Goal: Task Accomplishment & Management: Complete application form

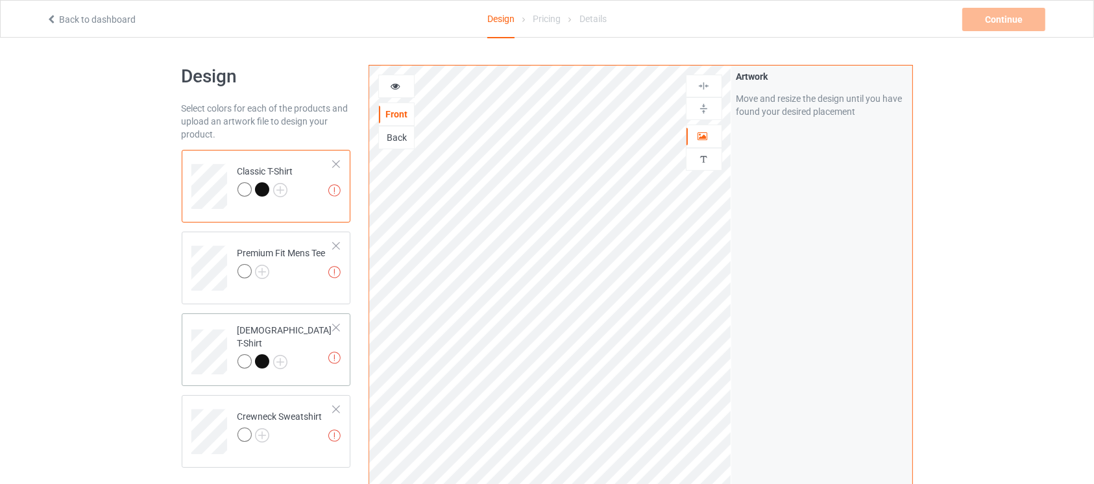
click at [260, 354] on div at bounding box center [262, 361] width 14 height 14
click at [280, 335] on div "[DEMOGRAPHIC_DATA] T-Shirt" at bounding box center [285, 346] width 97 height 44
click at [264, 354] on div at bounding box center [262, 361] width 14 height 14
click at [338, 164] on div at bounding box center [336, 164] width 9 height 9
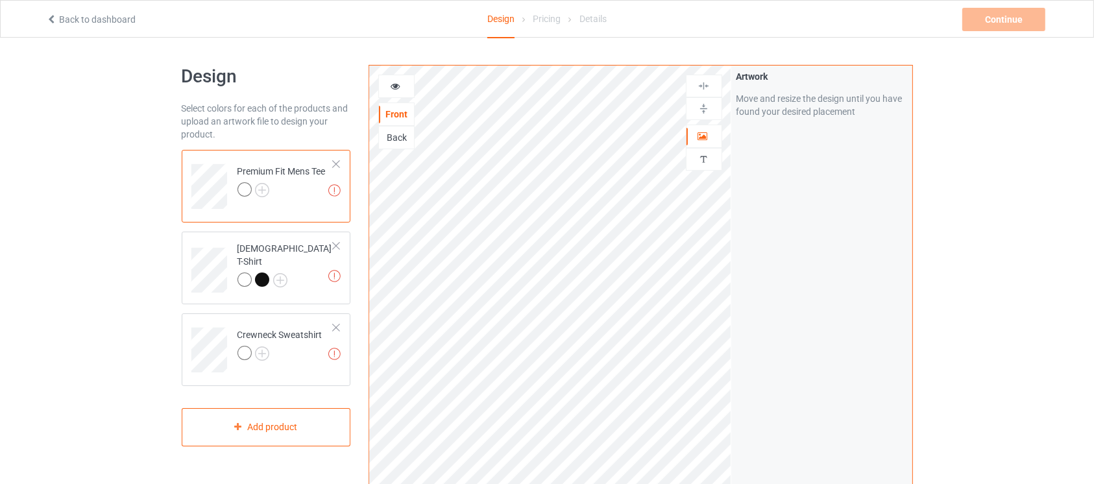
click at [338, 164] on div at bounding box center [336, 164] width 9 height 9
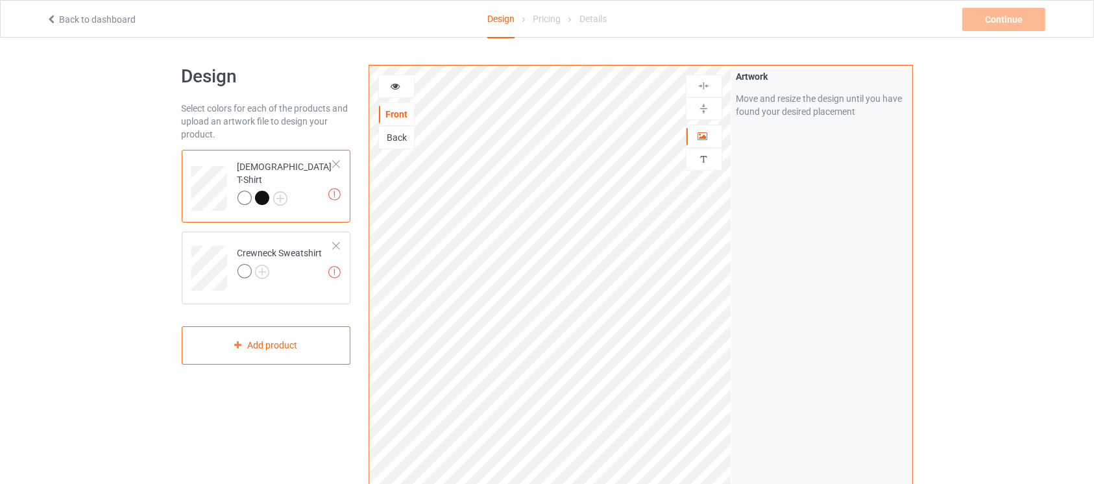
click at [338, 164] on div at bounding box center [336, 164] width 9 height 9
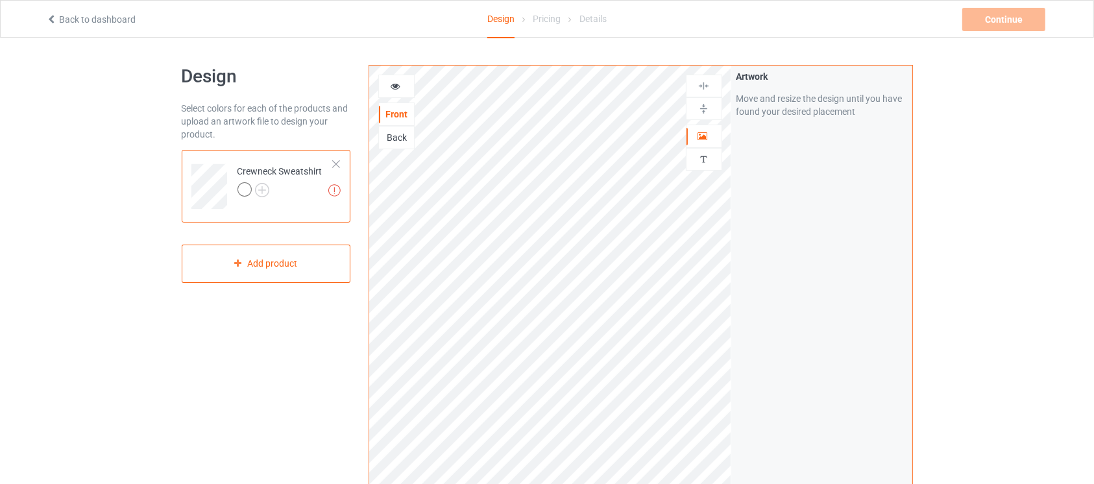
click at [338, 164] on div at bounding box center [336, 164] width 9 height 9
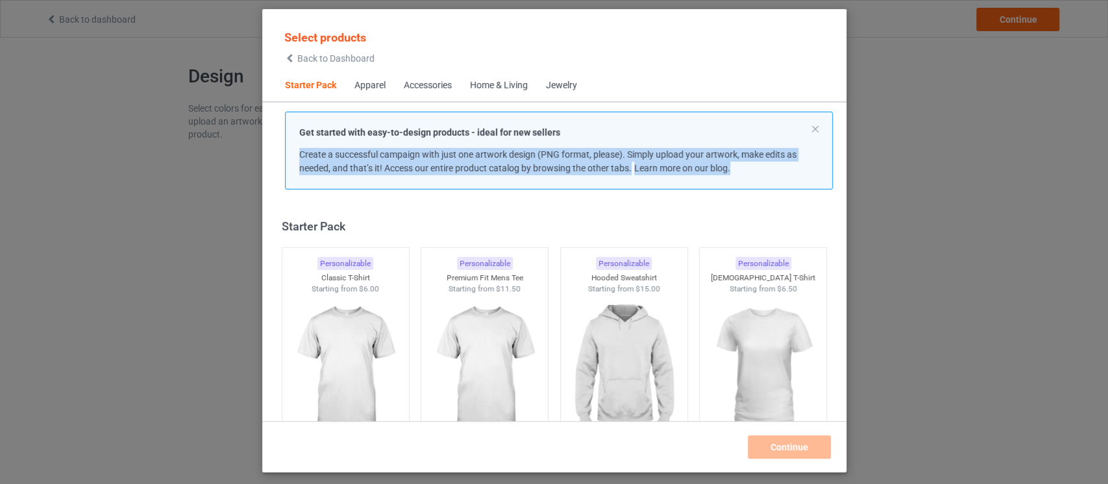
click at [338, 164] on span "Create a successful campaign with just one artwork design (PNG format, please).…" at bounding box center [547, 161] width 497 height 24
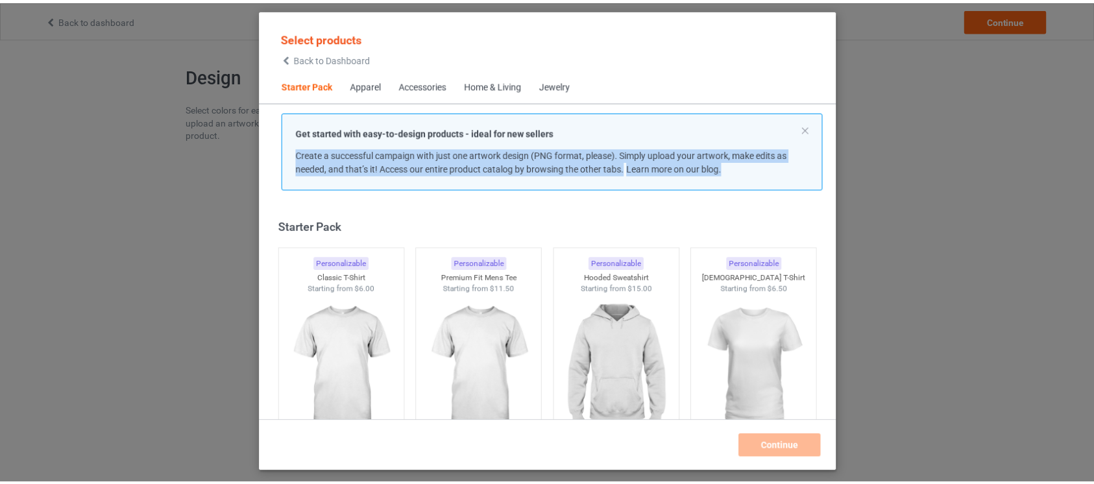
scroll to position [16, 0]
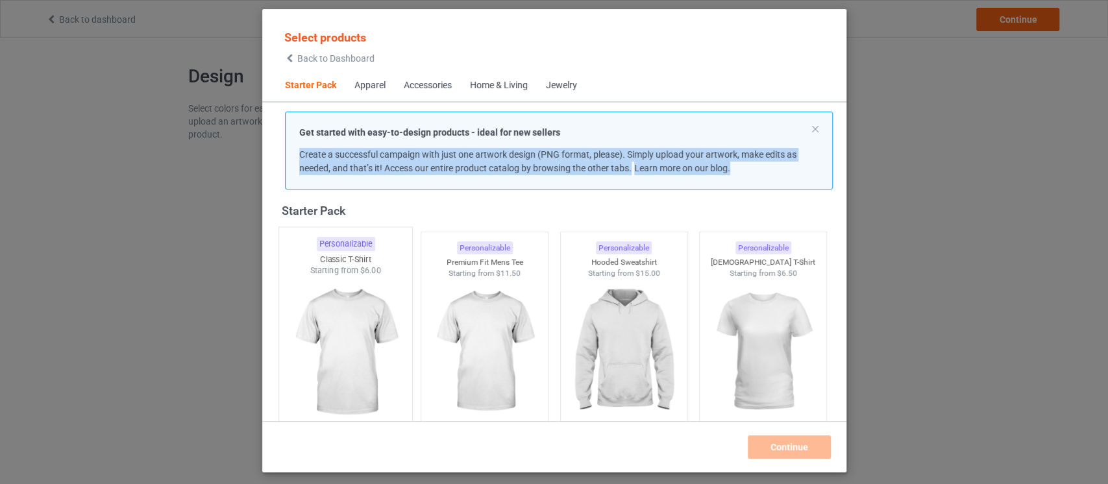
click at [367, 357] on img at bounding box center [345, 352] width 122 height 152
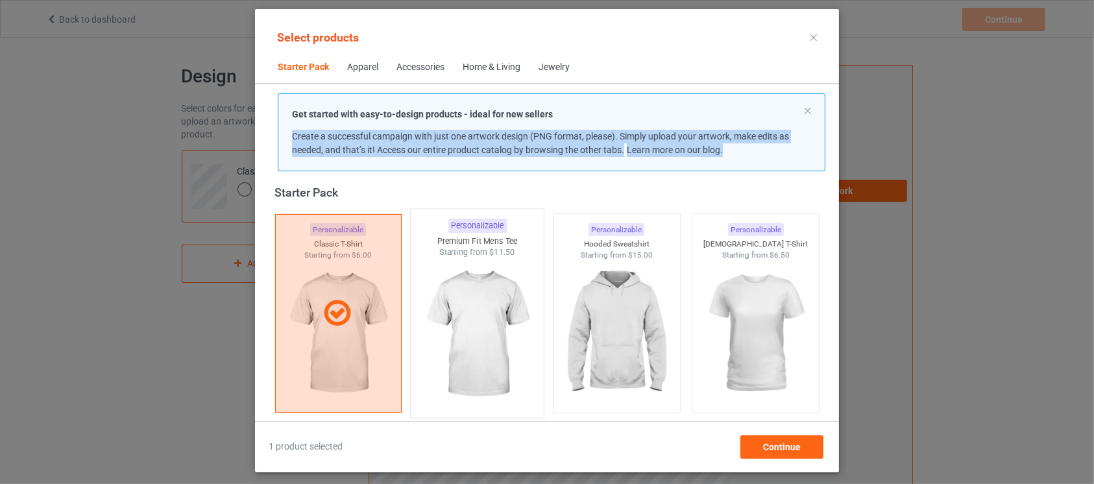
click at [494, 348] on img at bounding box center [478, 334] width 122 height 152
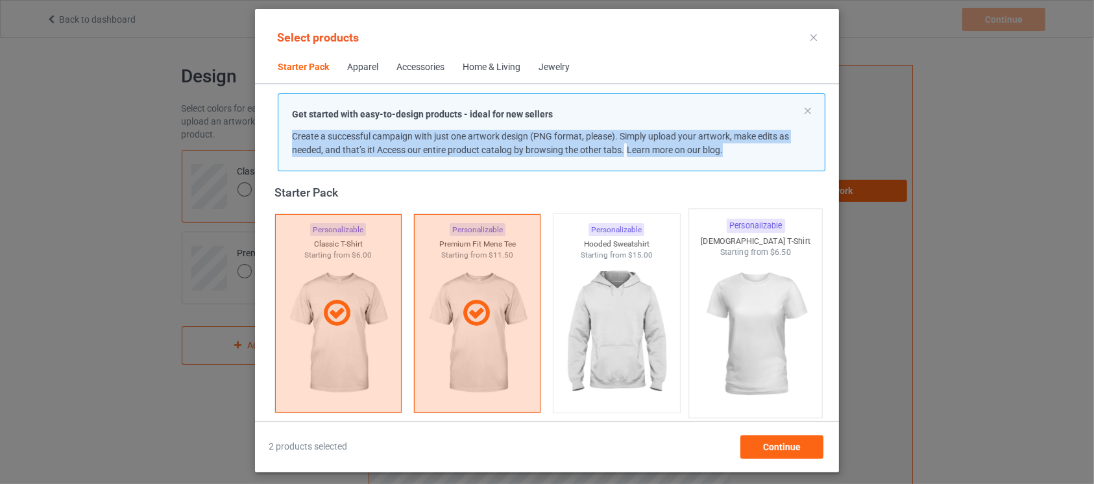
click at [756, 339] on img at bounding box center [756, 334] width 122 height 152
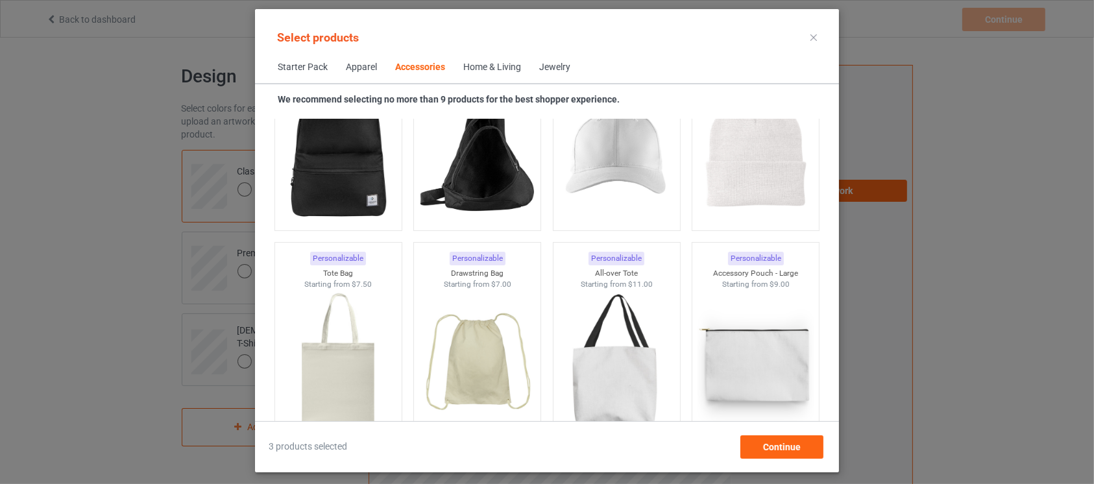
scroll to position [3717, 0]
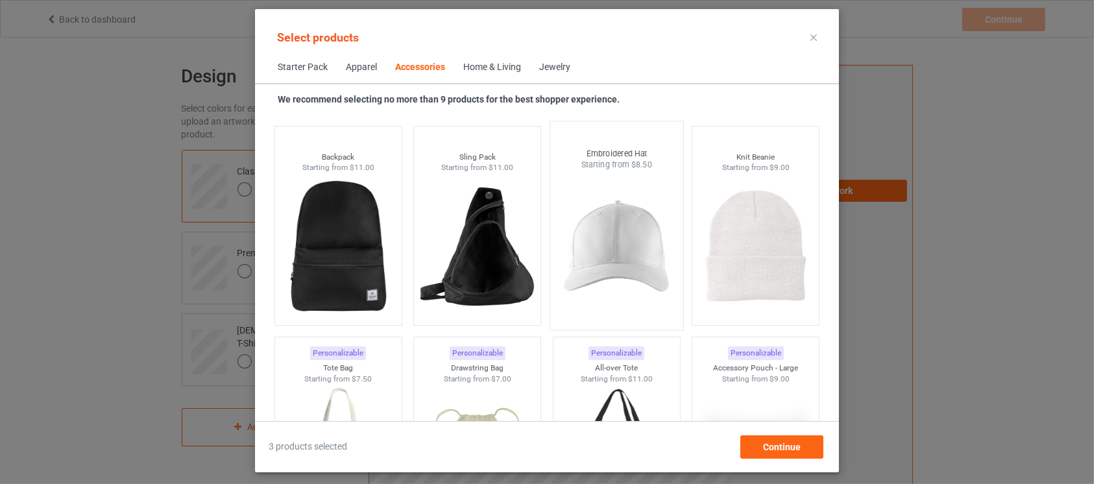
click at [572, 264] on img at bounding box center [616, 247] width 122 height 152
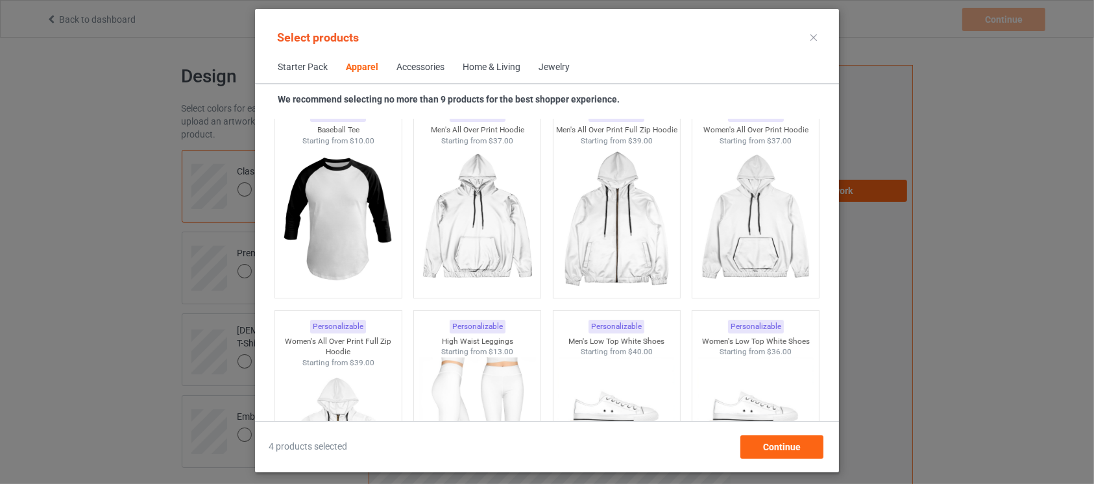
scroll to position [598, 0]
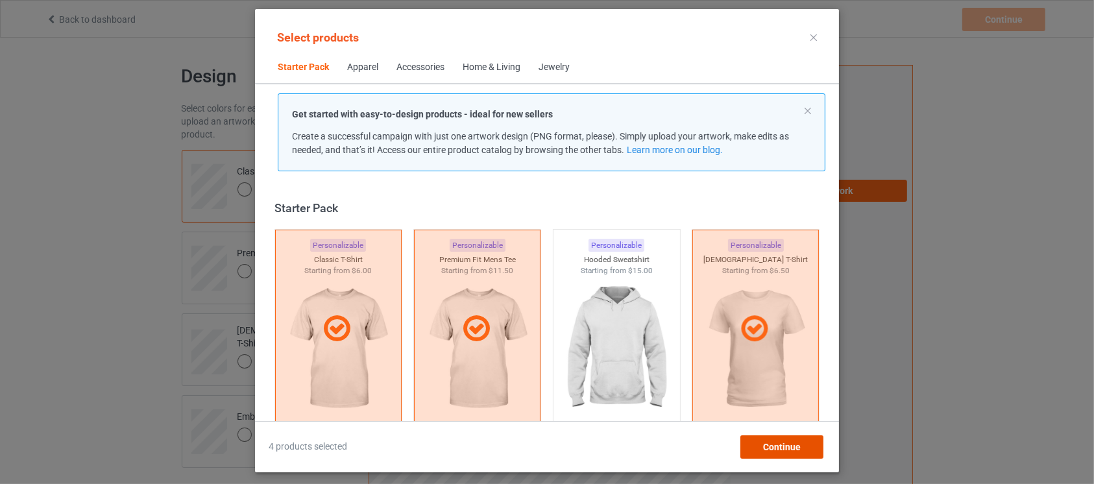
click at [766, 446] on span "Continue" at bounding box center [782, 447] width 38 height 10
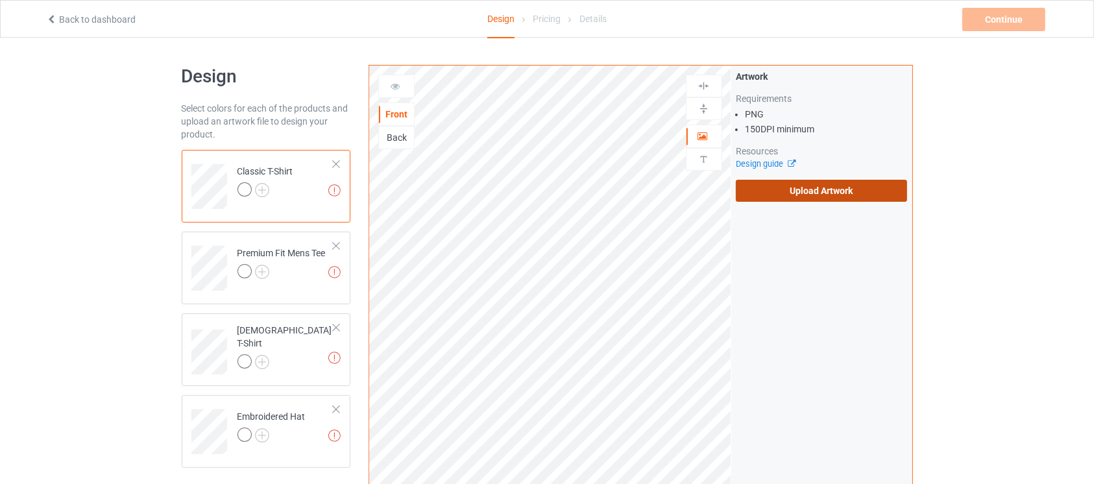
click at [808, 188] on label "Upload Artwork" at bounding box center [822, 191] width 172 height 22
click at [0, 0] on input "Upload Artwork" at bounding box center [0, 0] width 0 height 0
click at [797, 190] on label "Upload Artwork" at bounding box center [822, 191] width 172 height 22
click at [0, 0] on input "Upload Artwork" at bounding box center [0, 0] width 0 height 0
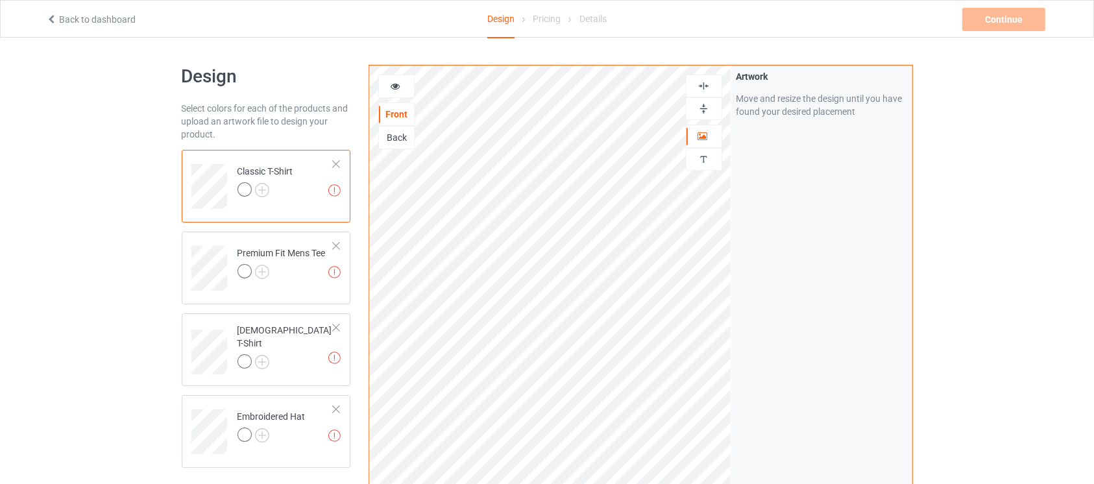
click at [706, 108] on img at bounding box center [704, 109] width 12 height 12
click at [703, 91] on div at bounding box center [704, 86] width 36 height 23
click at [703, 91] on img at bounding box center [704, 86] width 12 height 12
click at [261, 181] on div "Classic T-Shirt" at bounding box center [265, 180] width 56 height 31
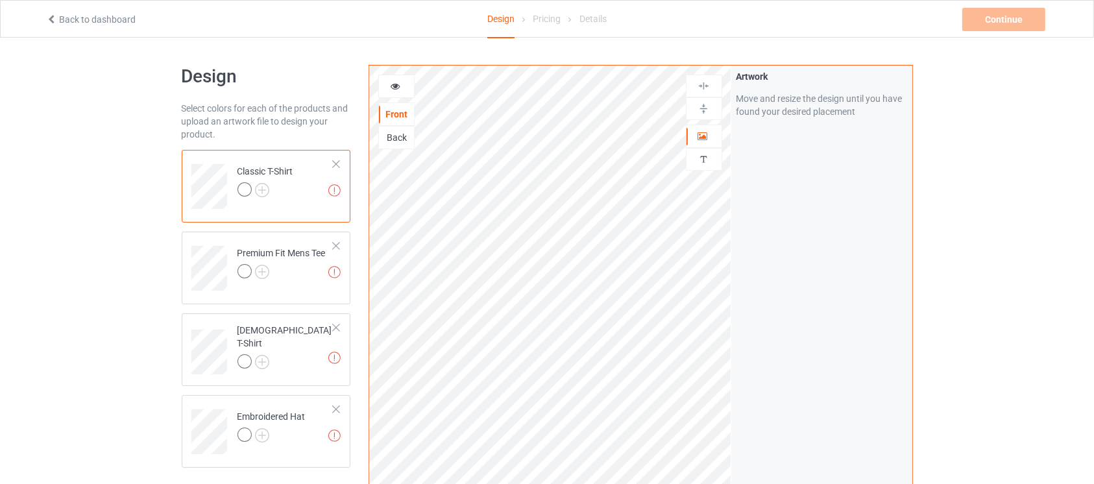
click at [111, 19] on link "Back to dashboard" at bounding box center [91, 19] width 90 height 10
click at [263, 192] on img at bounding box center [262, 190] width 14 height 14
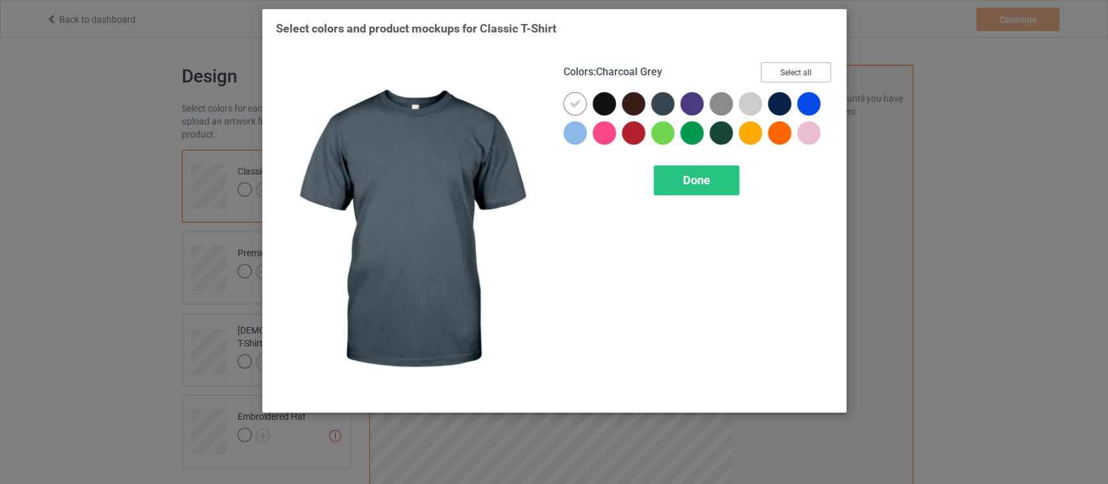
click at [775, 80] on button "Select all" at bounding box center [795, 72] width 70 height 20
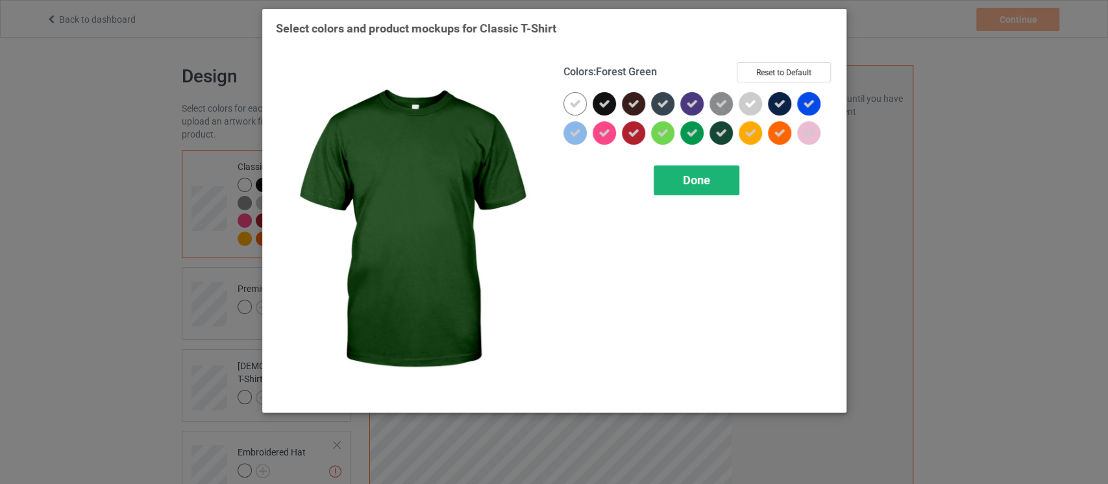
click at [707, 178] on span "Done" at bounding box center [696, 180] width 27 height 14
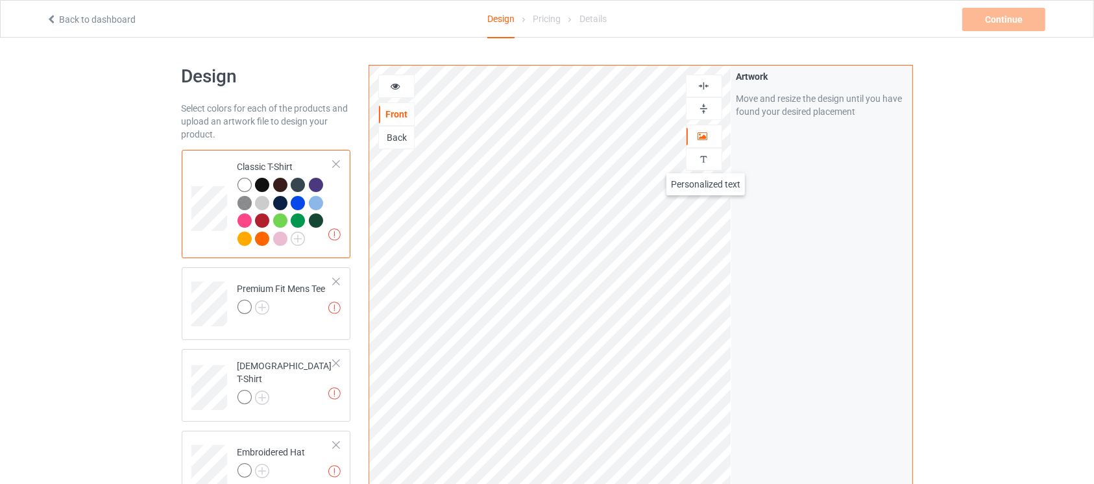
click at [706, 160] on img at bounding box center [704, 159] width 12 height 12
click at [703, 137] on icon at bounding box center [703, 134] width 11 height 9
click at [703, 112] on img at bounding box center [704, 109] width 12 height 12
click at [711, 77] on div at bounding box center [704, 86] width 36 height 23
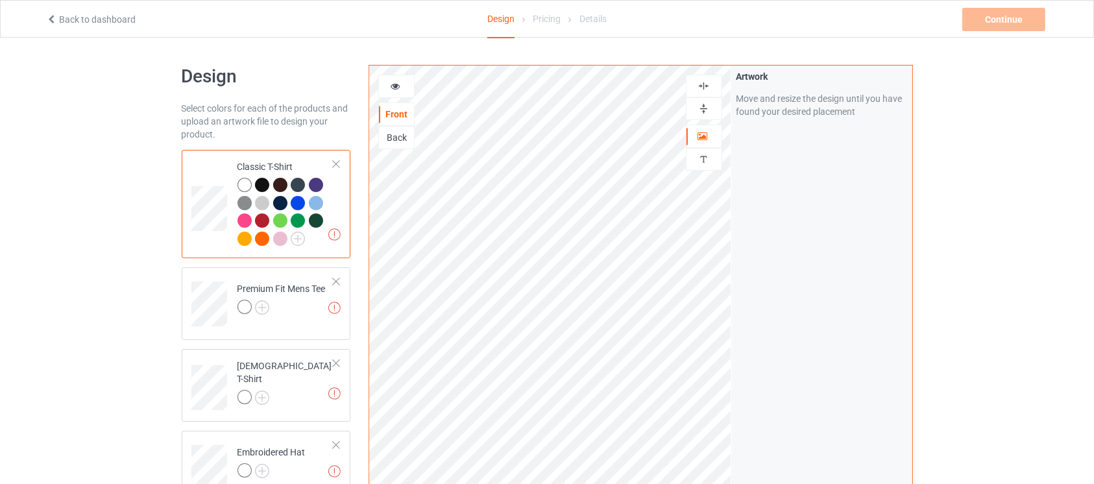
click at [269, 178] on div at bounding box center [264, 187] width 18 height 18
click at [398, 88] on icon at bounding box center [395, 84] width 11 height 9
click at [260, 184] on div at bounding box center [262, 185] width 14 height 14
click at [407, 85] on div at bounding box center [396, 86] width 35 height 13
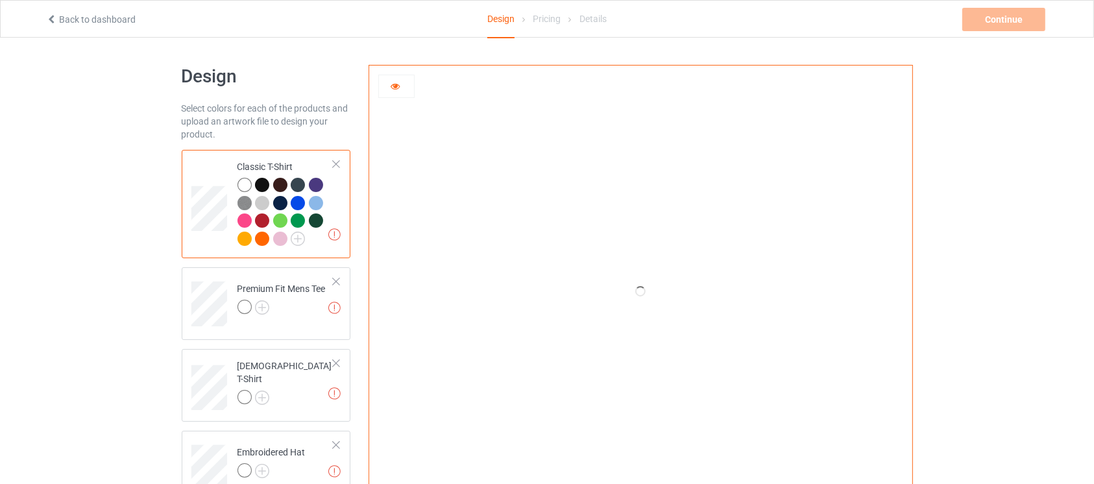
click at [387, 91] on div at bounding box center [396, 86] width 35 height 13
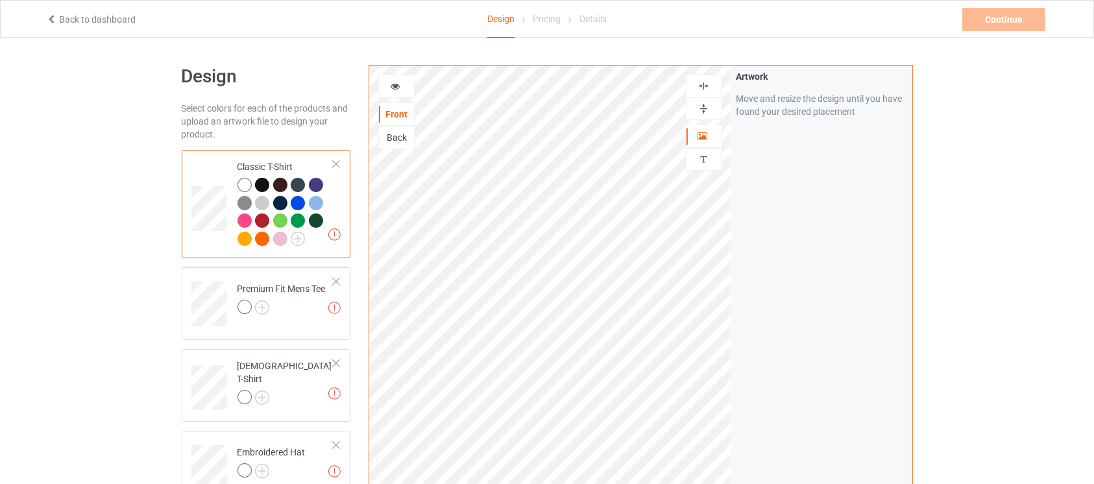
click at [261, 183] on div at bounding box center [262, 185] width 14 height 14
click at [319, 315] on div at bounding box center [281, 309] width 88 height 18
click at [748, 336] on div "Artwork Move and resize the design until you have found your desired placement" at bounding box center [821, 312] width 181 height 493
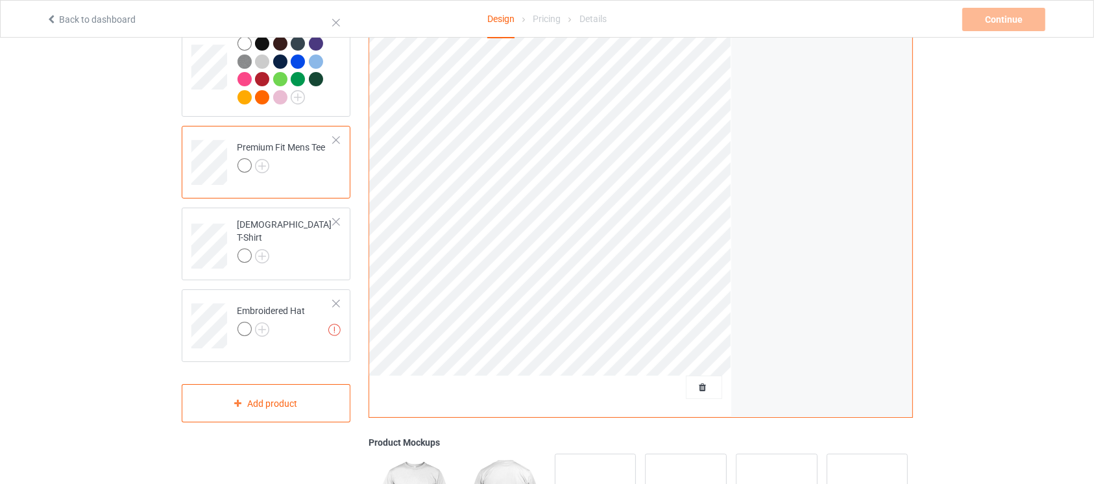
scroll to position [143, 0]
click at [260, 171] on img at bounding box center [262, 165] width 14 height 14
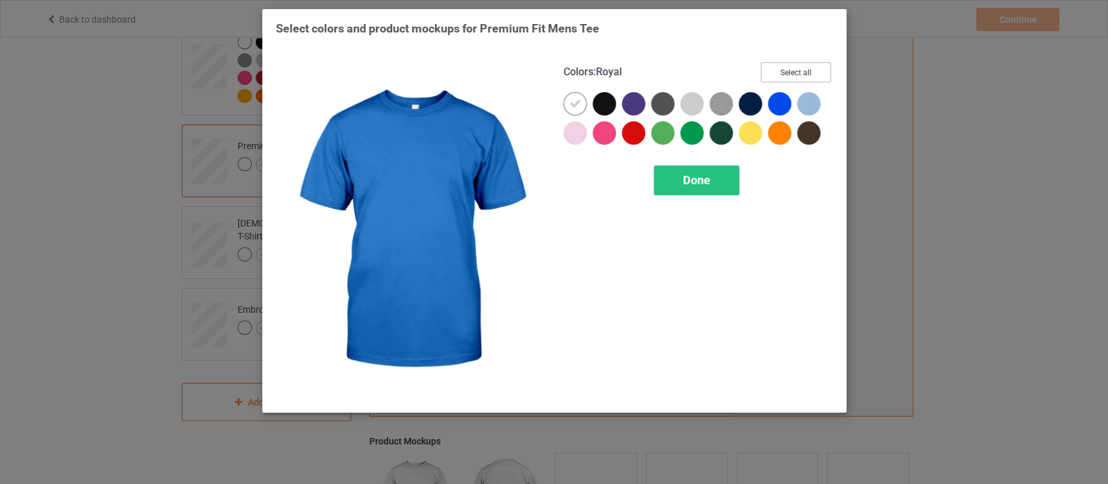
click at [790, 73] on button "Select all" at bounding box center [795, 72] width 70 height 20
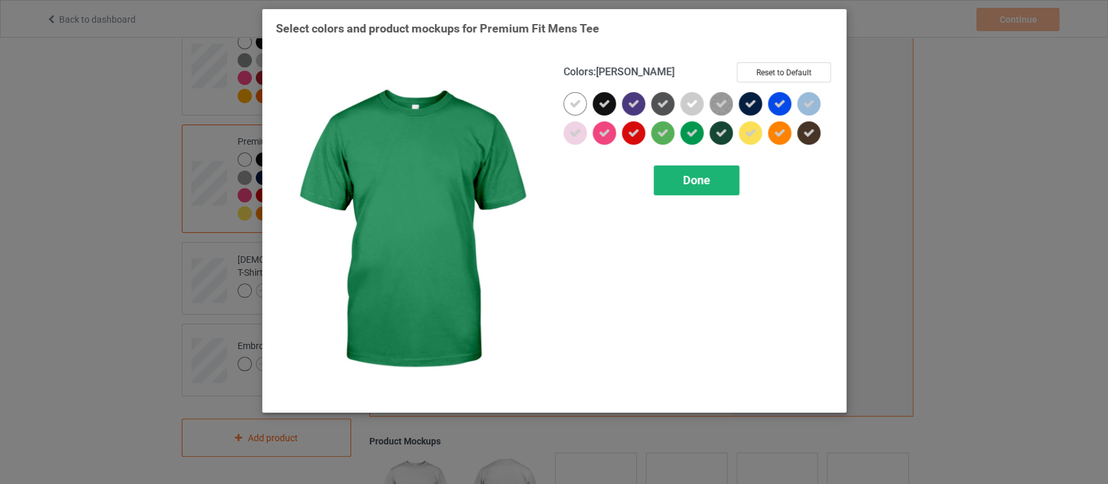
click at [679, 171] on div "Done" at bounding box center [696, 180] width 86 height 30
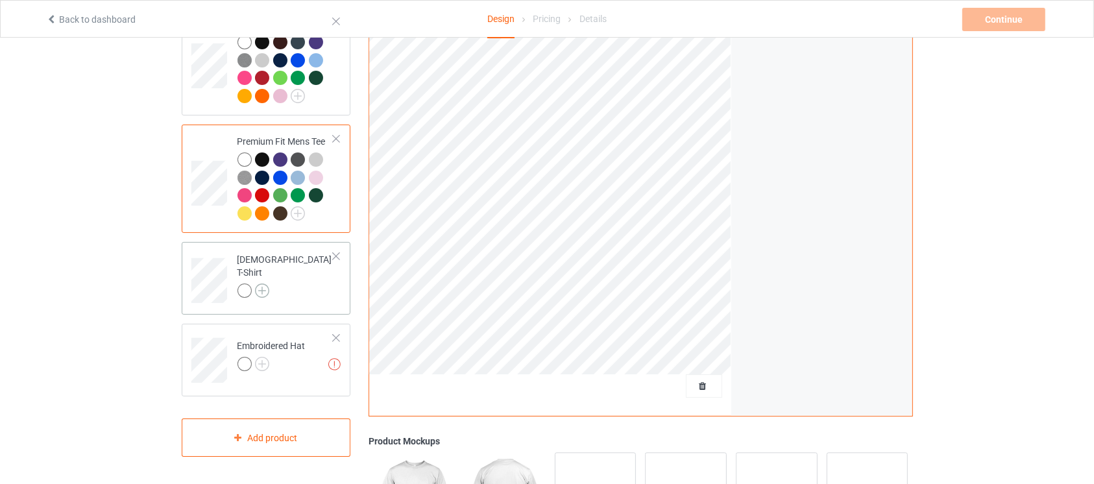
click at [262, 286] on img at bounding box center [262, 291] width 14 height 14
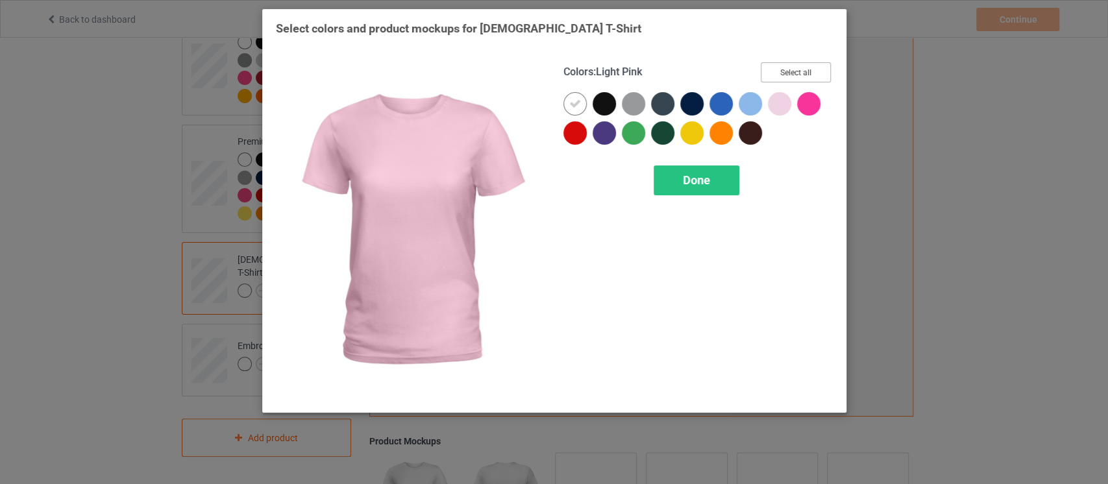
click at [798, 73] on button "Select all" at bounding box center [795, 72] width 70 height 20
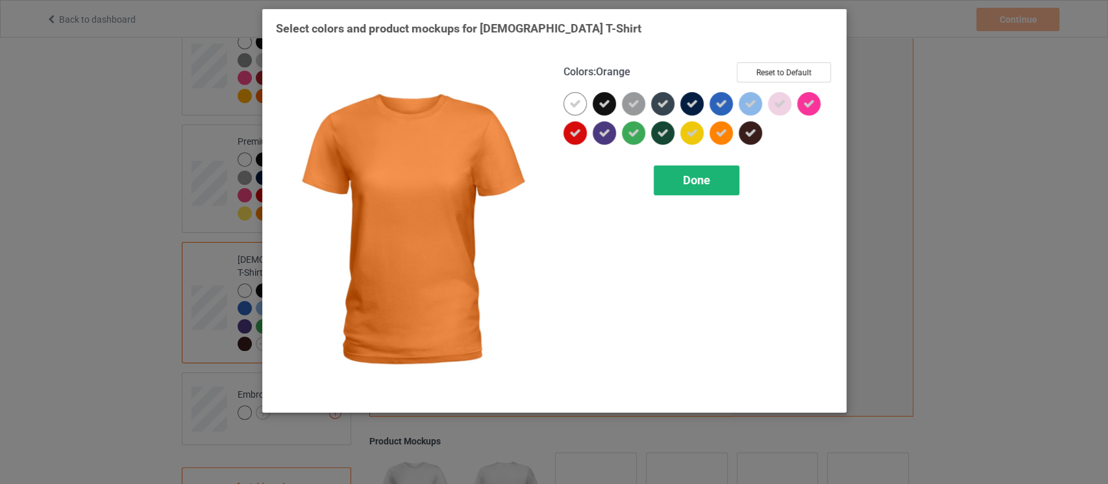
click at [712, 188] on div "Done" at bounding box center [696, 180] width 86 height 30
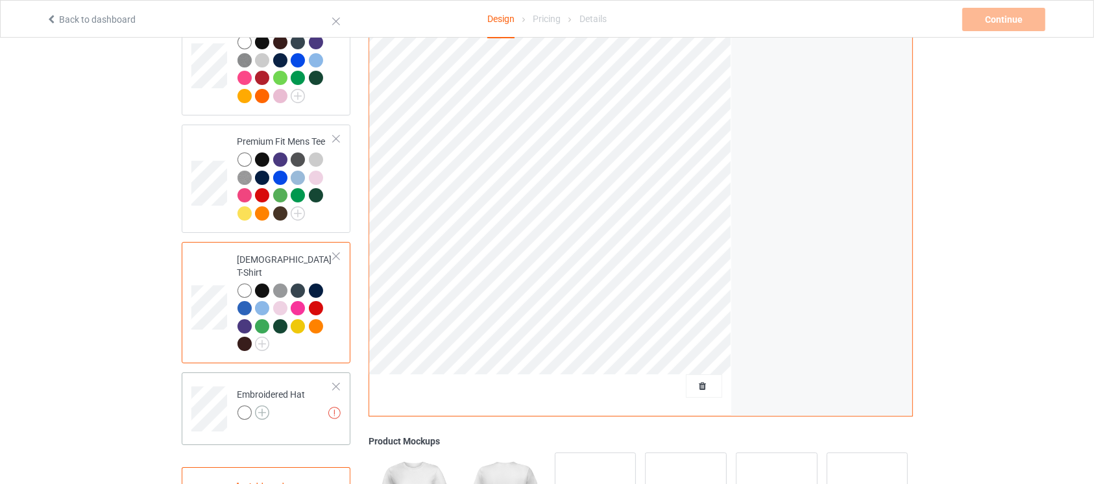
click at [260, 406] on img at bounding box center [262, 413] width 14 height 14
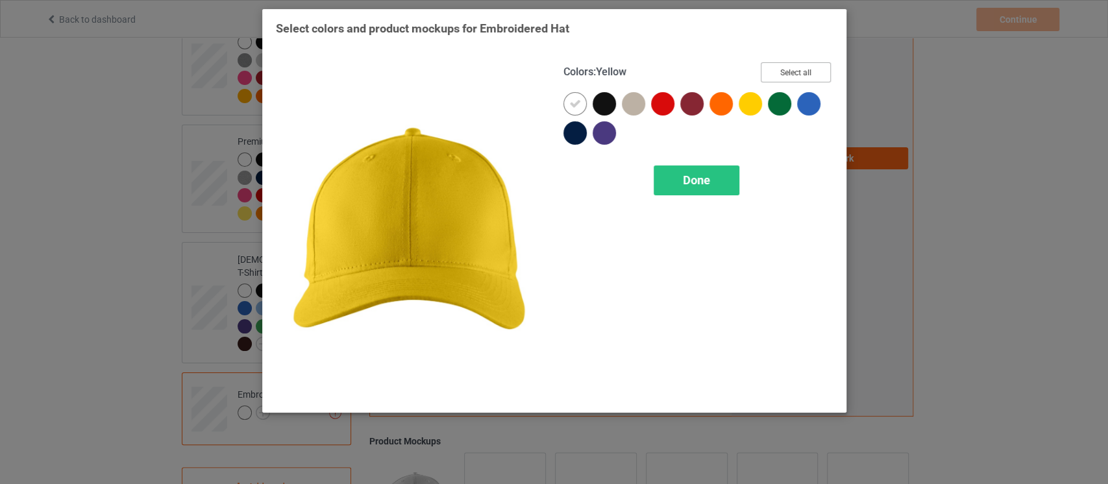
click at [789, 70] on button "Select all" at bounding box center [795, 72] width 70 height 20
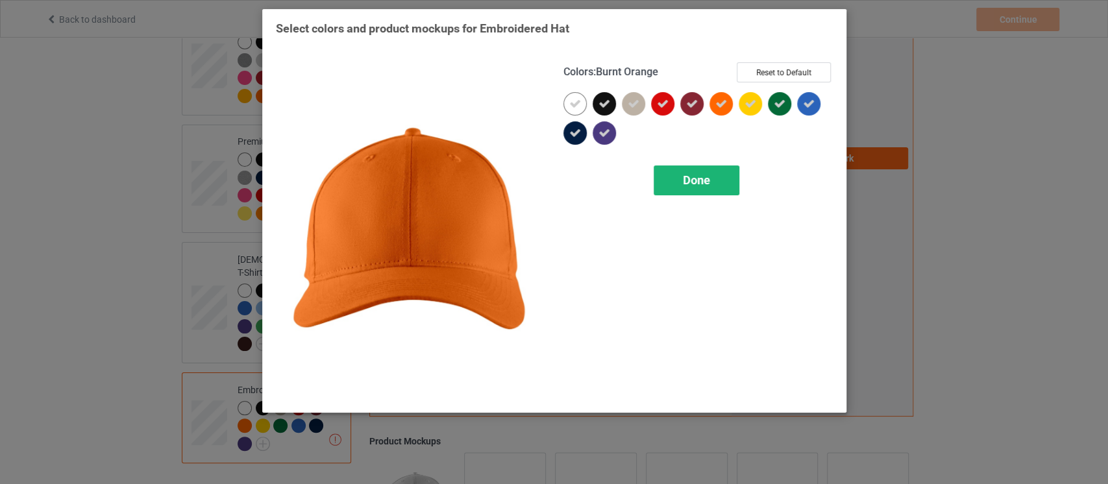
click at [704, 176] on span "Done" at bounding box center [696, 180] width 27 height 14
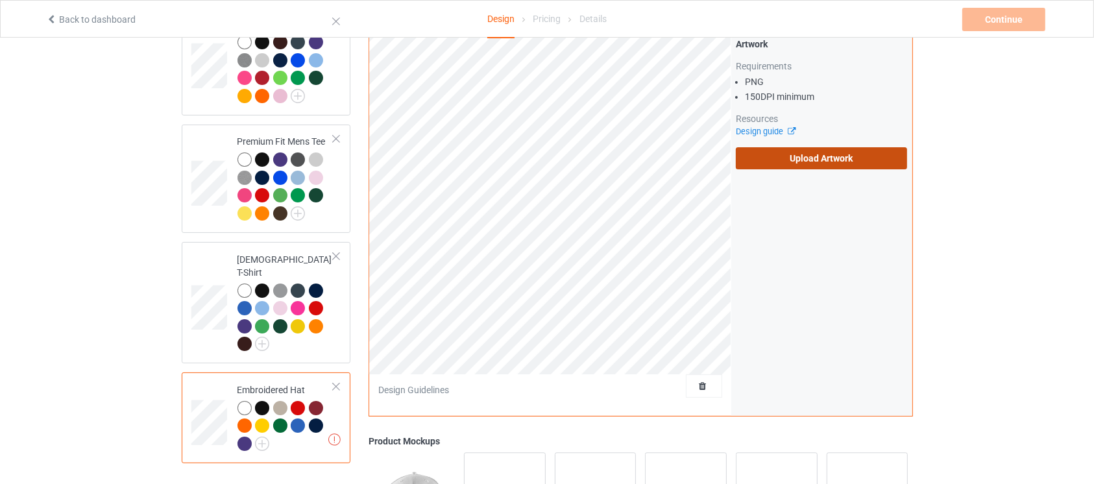
click at [844, 157] on label "Upload Artwork" at bounding box center [822, 158] width 172 height 22
click at [0, 0] on input "Upload Artwork" at bounding box center [0, 0] width 0 height 0
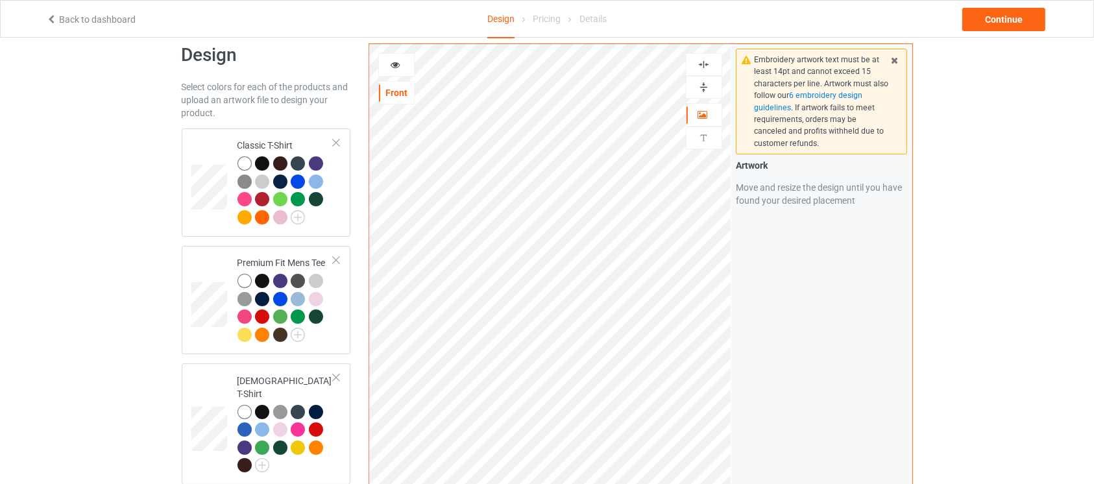
scroll to position [21, 0]
click at [348, 195] on div "Classic T-Shirt" at bounding box center [266, 183] width 169 height 108
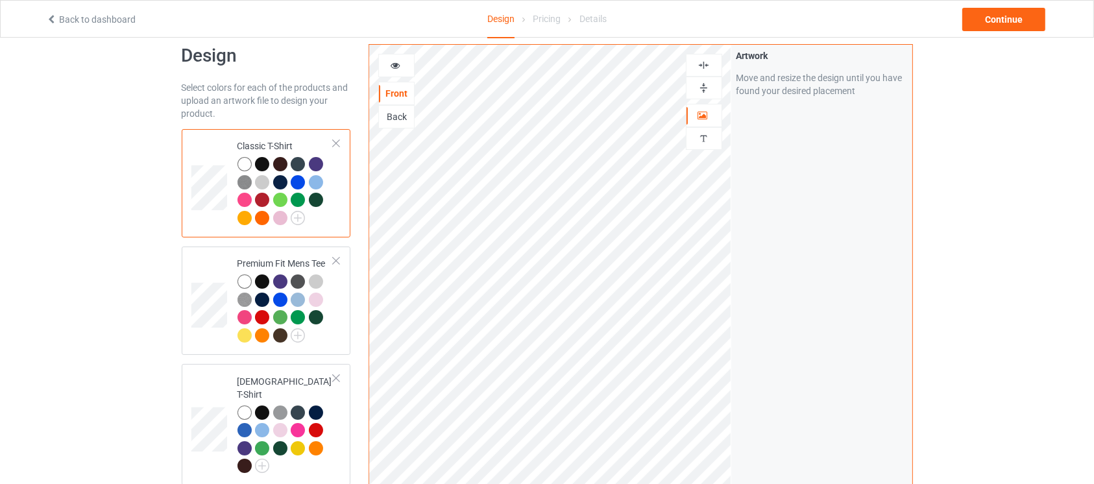
click at [263, 164] on div at bounding box center [262, 164] width 14 height 14
click at [748, 259] on div "Artwork Move and resize the design until you have found your desired placement" at bounding box center [821, 291] width 181 height 493
click at [994, 18] on div "Continue" at bounding box center [1003, 19] width 83 height 23
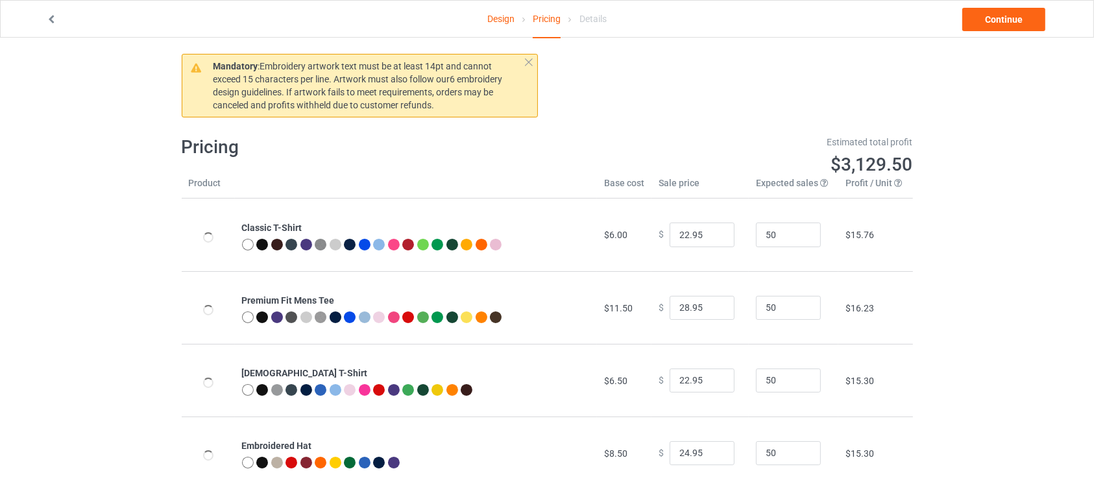
scroll to position [13, 0]
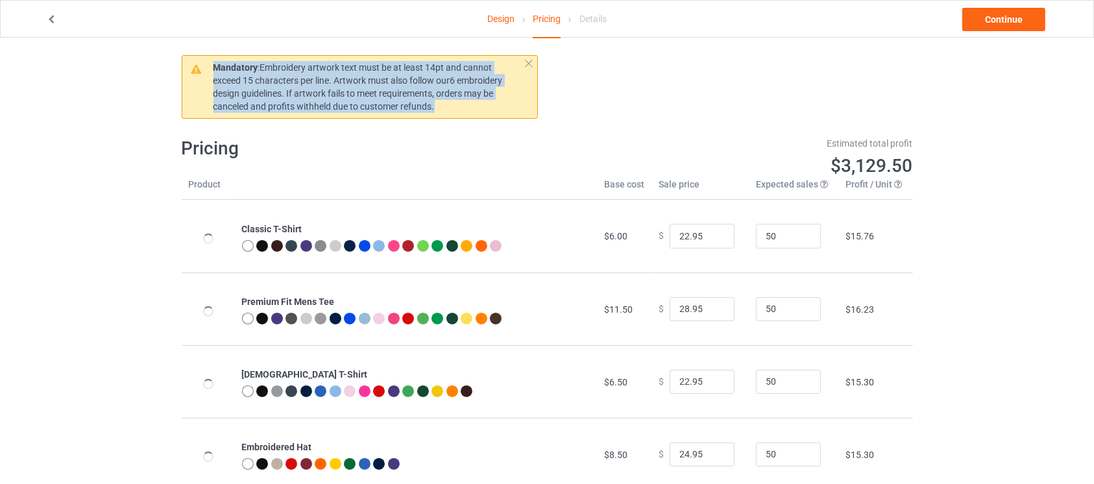
drag, startPoint x: 213, startPoint y: 63, endPoint x: 439, endPoint y: 106, distance: 230.0
click at [439, 106] on p "Mandatory : Embroidery artwork text must be at least 14pt and cannot exceed 15 …" at bounding box center [366, 87] width 306 height 52
copy p "Mandatory : Embroidery artwork text must be at least 14pt and cannot exceed 15 …"
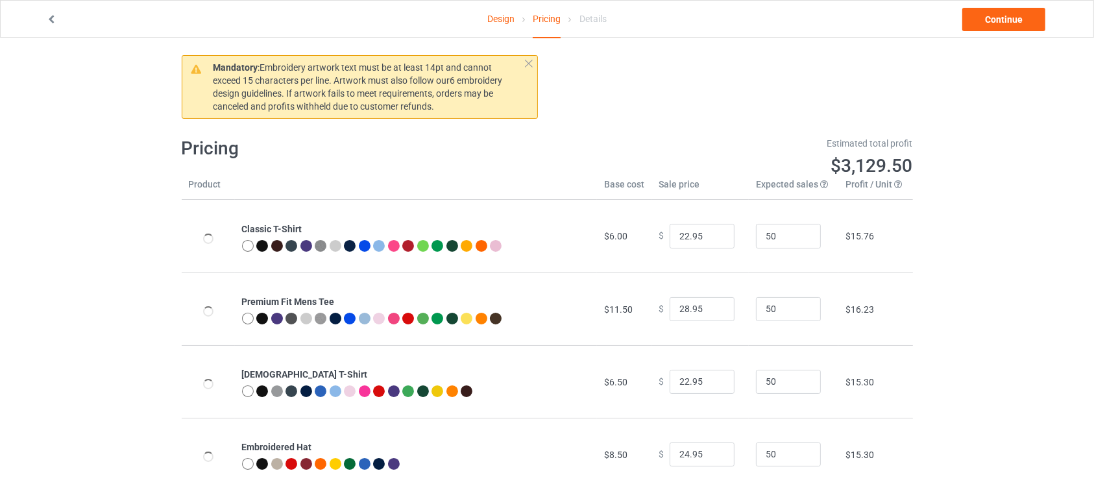
click at [681, 135] on div "Estimated total profit $3,129.50" at bounding box center [734, 157] width 375 height 59
click at [494, 21] on link "Design" at bounding box center [500, 19] width 27 height 36
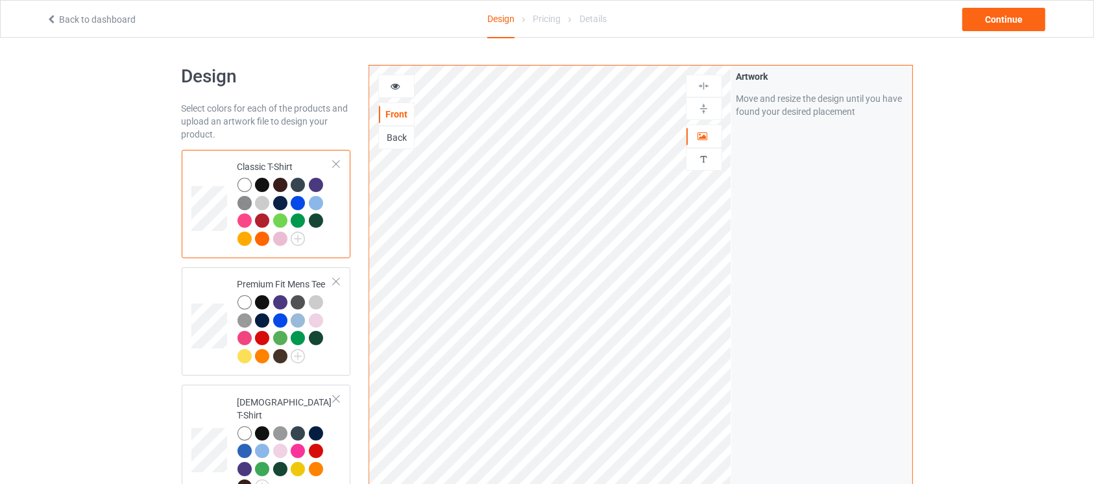
click at [733, 267] on div "Artwork Move and resize the design until you have found your desired placement" at bounding box center [821, 312] width 181 height 493
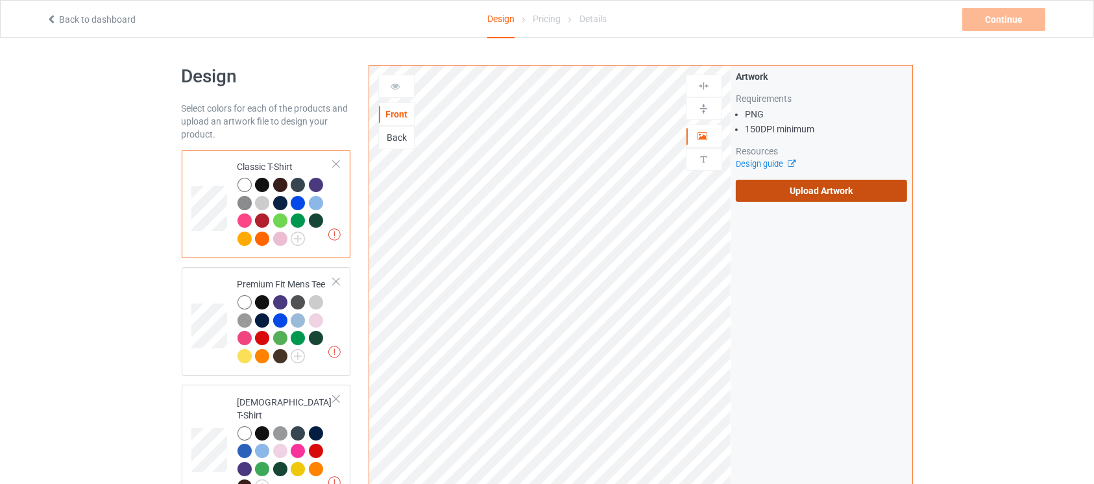
click at [777, 200] on label "Upload Artwork" at bounding box center [822, 191] width 172 height 22
click at [0, 0] on input "Upload Artwork" at bounding box center [0, 0] width 0 height 0
click at [838, 184] on label "Upload Artwork" at bounding box center [822, 191] width 172 height 22
click at [0, 0] on input "Upload Artwork" at bounding box center [0, 0] width 0 height 0
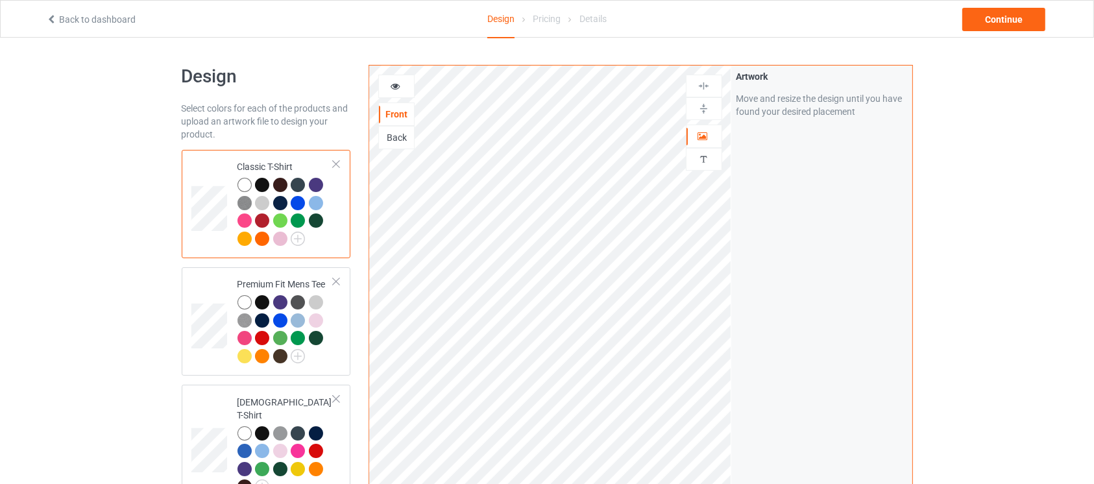
click at [265, 185] on div at bounding box center [262, 185] width 14 height 14
click at [301, 238] on img at bounding box center [298, 239] width 14 height 14
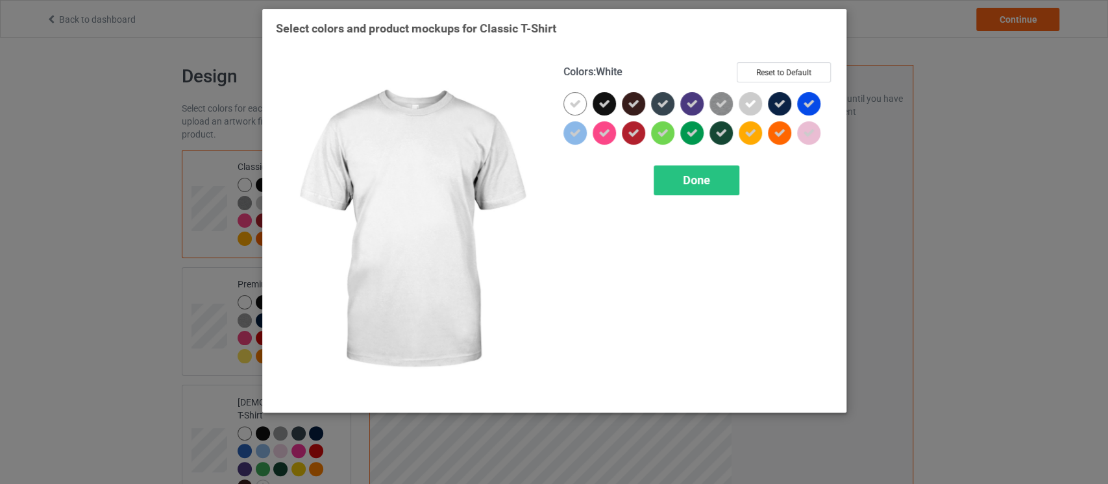
click at [571, 107] on icon at bounding box center [575, 104] width 12 height 12
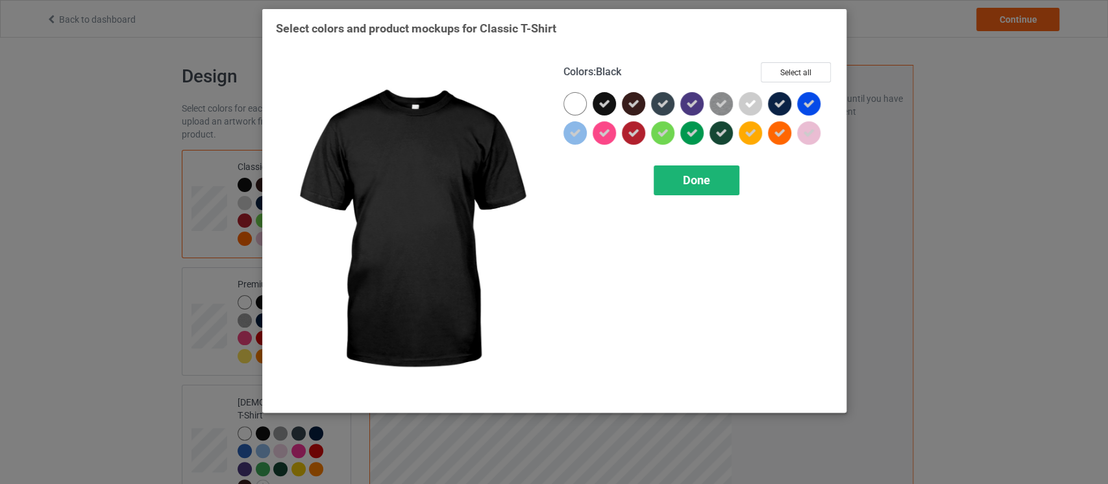
click at [696, 190] on div "Done" at bounding box center [696, 180] width 86 height 30
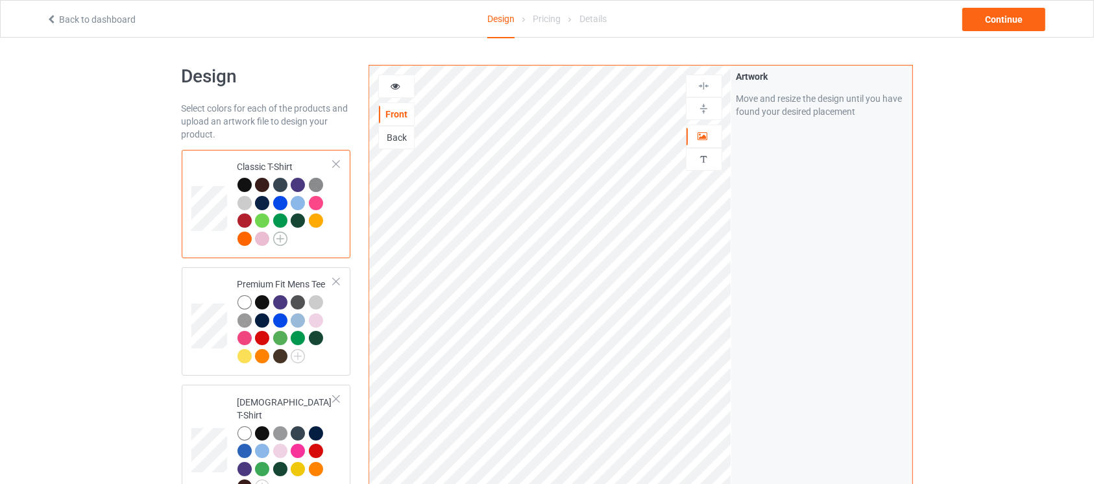
click at [281, 241] on img at bounding box center [280, 239] width 14 height 14
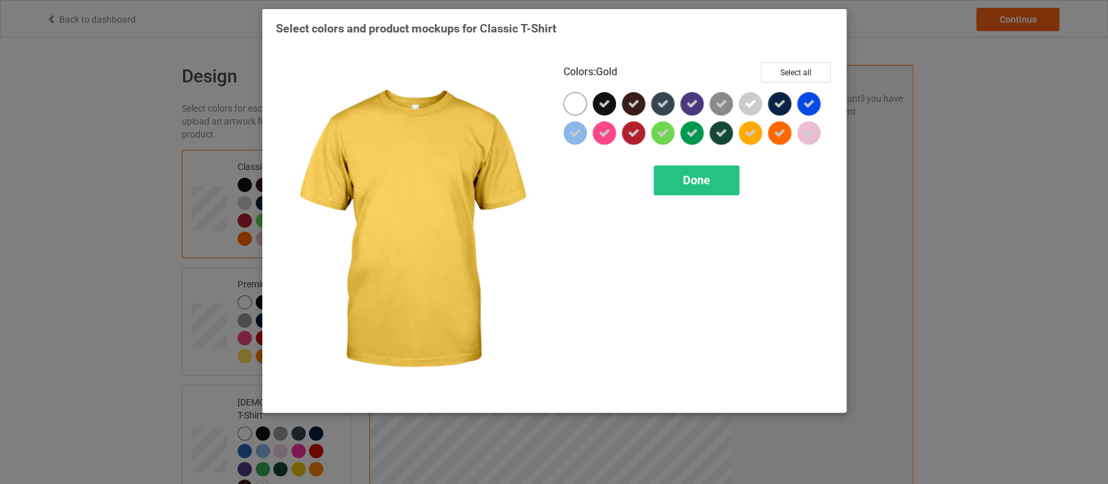
click at [753, 135] on icon at bounding box center [750, 133] width 12 height 12
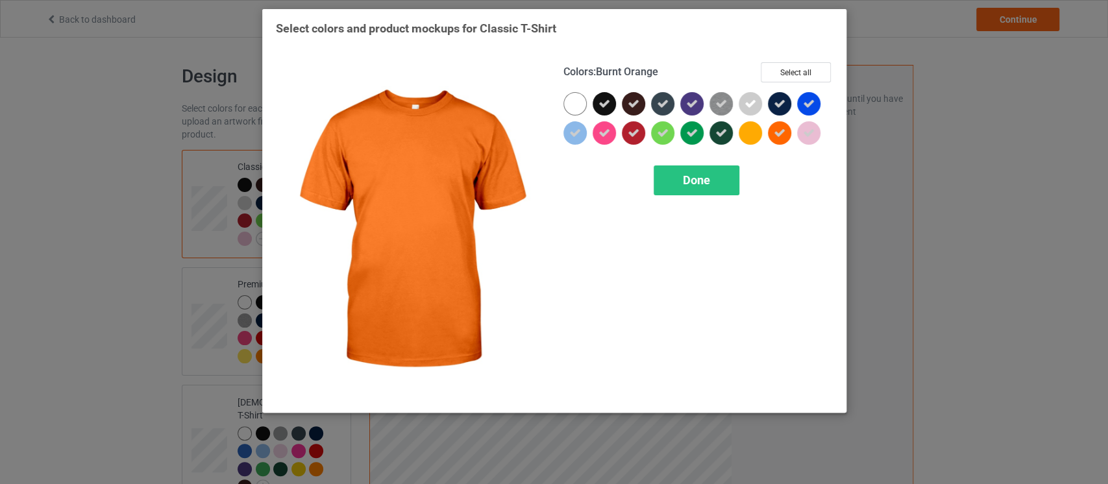
click at [781, 132] on icon at bounding box center [779, 133] width 12 height 12
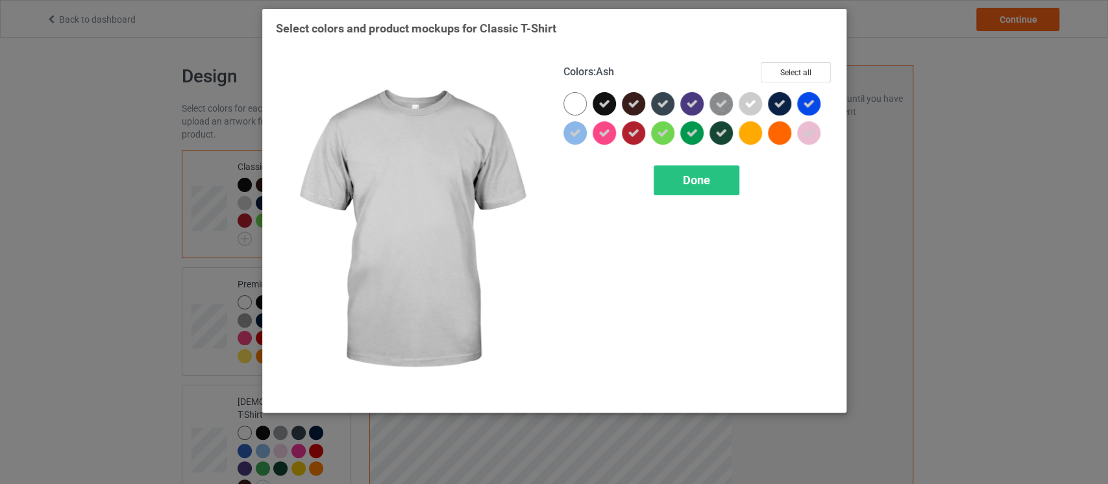
click at [748, 106] on icon at bounding box center [750, 104] width 12 height 12
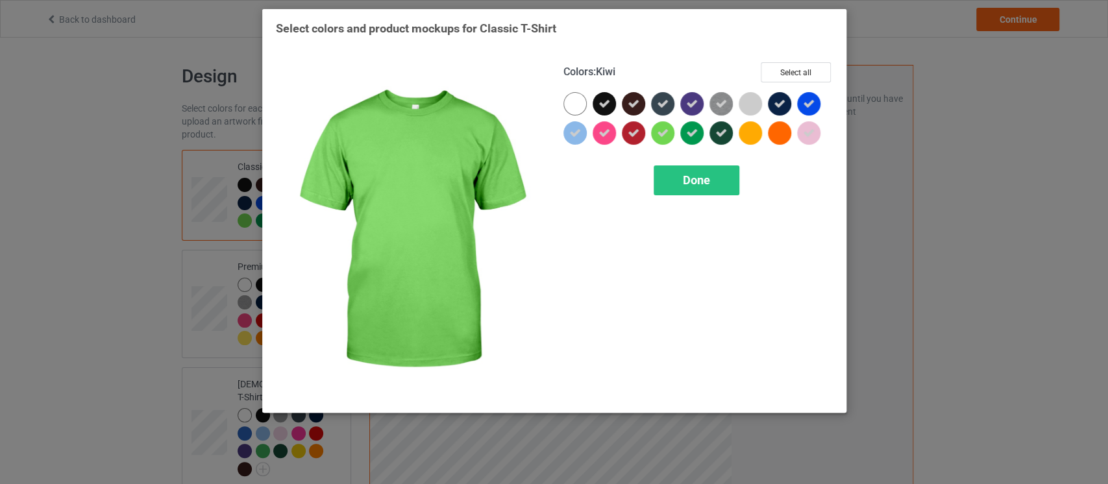
click at [664, 134] on icon at bounding box center [663, 133] width 12 height 12
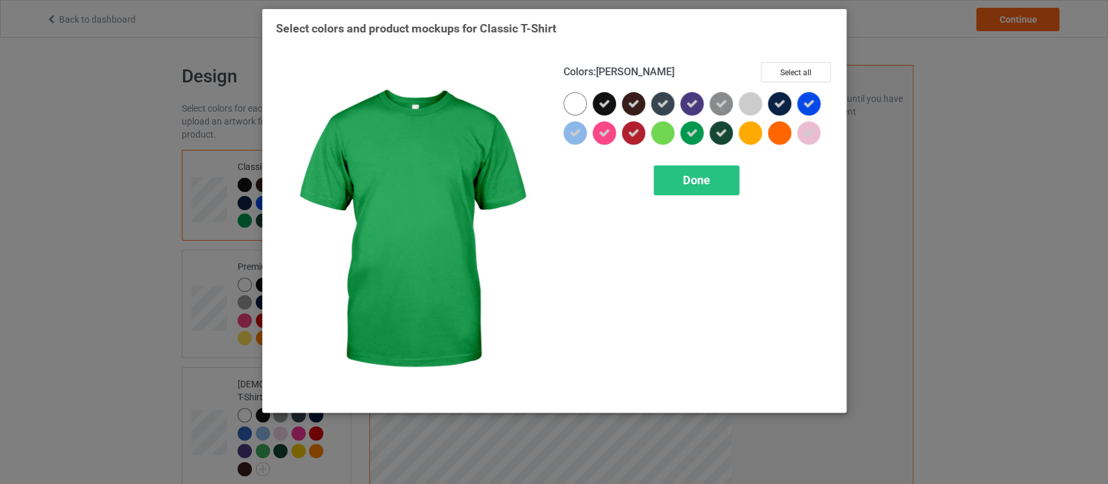
click at [692, 134] on icon at bounding box center [692, 133] width 12 height 12
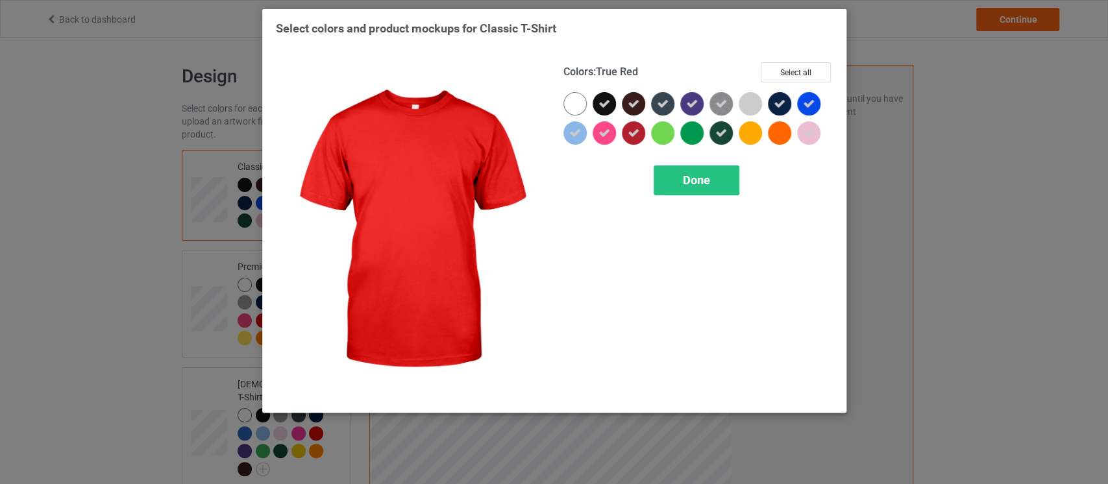
click at [629, 132] on icon at bounding box center [633, 133] width 12 height 12
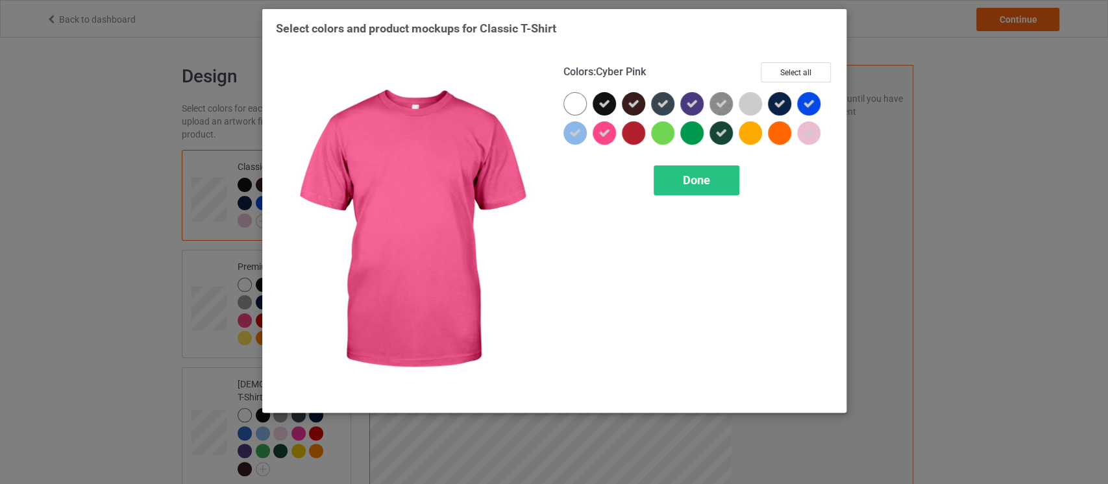
click at [606, 131] on icon at bounding box center [604, 133] width 12 height 12
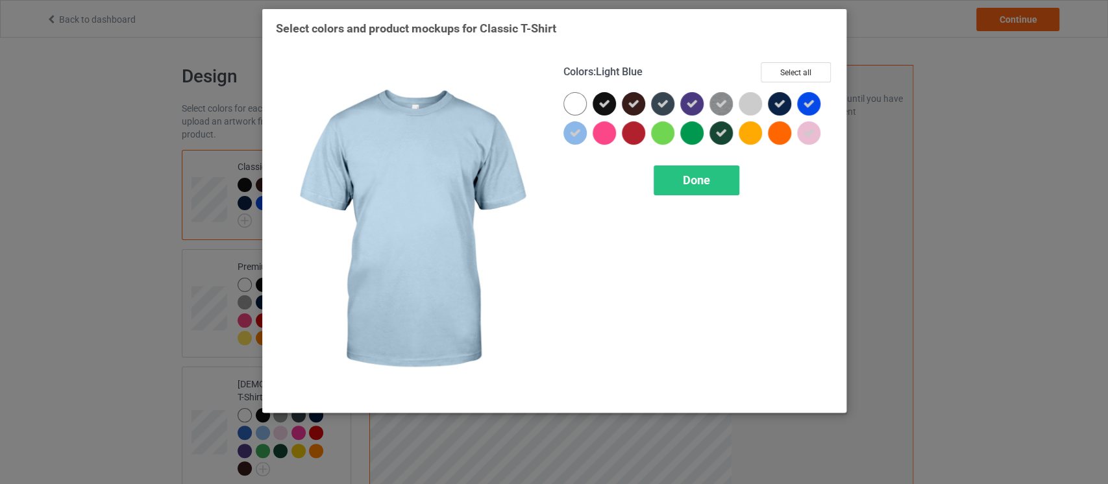
click at [576, 134] on icon at bounding box center [575, 133] width 12 height 12
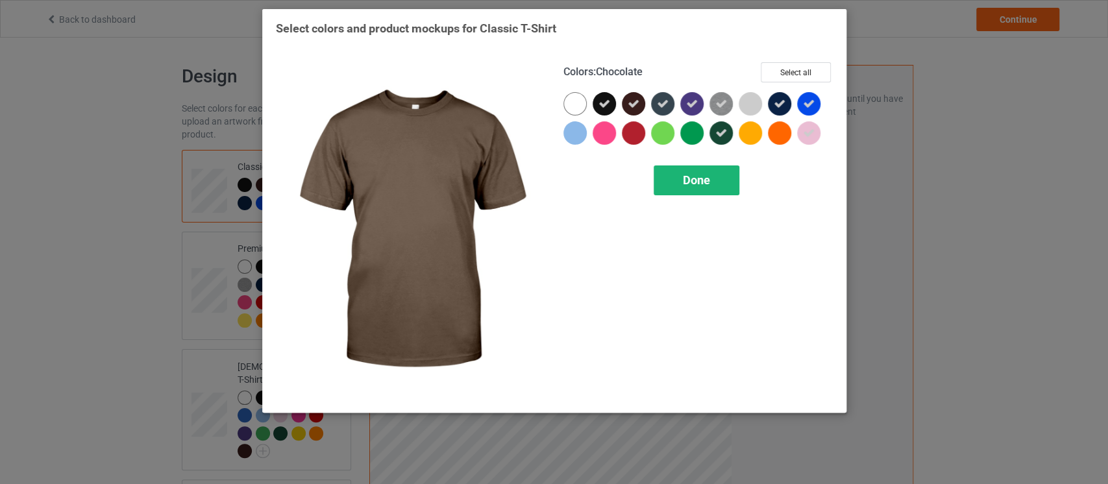
click at [698, 188] on div "Done" at bounding box center [696, 180] width 86 height 30
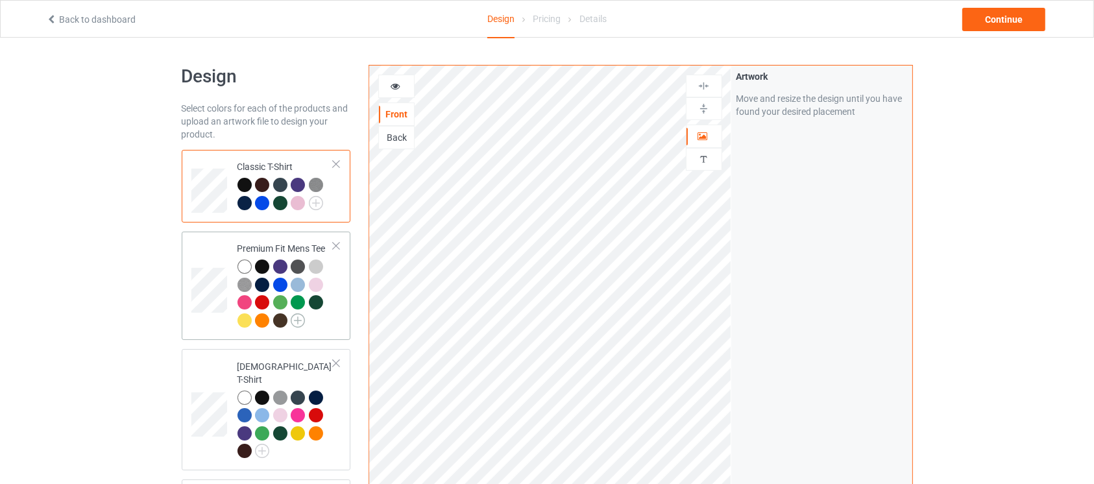
click at [300, 319] on img at bounding box center [298, 320] width 14 height 14
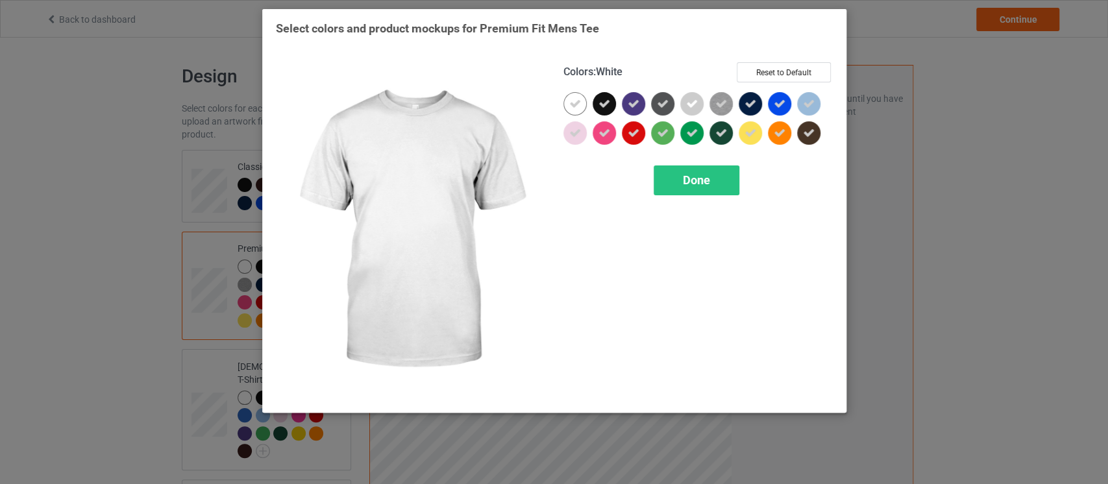
click at [584, 96] on div at bounding box center [574, 103] width 23 height 23
click at [574, 105] on icon at bounding box center [575, 104] width 12 height 12
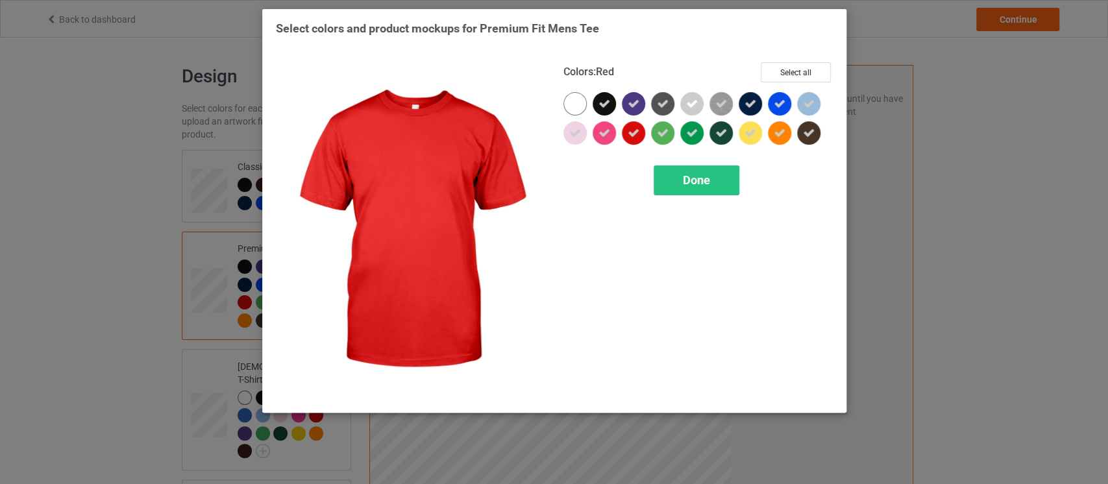
click at [638, 133] on icon at bounding box center [633, 133] width 12 height 12
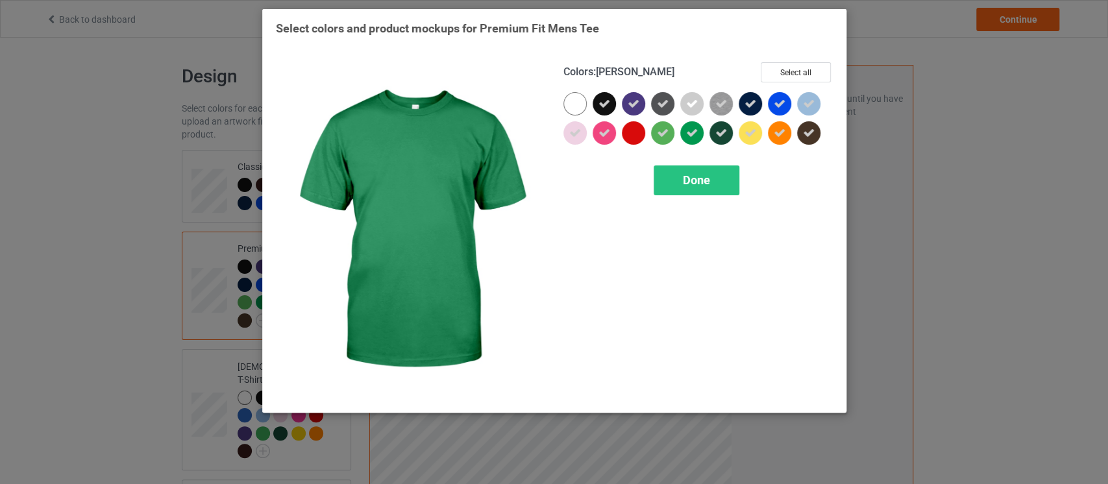
click at [698, 137] on div at bounding box center [691, 132] width 23 height 23
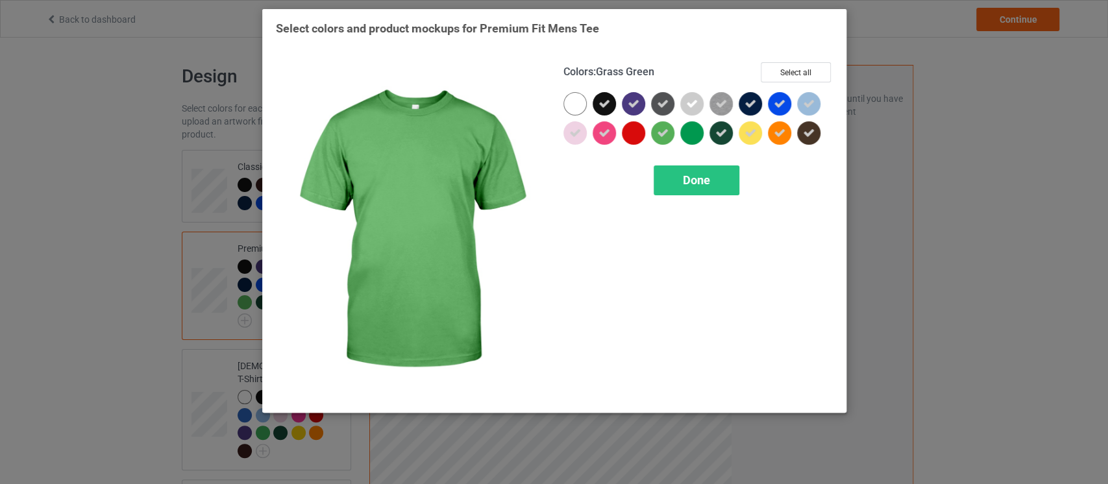
click at [663, 138] on icon at bounding box center [663, 133] width 12 height 12
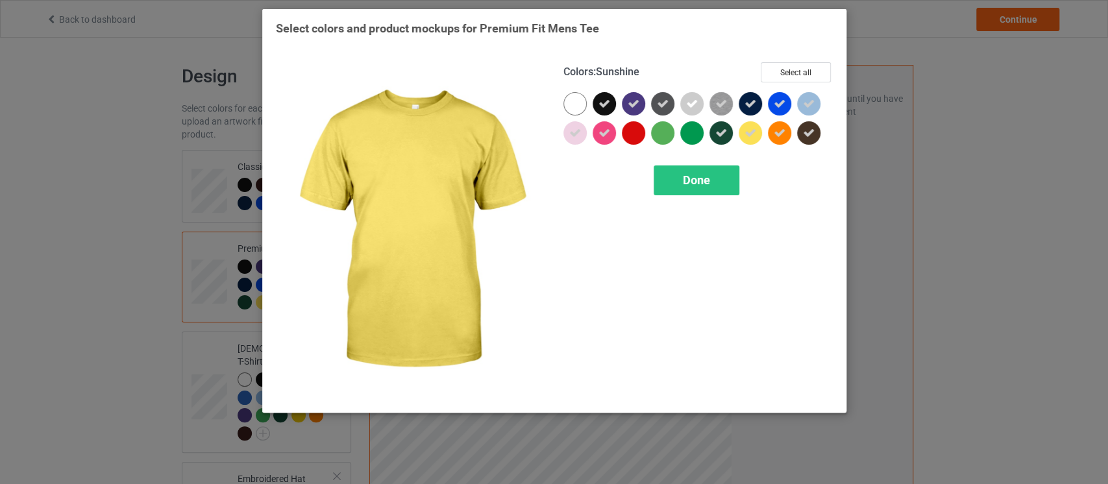
click at [748, 137] on icon at bounding box center [750, 133] width 12 height 12
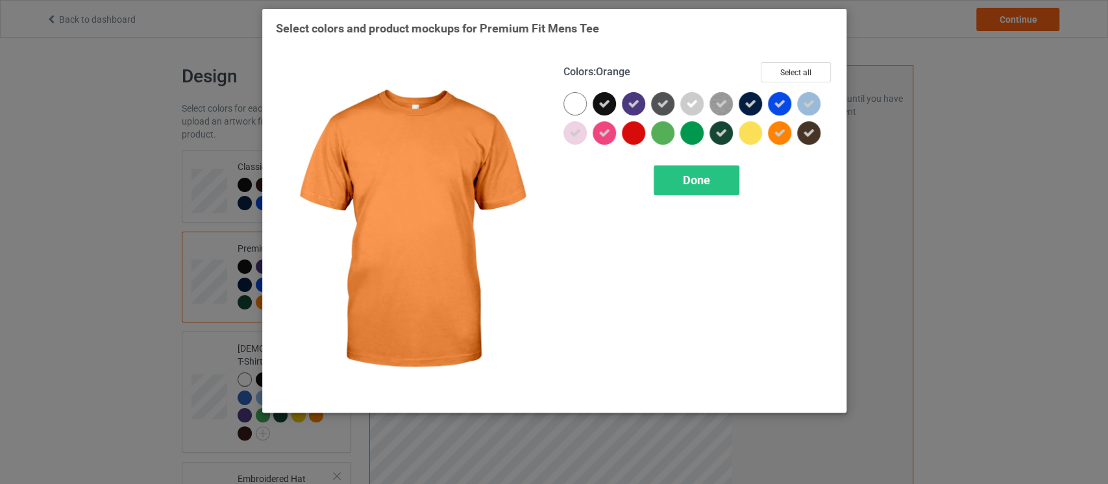
click at [777, 138] on icon at bounding box center [779, 133] width 12 height 12
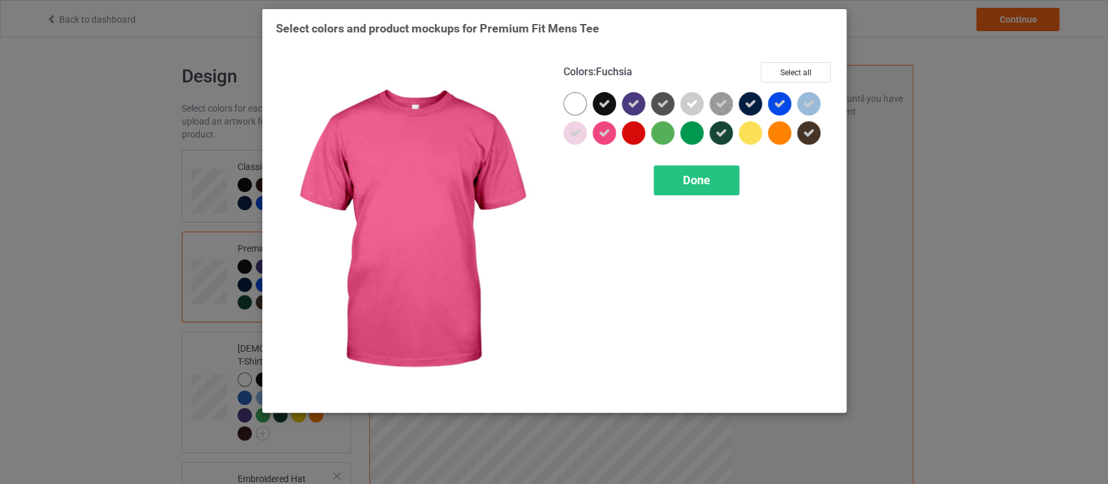
click at [600, 141] on div at bounding box center [603, 132] width 23 height 23
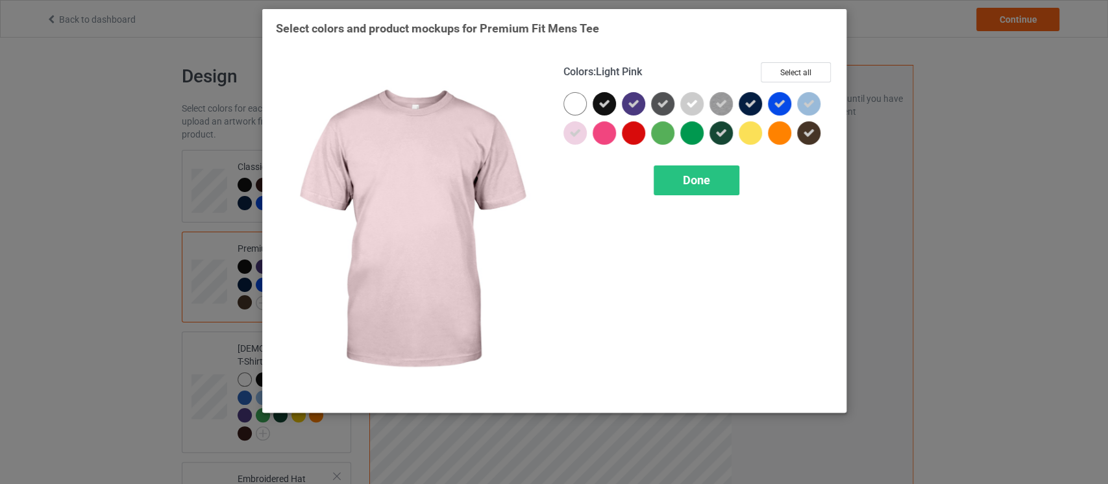
click at [573, 136] on icon at bounding box center [575, 133] width 12 height 12
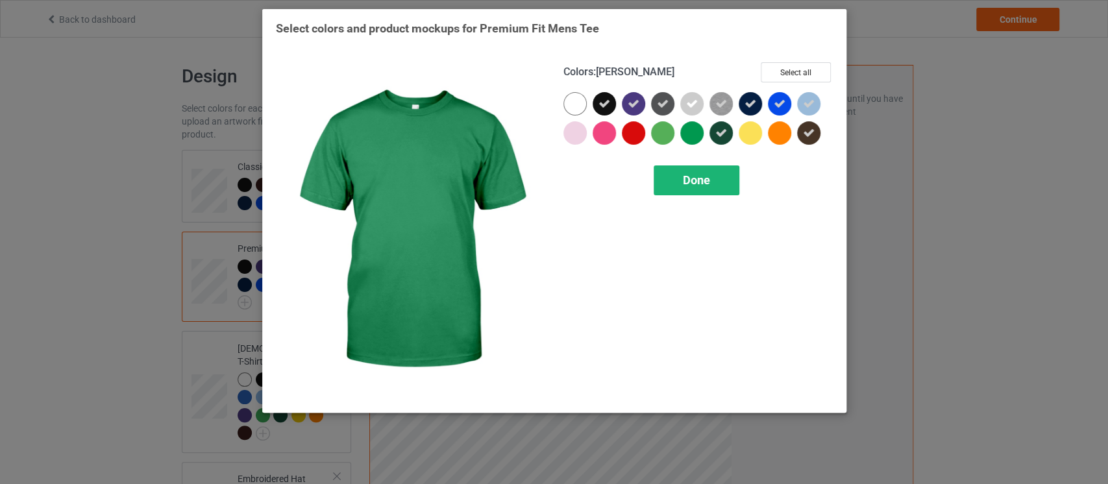
click at [727, 175] on div "Done" at bounding box center [696, 180] width 86 height 30
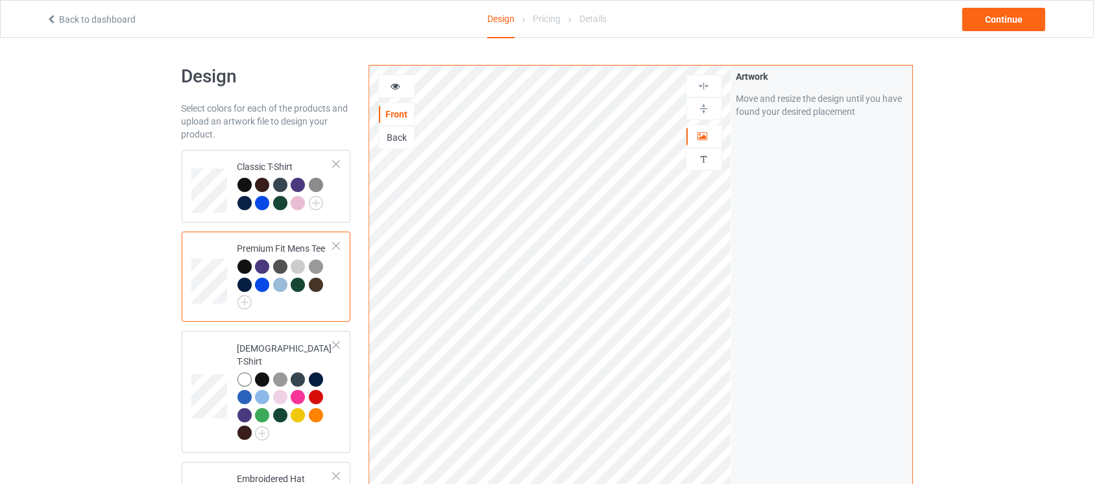
click at [1076, 153] on div "Design Select colors for each of the products and upload an artwork file to des…" at bounding box center [547, 439] width 1094 height 803
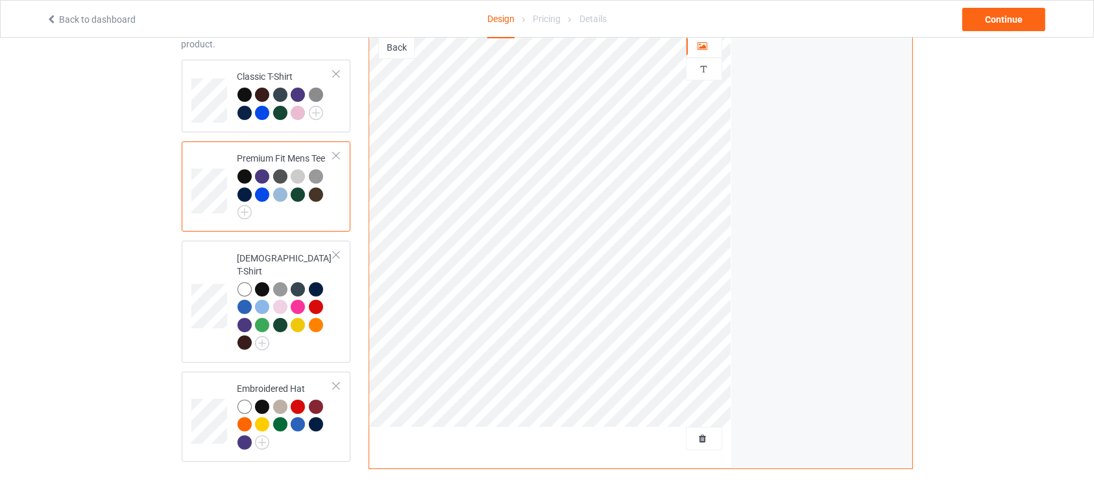
scroll to position [94, 0]
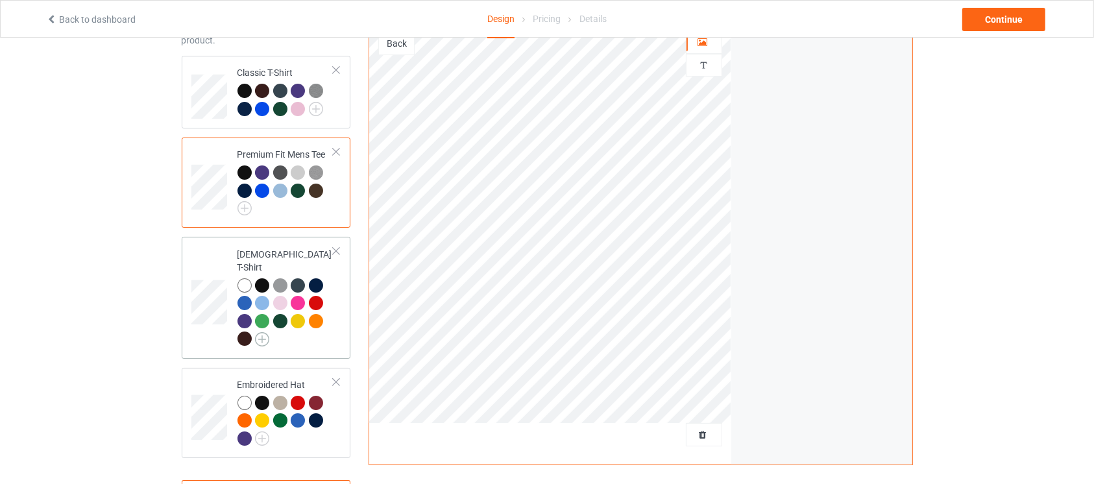
click at [265, 332] on img at bounding box center [262, 339] width 14 height 14
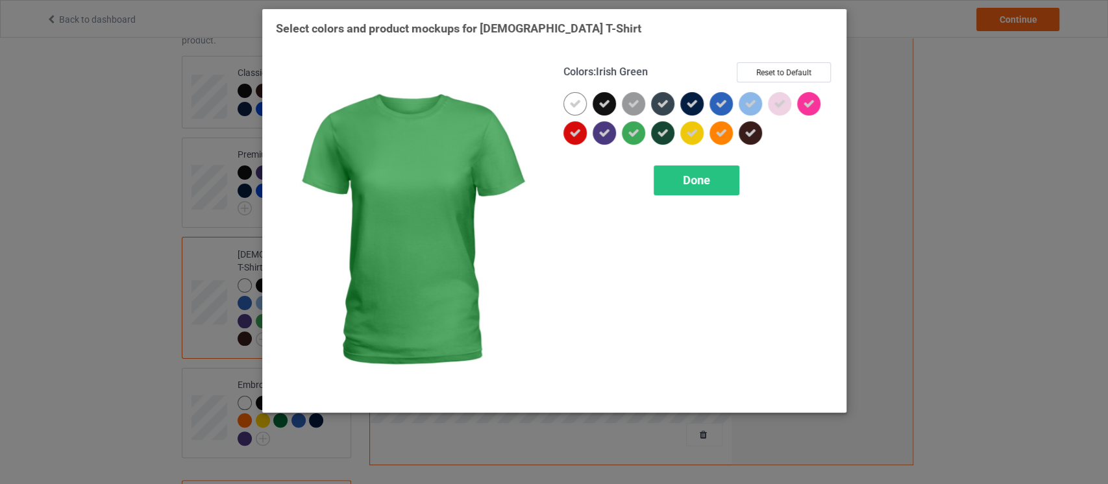
click at [632, 130] on icon at bounding box center [633, 133] width 12 height 12
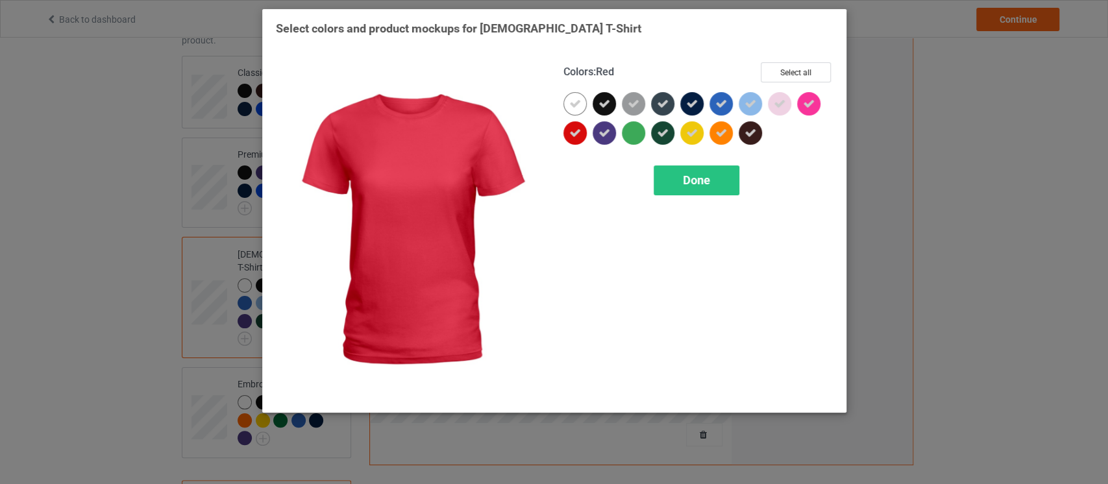
click at [566, 131] on div at bounding box center [574, 132] width 23 height 23
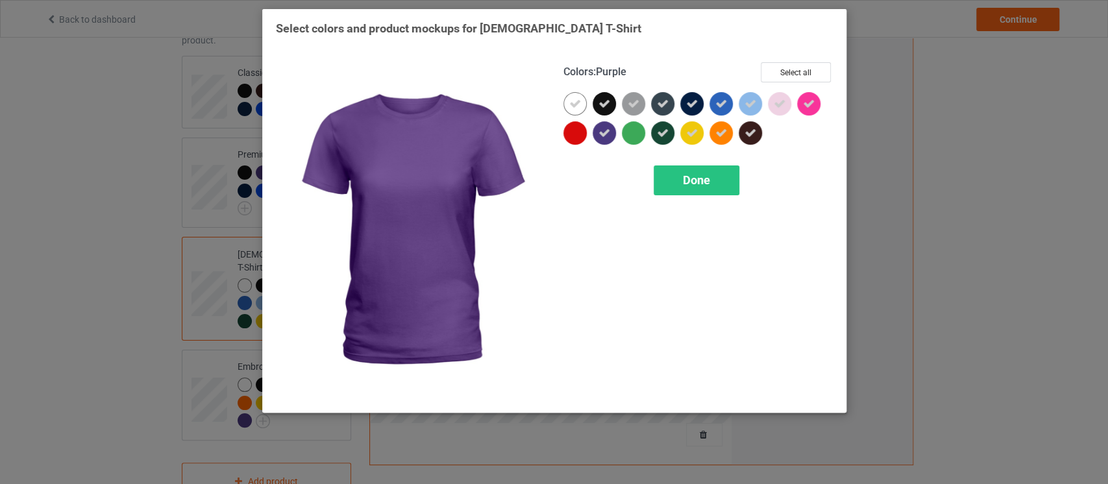
click at [607, 134] on icon at bounding box center [604, 133] width 12 height 12
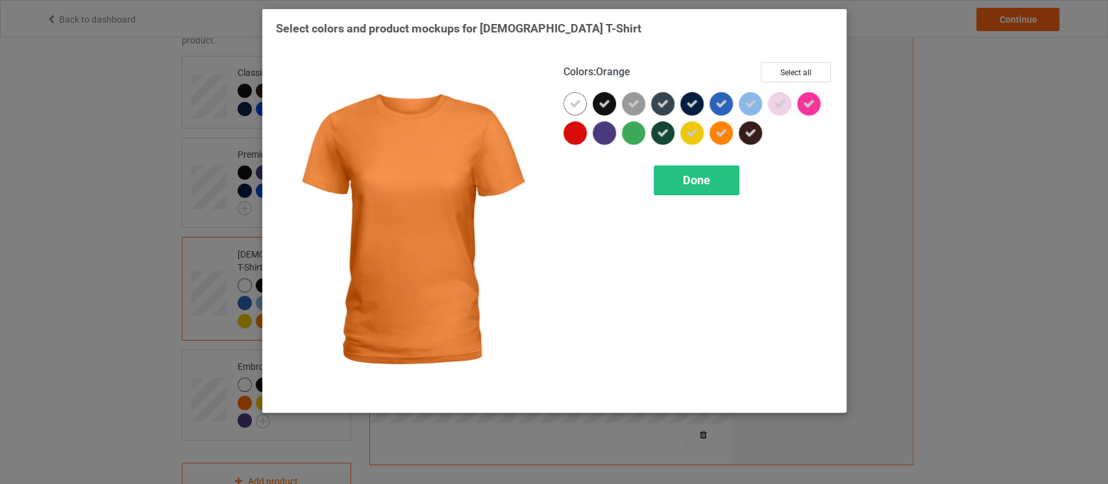
click at [717, 138] on icon at bounding box center [721, 133] width 12 height 12
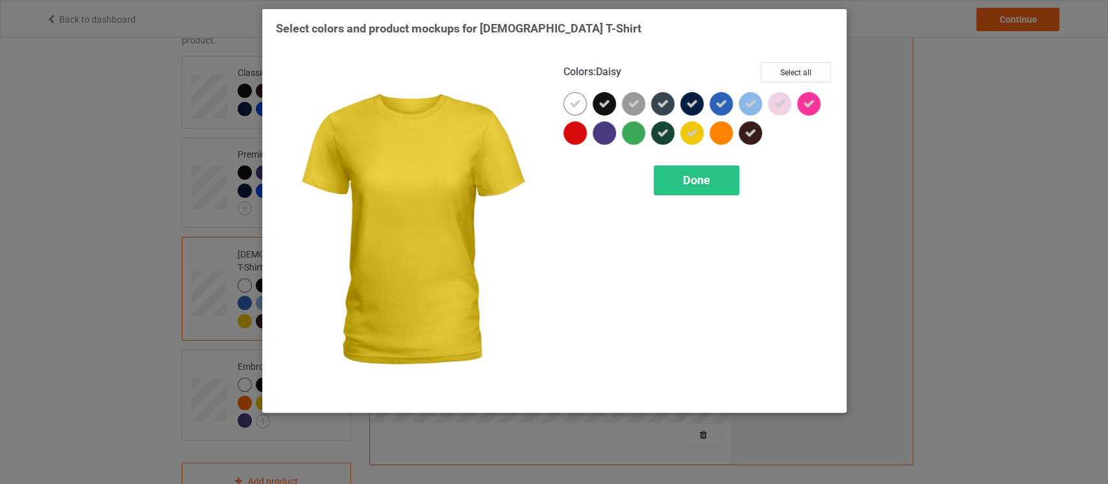
click at [690, 135] on icon at bounding box center [692, 133] width 12 height 12
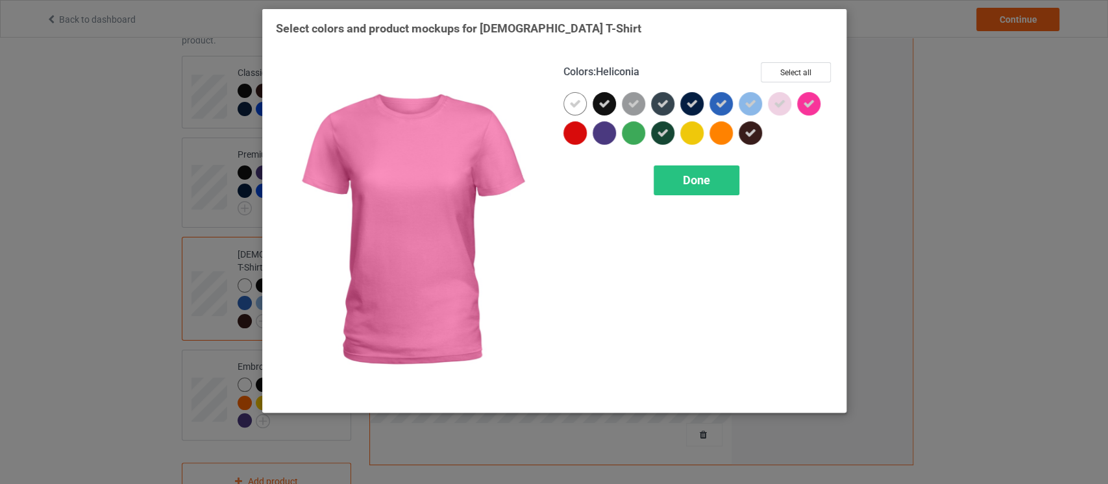
click at [810, 105] on icon at bounding box center [809, 104] width 12 height 12
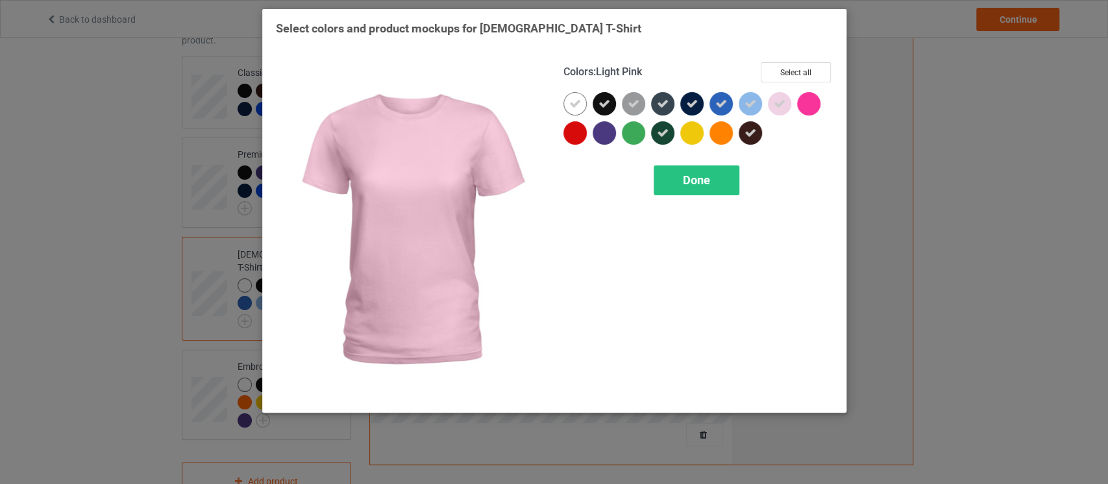
click at [779, 104] on icon at bounding box center [779, 104] width 12 height 12
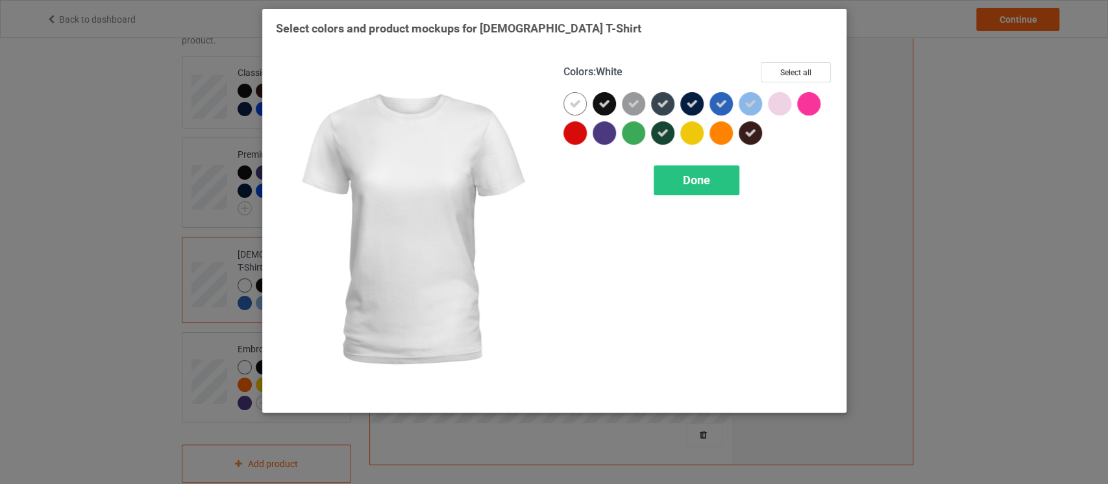
click at [577, 106] on icon at bounding box center [575, 104] width 12 height 12
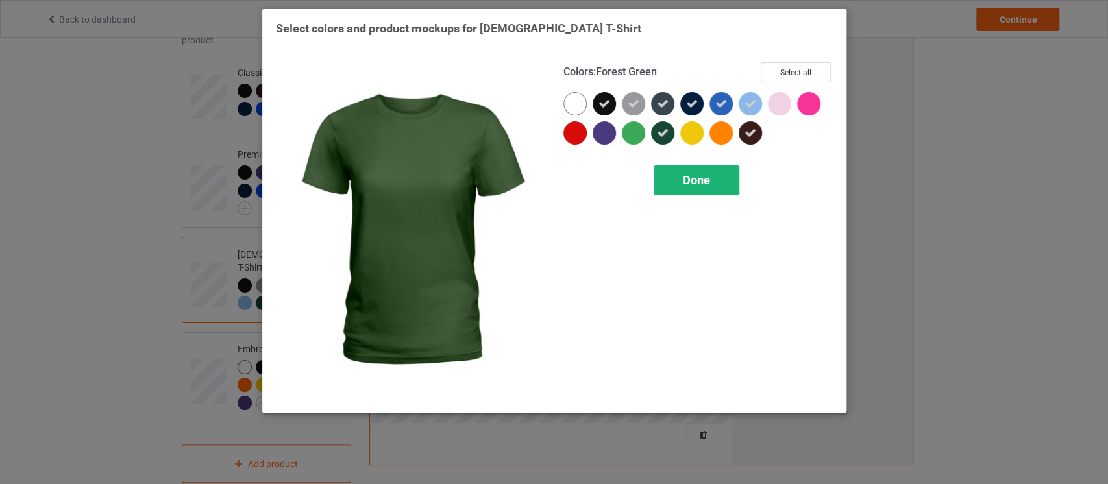
click at [687, 177] on span "Done" at bounding box center [696, 180] width 27 height 14
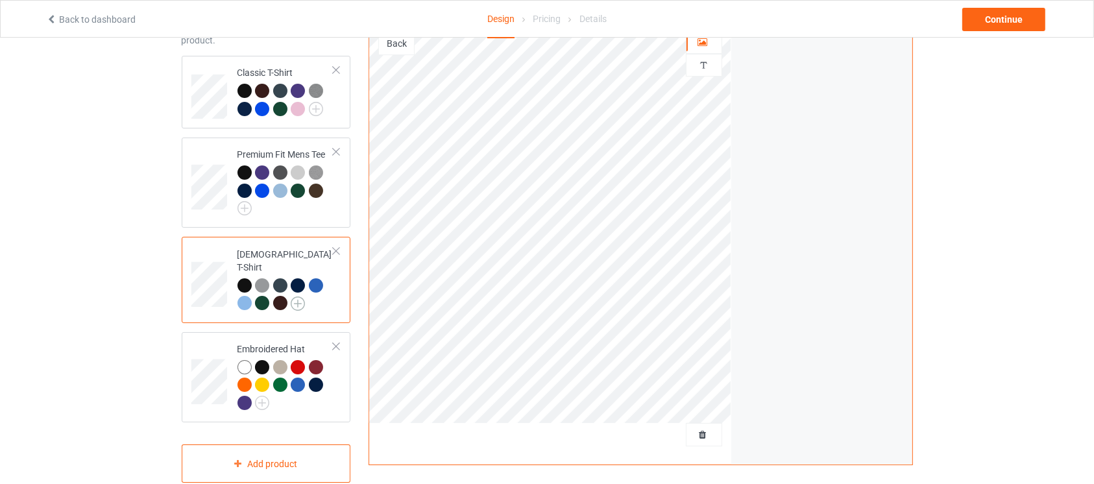
click at [300, 297] on img at bounding box center [298, 304] width 14 height 14
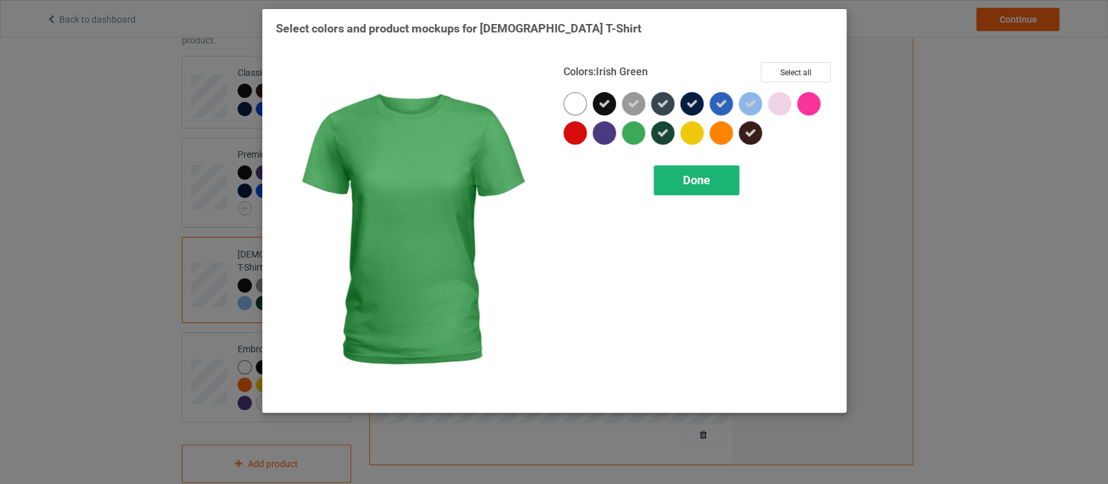
click at [706, 175] on span "Done" at bounding box center [696, 180] width 27 height 14
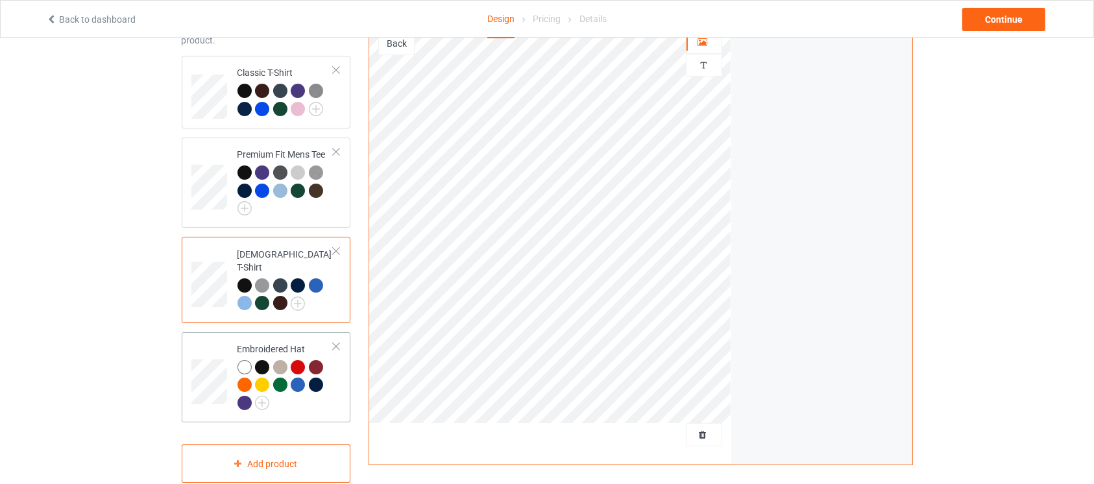
click at [267, 402] on td "Embroidered Hat" at bounding box center [285, 377] width 111 height 80
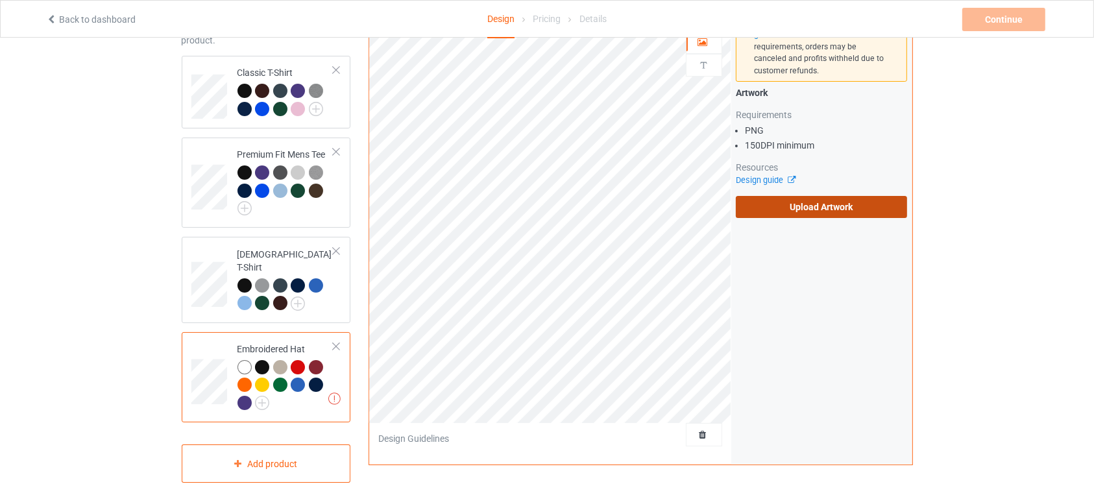
click at [763, 200] on label "Upload Artwork" at bounding box center [822, 207] width 172 height 22
click at [0, 0] on input "Upload Artwork" at bounding box center [0, 0] width 0 height 0
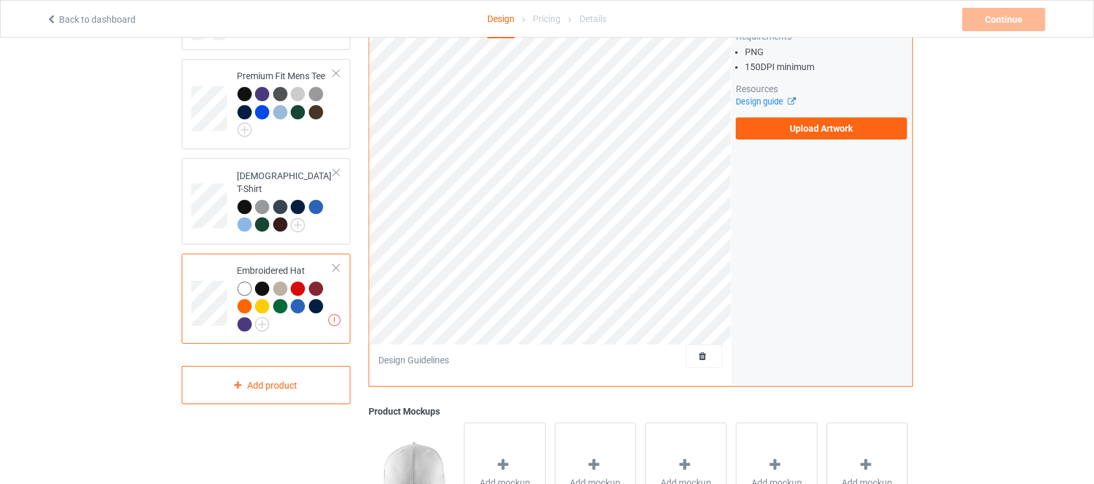
scroll to position [176, 0]
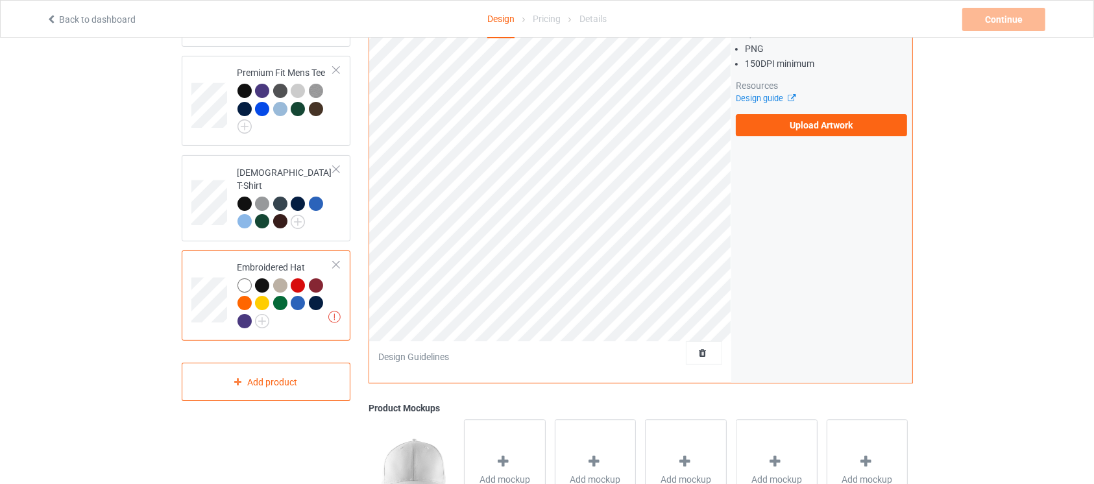
click at [332, 261] on div "Embroidered Hat" at bounding box center [285, 294] width 97 height 67
click at [341, 260] on div at bounding box center [336, 264] width 9 height 9
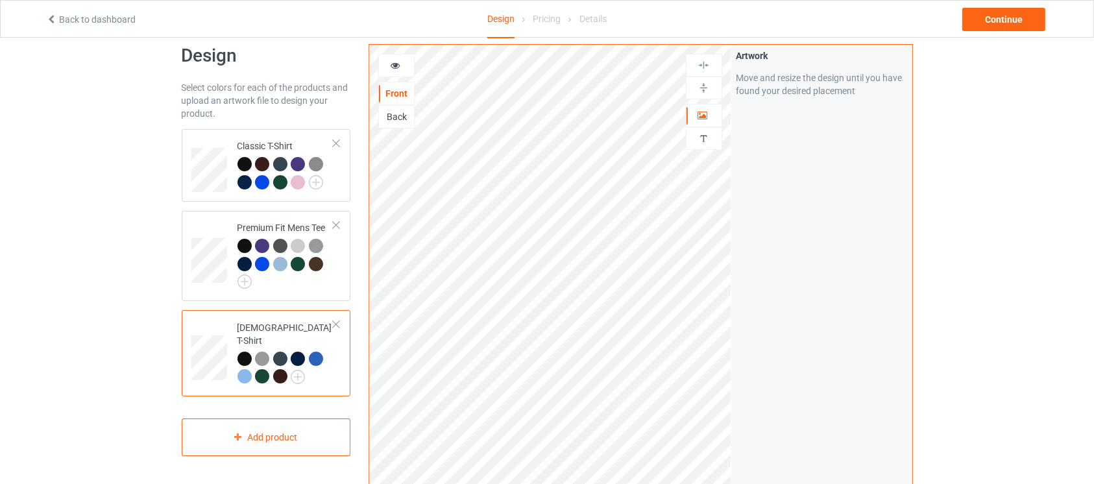
scroll to position [8, 0]
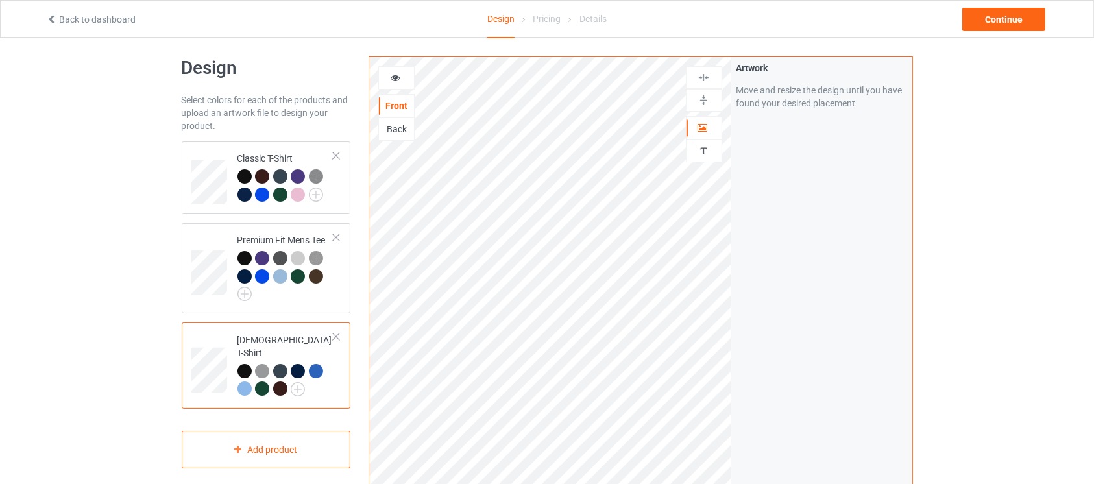
click at [346, 376] on div "[DEMOGRAPHIC_DATA] T-Shirt" at bounding box center [266, 365] width 169 height 86
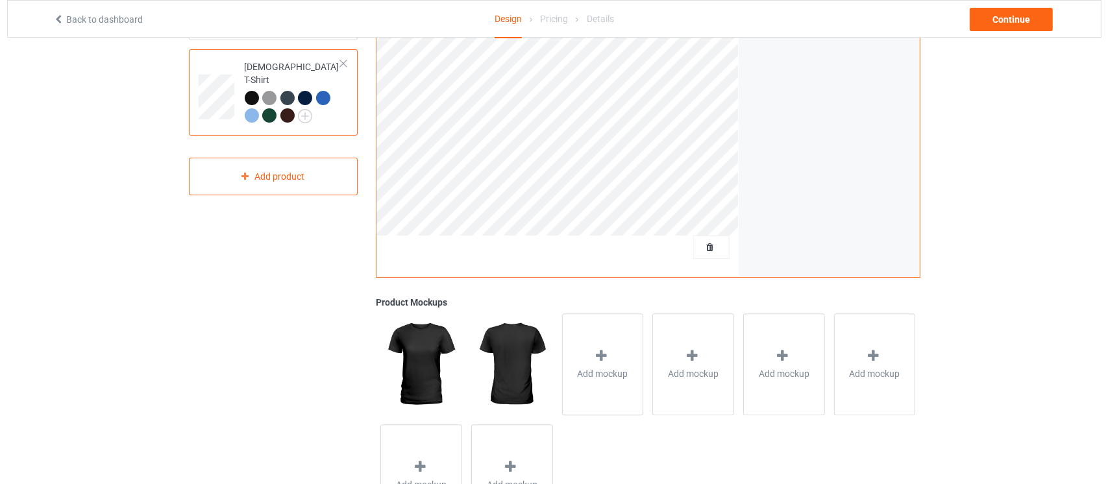
scroll to position [272, 0]
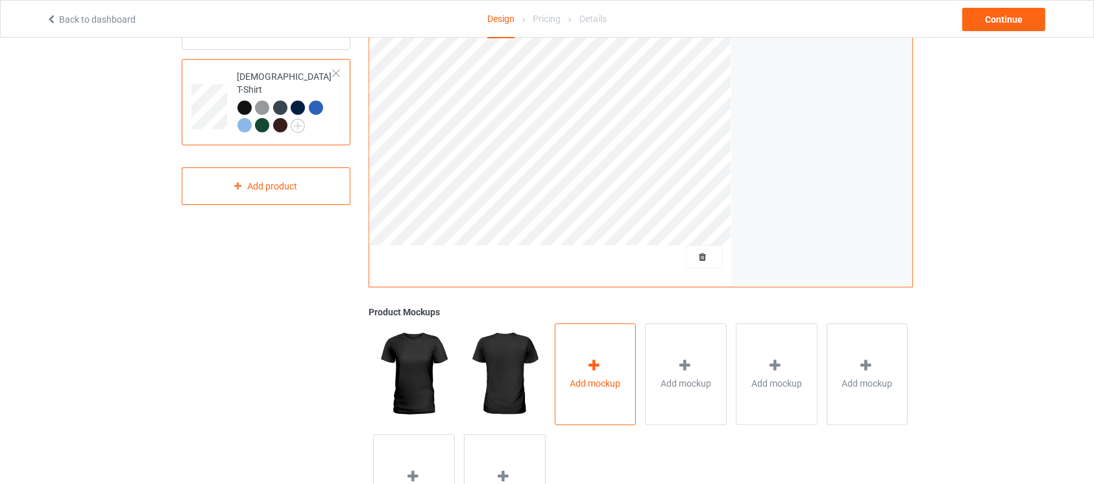
click at [602, 391] on div "Add mockup" at bounding box center [596, 374] width 82 height 102
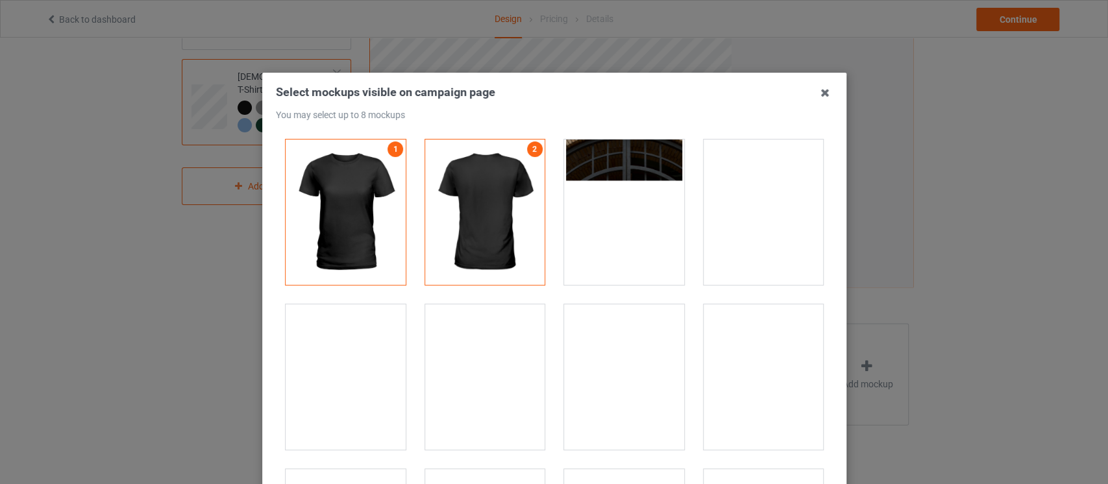
click at [759, 240] on div at bounding box center [763, 212] width 120 height 145
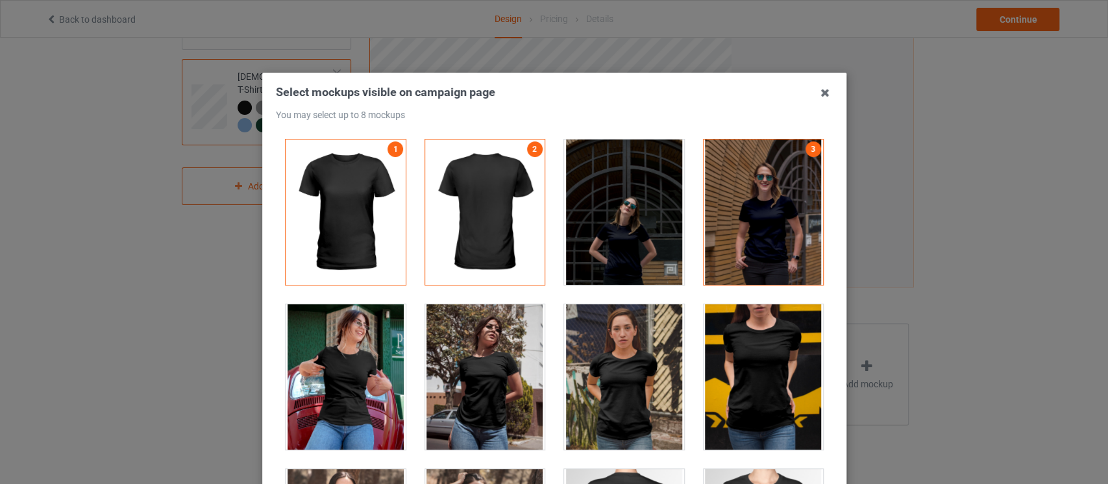
click at [753, 339] on div at bounding box center [763, 376] width 120 height 145
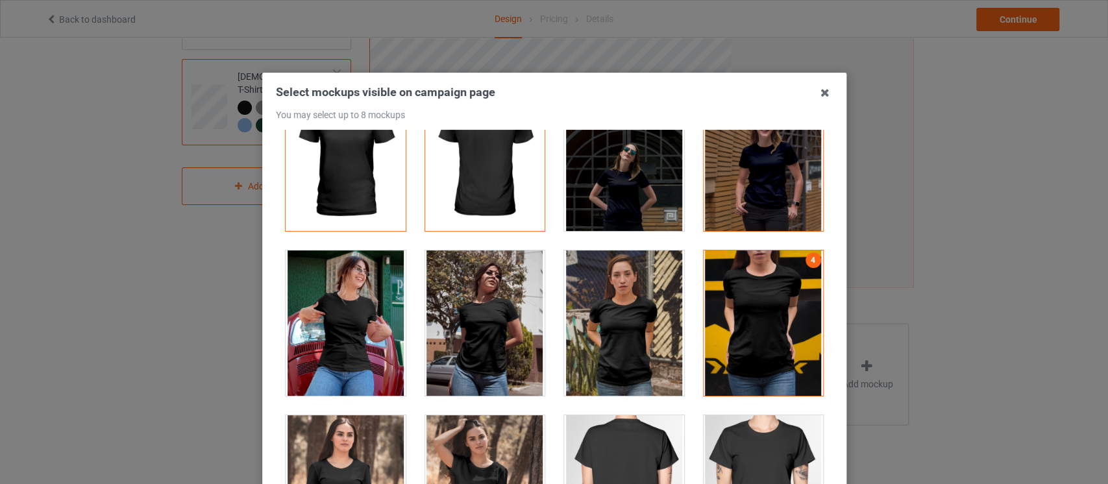
scroll to position [154, 0]
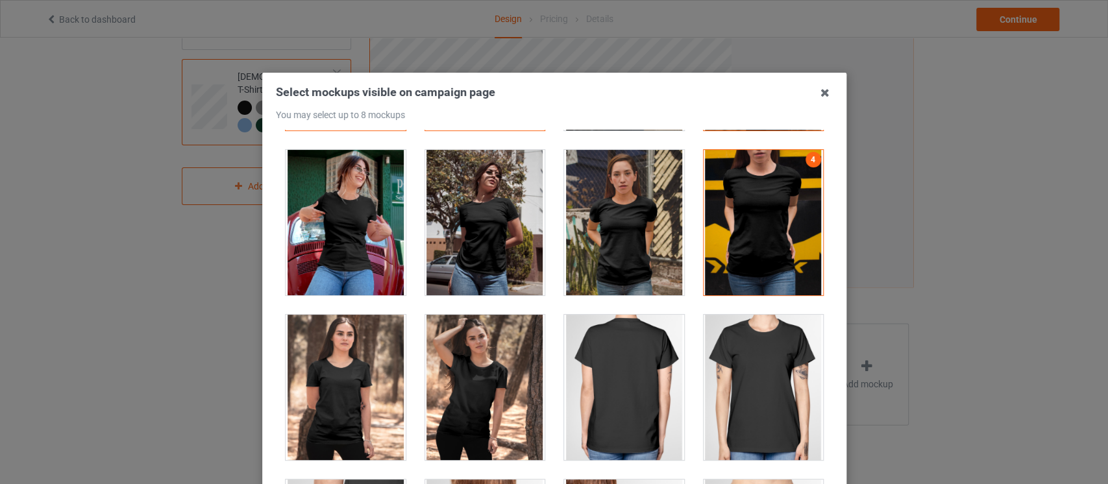
click at [317, 433] on div at bounding box center [346, 387] width 120 height 145
click at [424, 409] on div at bounding box center [484, 387] width 120 height 145
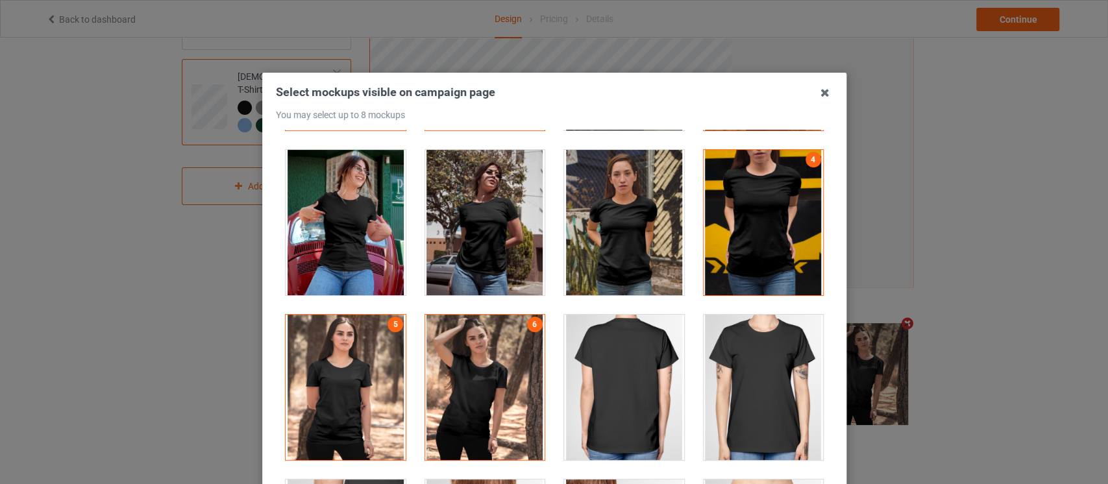
click at [300, 244] on div at bounding box center [346, 222] width 120 height 145
click at [605, 178] on div at bounding box center [624, 222] width 120 height 145
click at [483, 236] on div at bounding box center [484, 222] width 120 height 145
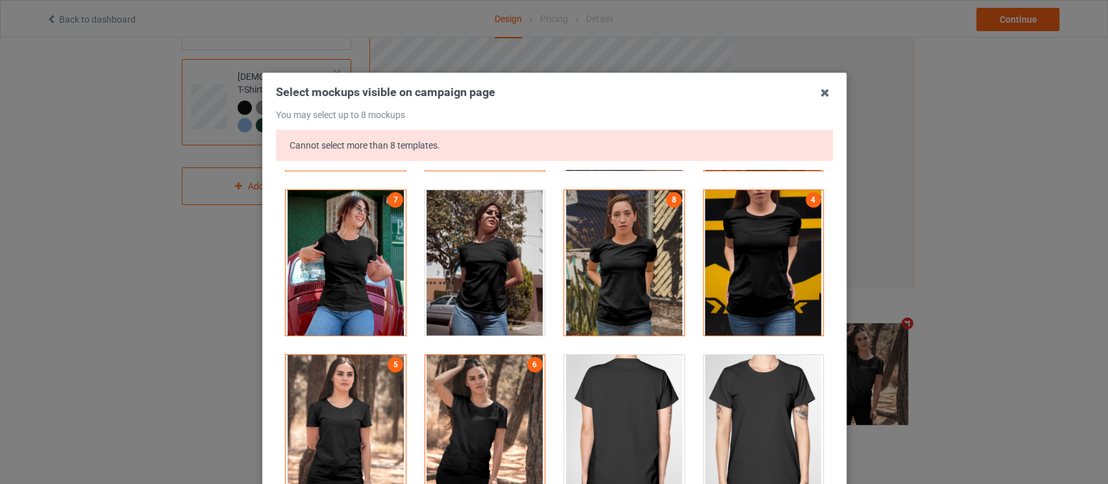
click at [599, 267] on div at bounding box center [624, 262] width 120 height 145
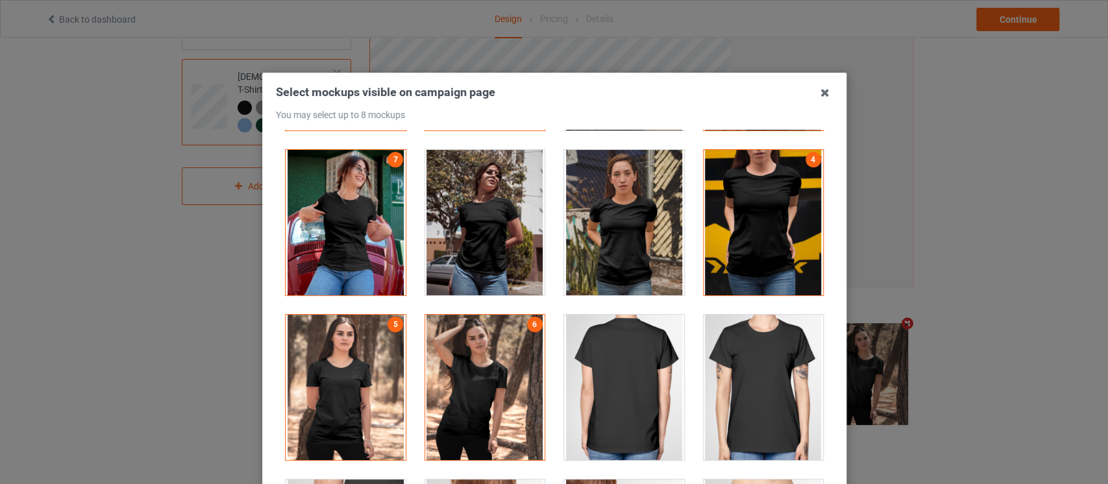
click at [493, 256] on div at bounding box center [484, 222] width 120 height 145
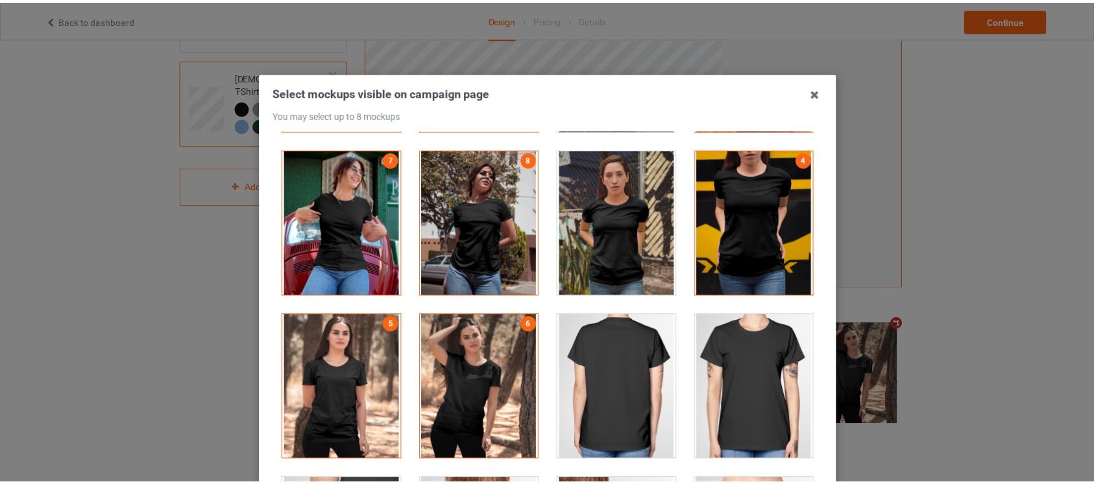
scroll to position [165, 0]
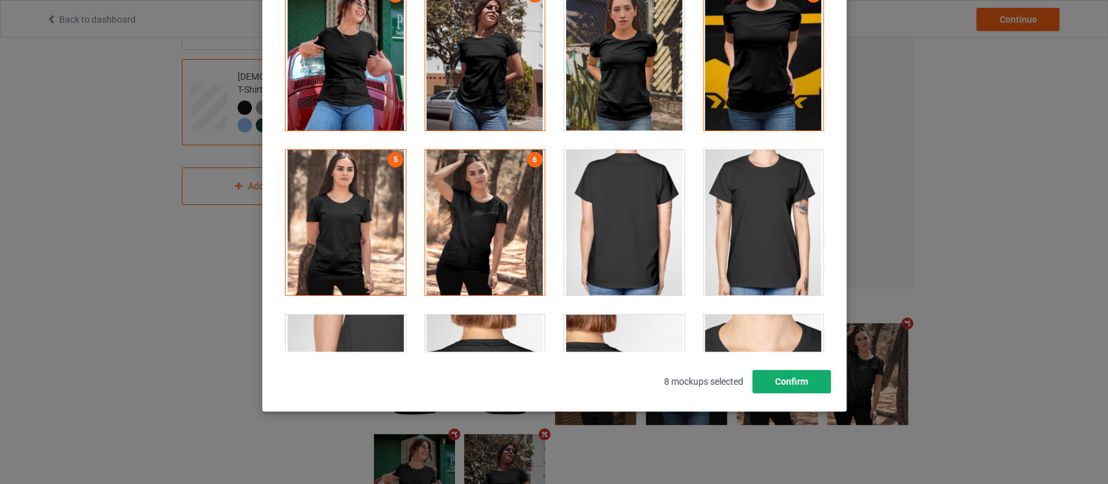
click at [802, 383] on button "Confirm" at bounding box center [790, 381] width 79 height 23
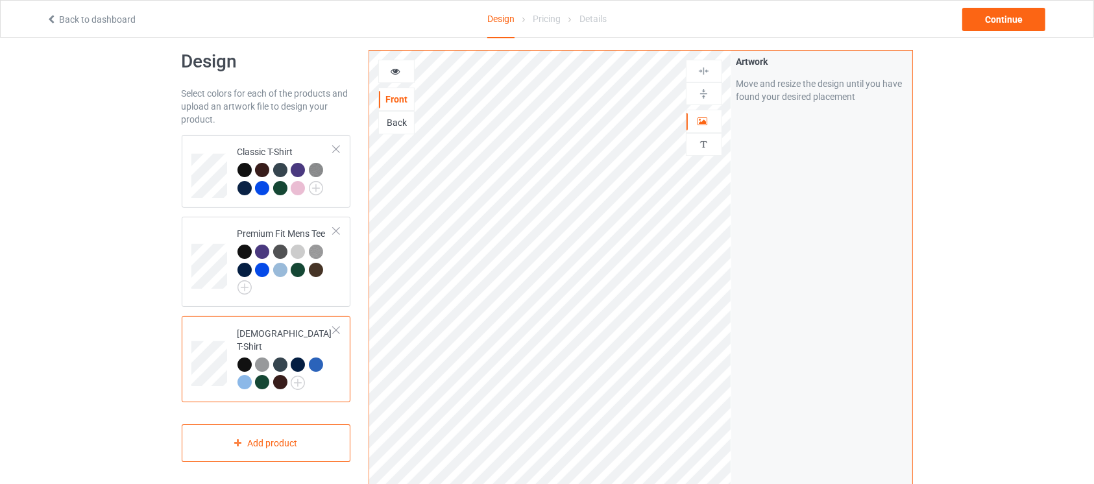
scroll to position [10, 0]
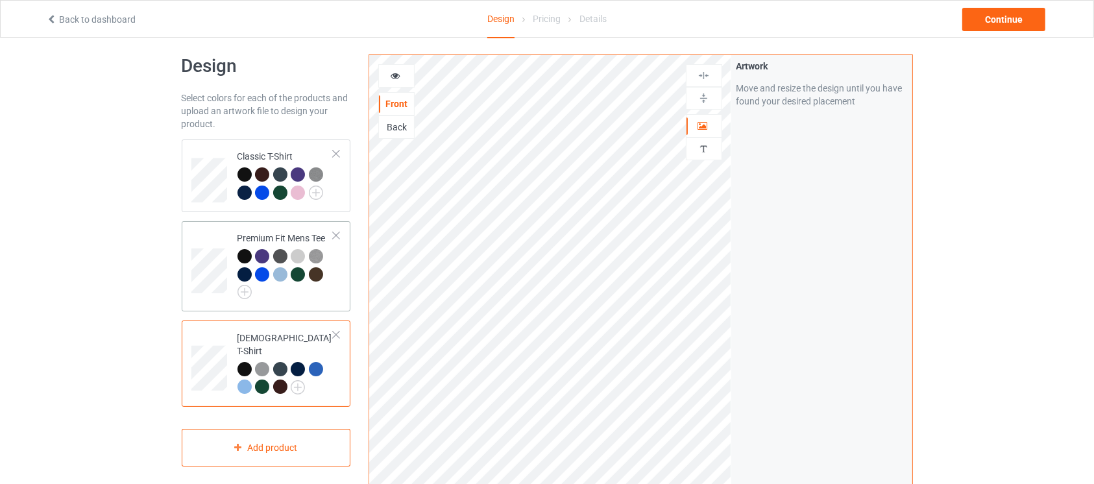
click at [341, 284] on td "Premium Fit Mens Tee" at bounding box center [285, 266] width 111 height 80
click at [317, 299] on div at bounding box center [285, 274] width 97 height 50
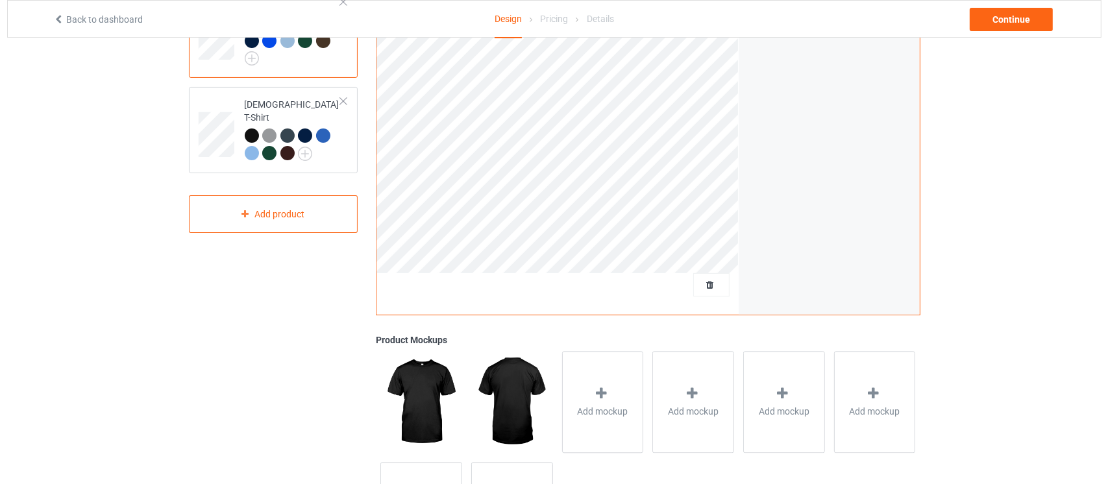
scroll to position [245, 0]
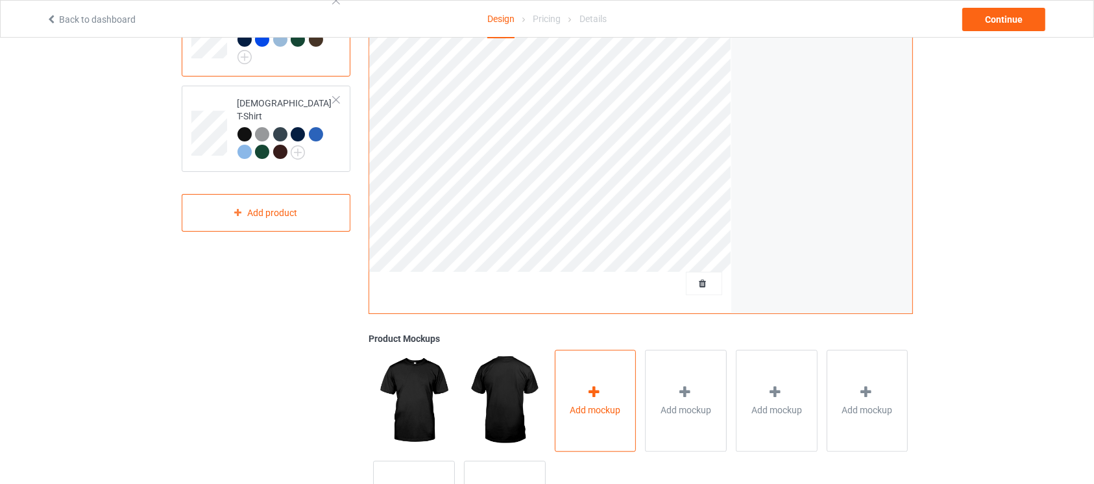
click at [602, 398] on icon at bounding box center [594, 392] width 16 height 14
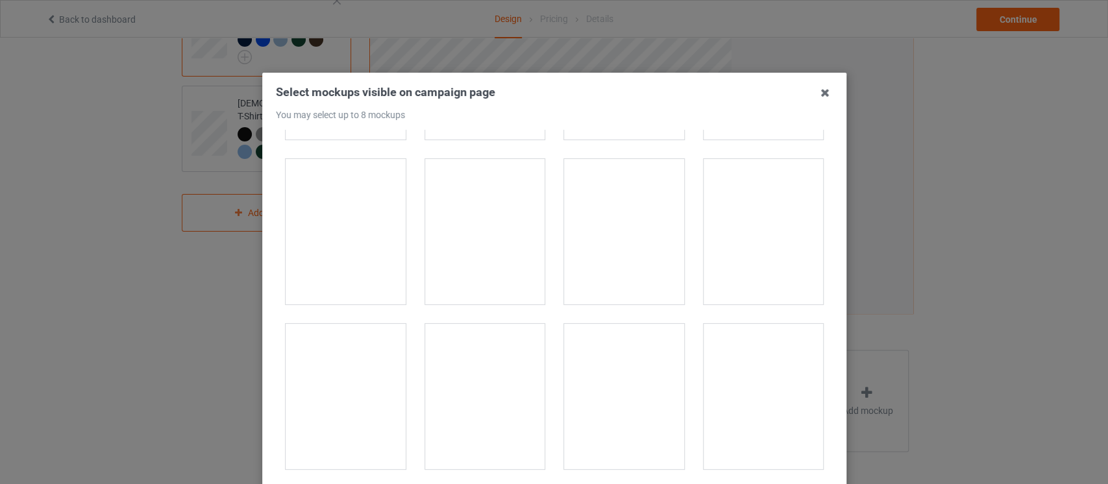
scroll to position [489, 0]
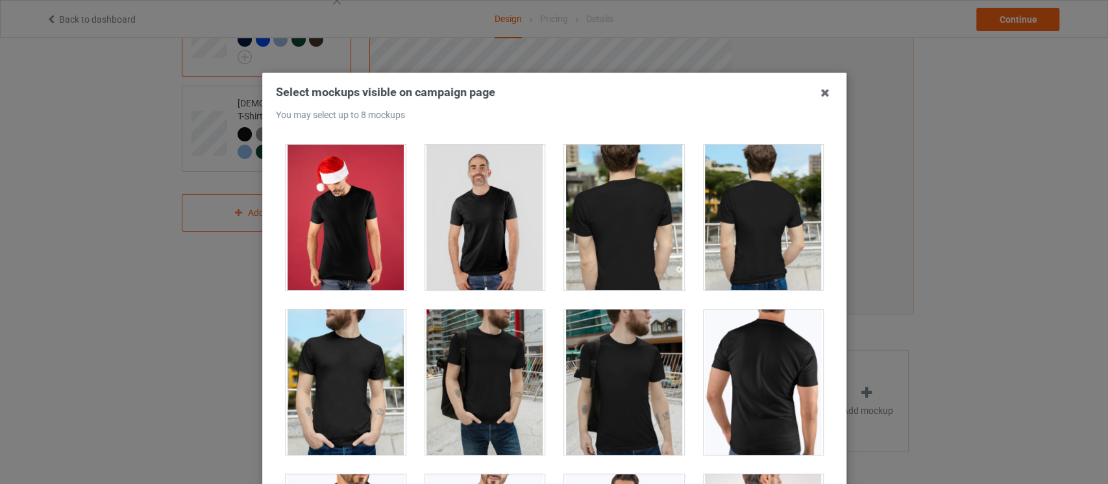
click at [587, 399] on div at bounding box center [624, 382] width 120 height 145
click at [469, 395] on div at bounding box center [484, 382] width 120 height 145
click at [449, 239] on div at bounding box center [484, 217] width 120 height 145
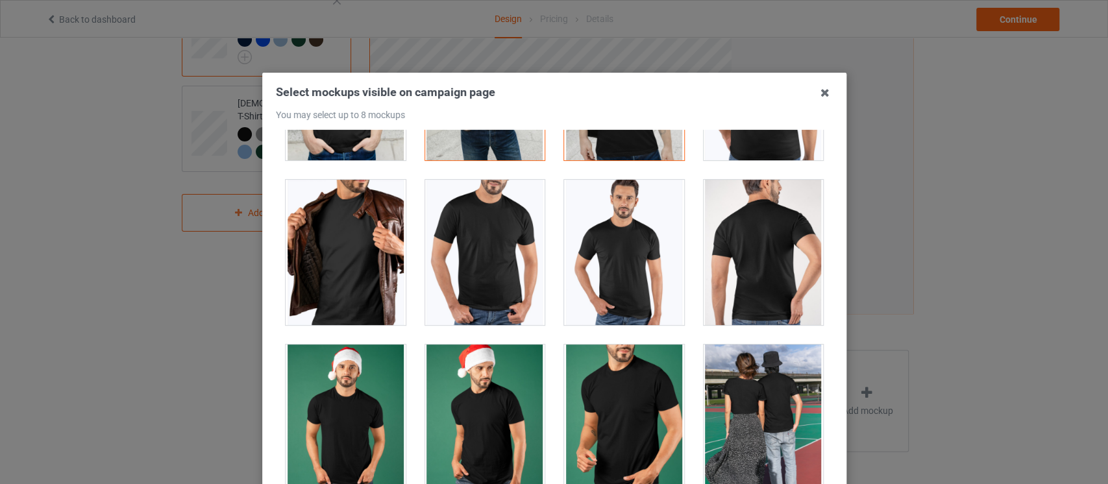
scroll to position [792, 0]
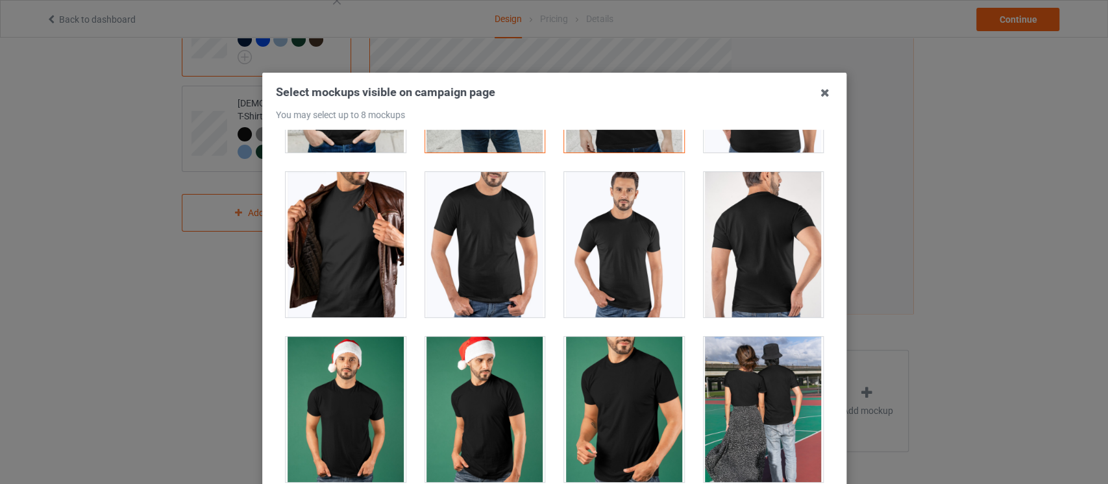
click at [619, 240] on div at bounding box center [624, 244] width 120 height 145
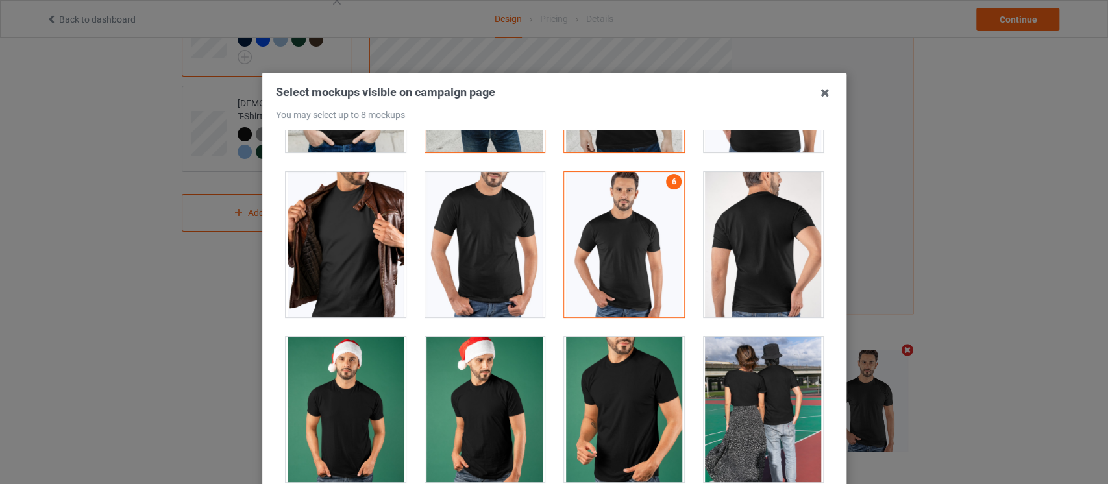
click at [465, 251] on div at bounding box center [484, 244] width 120 height 145
click at [614, 424] on div at bounding box center [624, 409] width 120 height 145
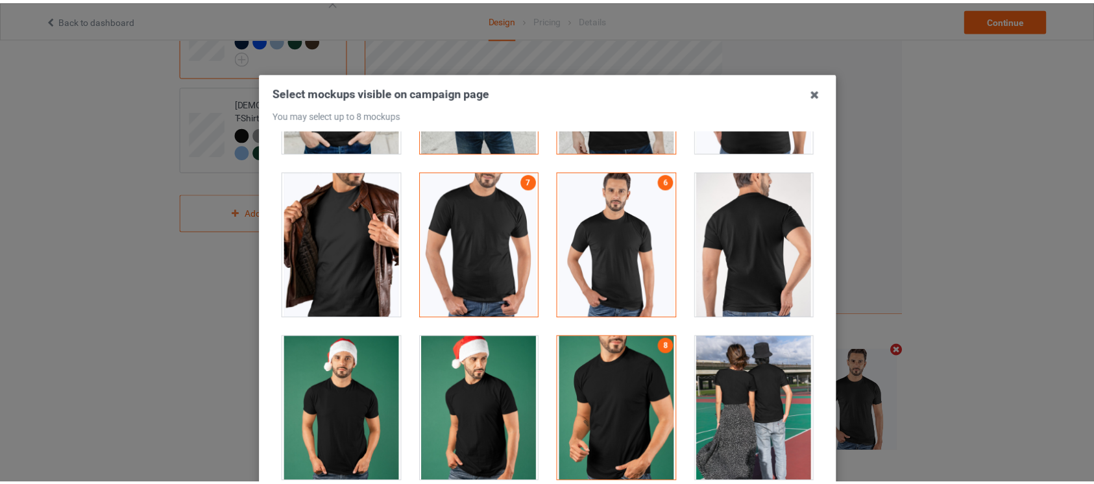
scroll to position [165, 0]
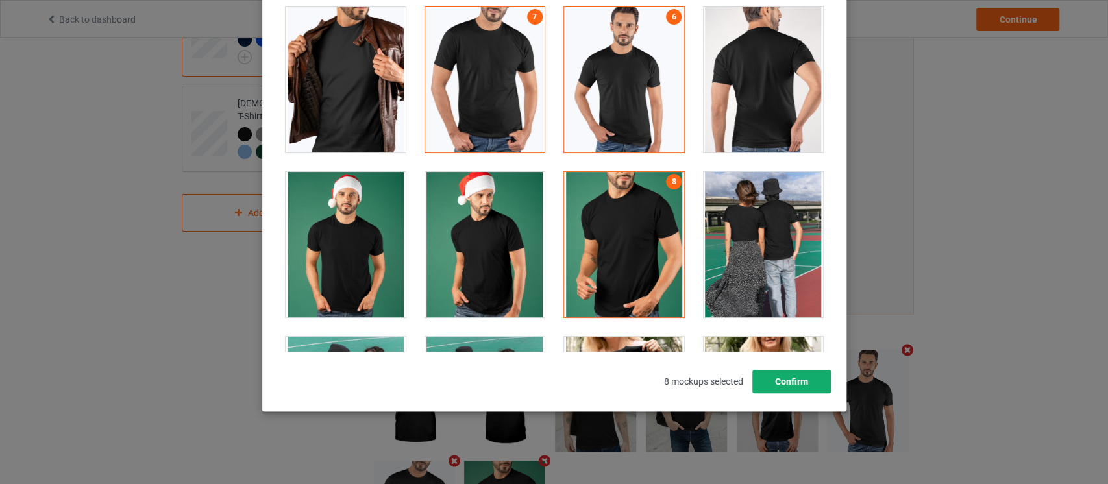
click at [788, 389] on button "Confirm" at bounding box center [790, 381] width 79 height 23
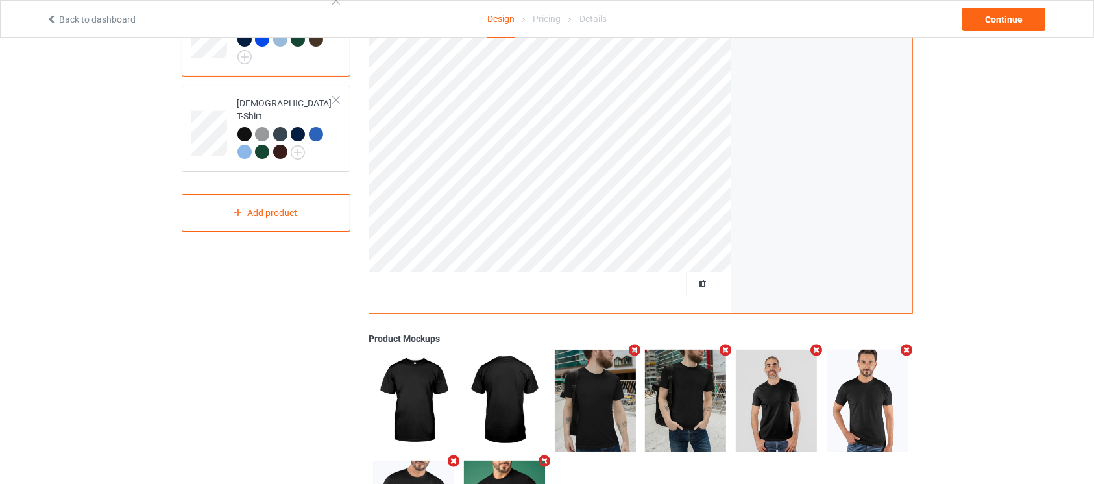
scroll to position [0, 0]
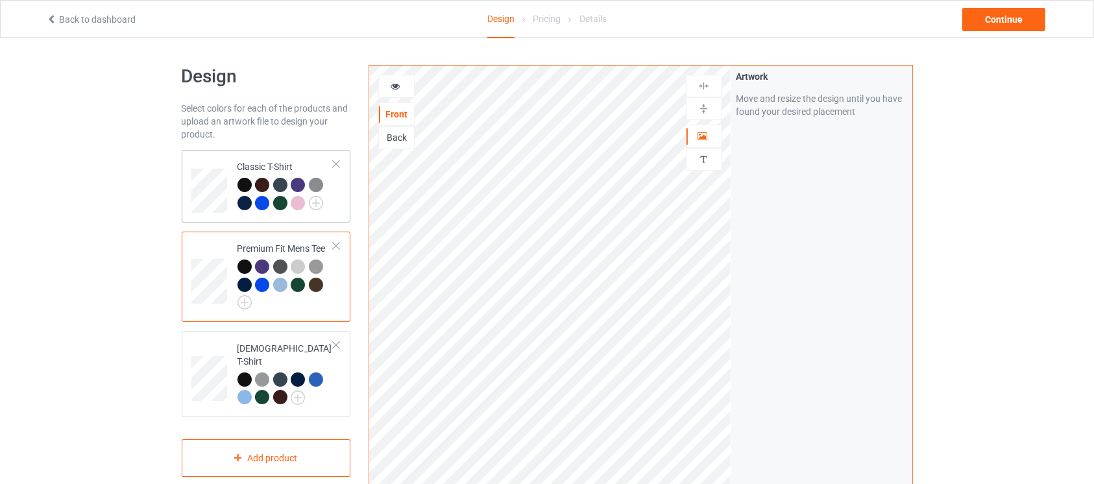
click at [344, 200] on div "Classic T-Shirt" at bounding box center [266, 186] width 169 height 73
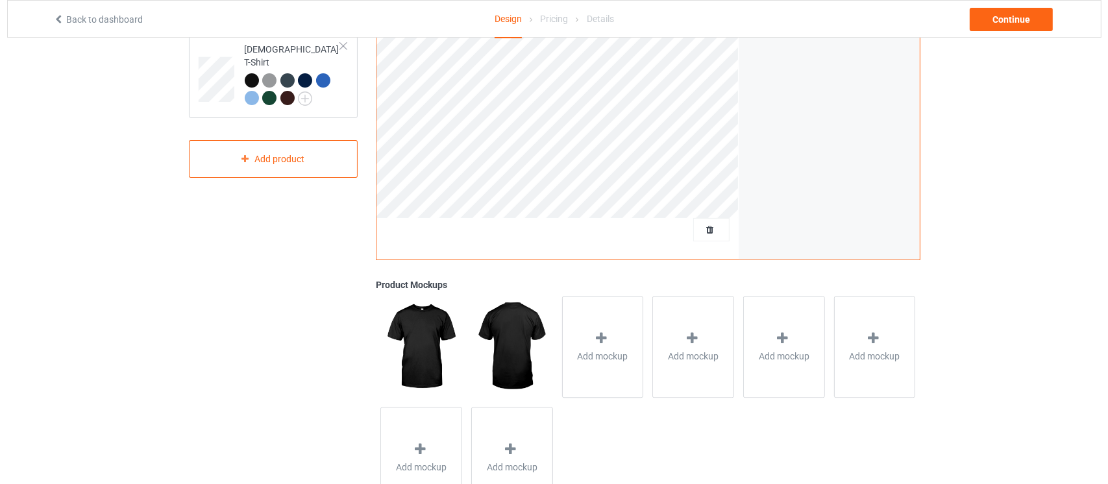
scroll to position [300, 0]
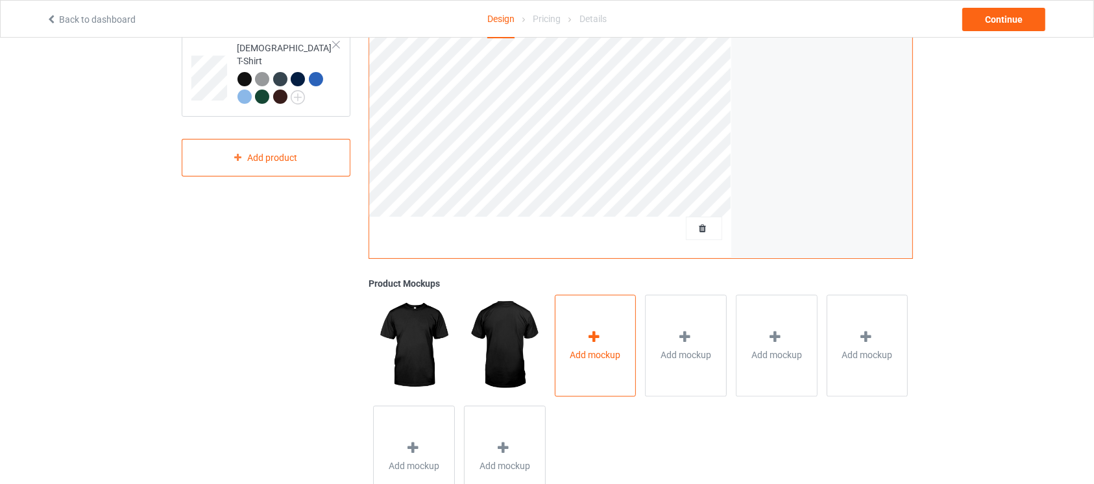
click at [627, 321] on div "Add mockup" at bounding box center [596, 346] width 82 height 102
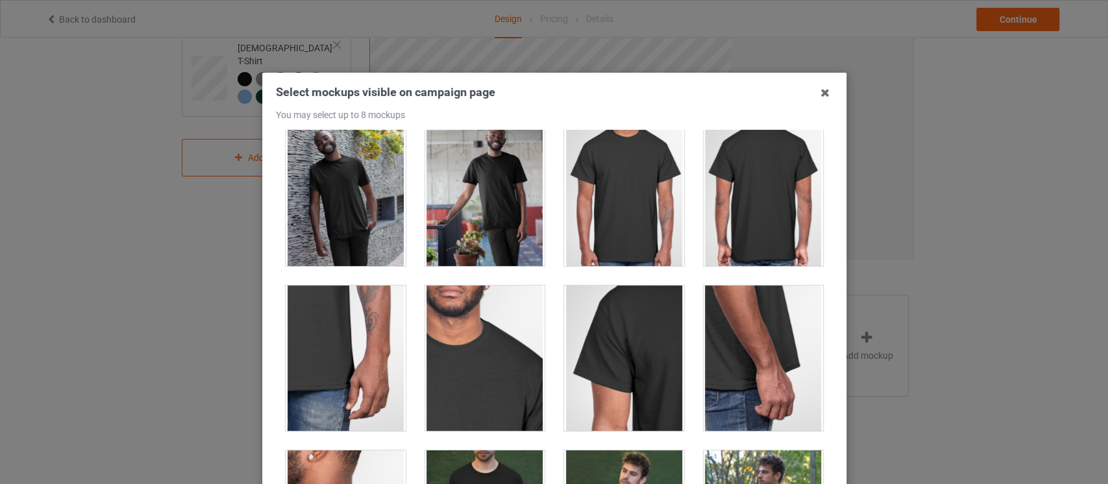
scroll to position [1017, 0]
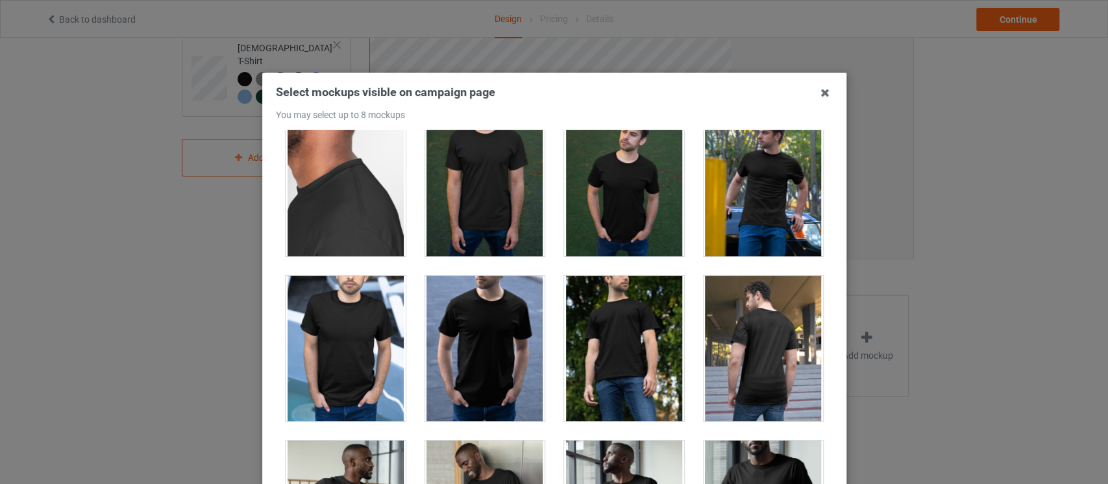
click at [592, 391] on div at bounding box center [624, 348] width 120 height 145
click at [489, 359] on div at bounding box center [484, 348] width 120 height 145
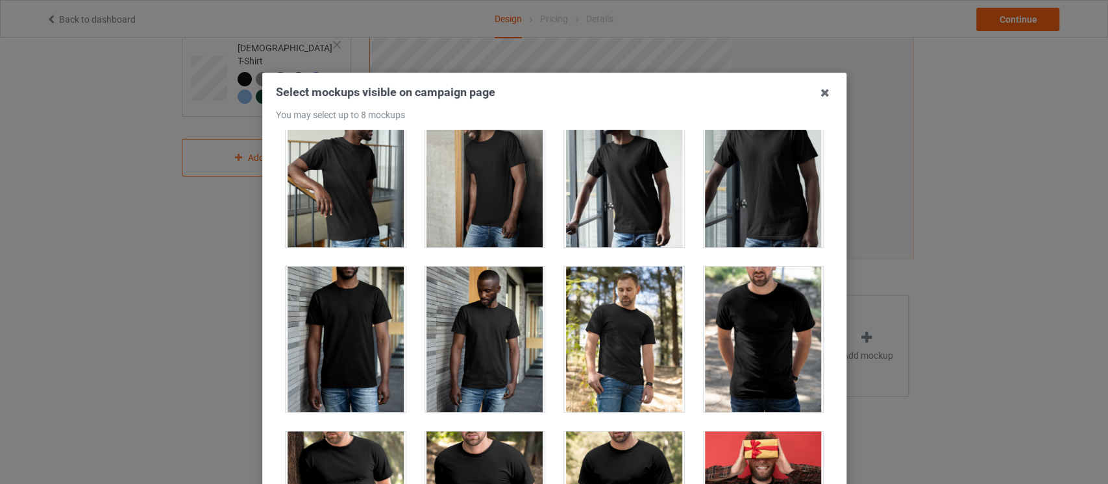
click at [703, 290] on div at bounding box center [763, 339] width 120 height 145
click at [592, 336] on div at bounding box center [624, 339] width 120 height 145
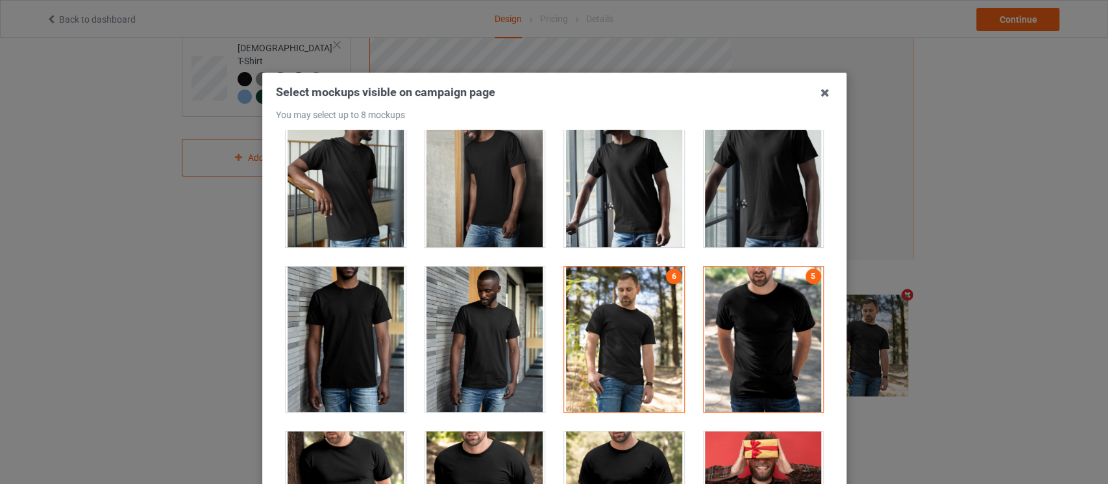
click at [808, 411] on div "5" at bounding box center [763, 339] width 140 height 165
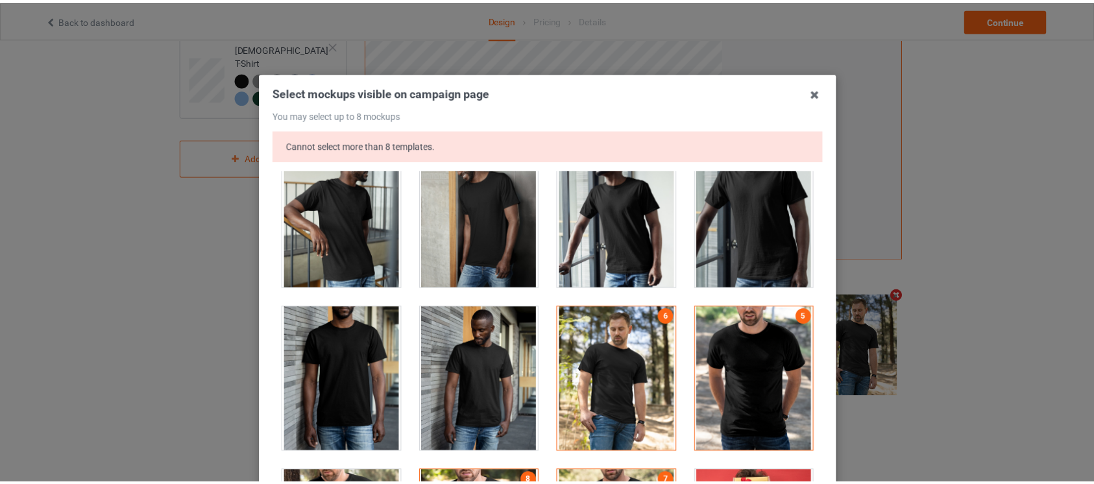
scroll to position [205, 0]
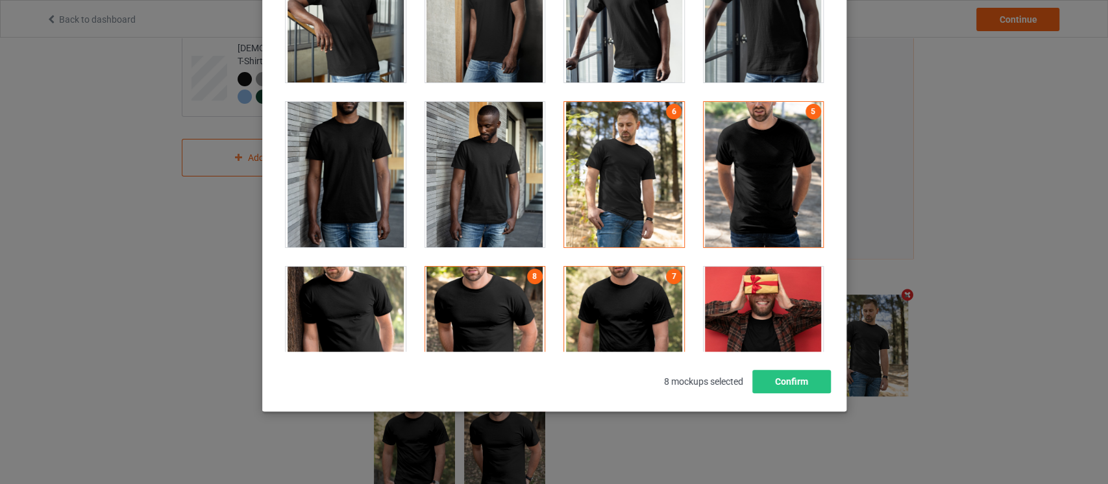
click at [792, 367] on div "Select mockups visible on campaign page You may select up to 8 mockups Cannot s…" at bounding box center [554, 136] width 557 height 514
click at [791, 382] on button "Confirm" at bounding box center [790, 381] width 79 height 23
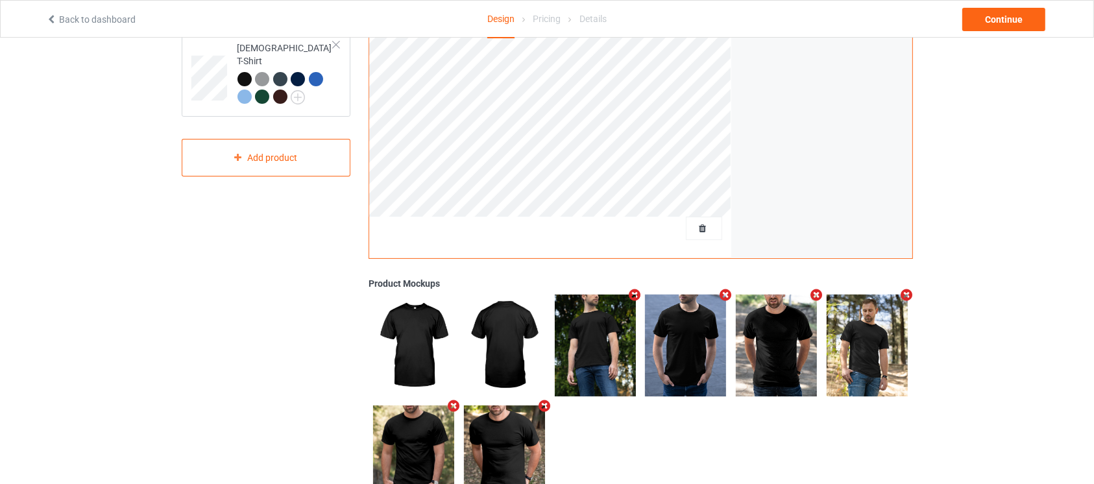
scroll to position [0, 0]
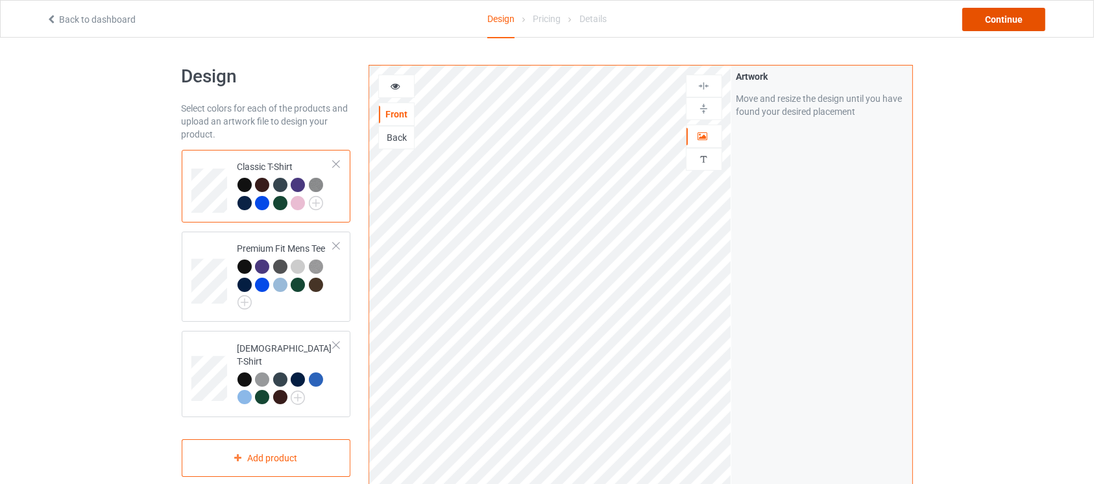
click at [1006, 18] on div "Continue" at bounding box center [1003, 19] width 83 height 23
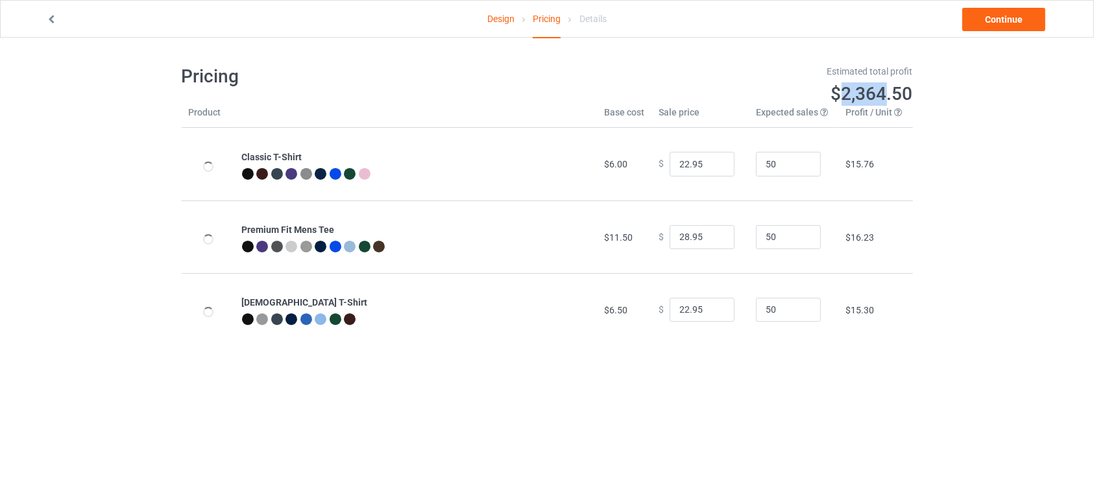
drag, startPoint x: 846, startPoint y: 97, endPoint x: 888, endPoint y: 96, distance: 41.5
click at [888, 96] on span "$2,364.50" at bounding box center [872, 93] width 82 height 21
click at [993, 158] on div "Design Pricing Details Continue Pricing Estimated total profit $2,364.50 Produc…" at bounding box center [547, 205] width 1094 height 335
drag, startPoint x: 682, startPoint y: 165, endPoint x: 670, endPoint y: 165, distance: 11.7
click at [670, 165] on input "22.95" at bounding box center [702, 164] width 65 height 25
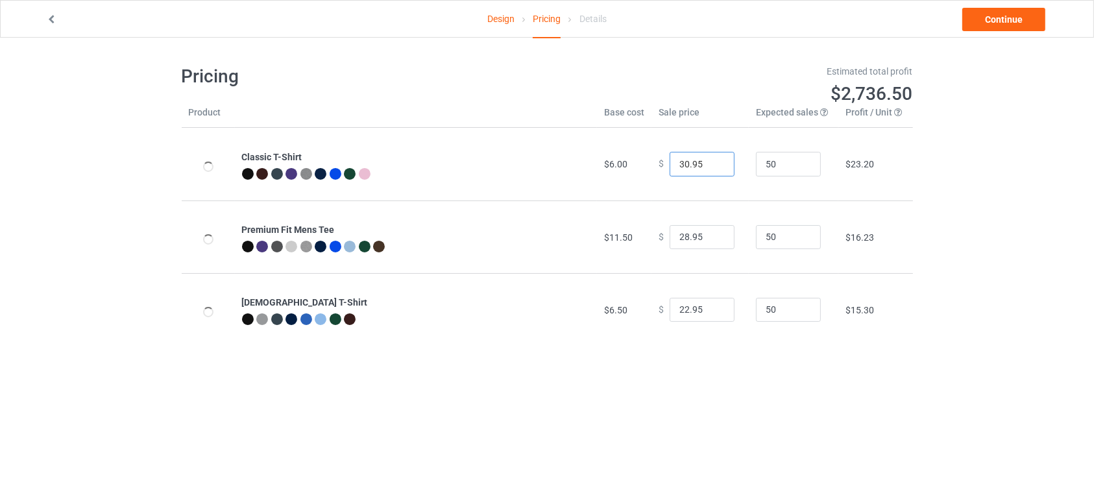
type input "30.95"
drag, startPoint x: 684, startPoint y: 229, endPoint x: 673, endPoint y: 230, distance: 11.1
click at [673, 230] on input "28.95" at bounding box center [702, 237] width 65 height 25
drag, startPoint x: 681, startPoint y: 237, endPoint x: 666, endPoint y: 237, distance: 14.9
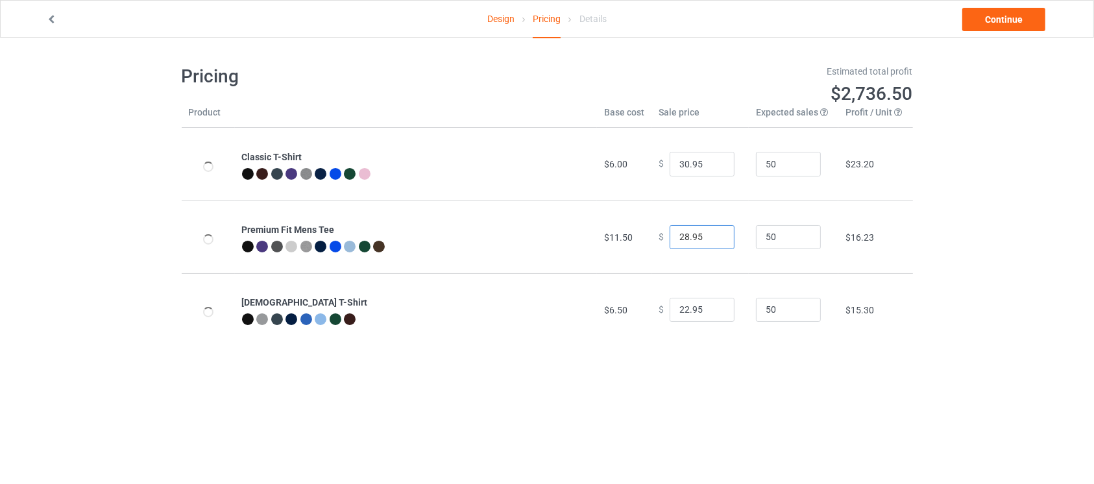
click at [670, 237] on input "28.95" at bounding box center [702, 237] width 65 height 25
type input "30.95"
drag, startPoint x: 681, startPoint y: 304, endPoint x: 670, endPoint y: 305, distance: 11.8
click at [670, 305] on input "22.95" at bounding box center [702, 310] width 65 height 25
type input "30.95"
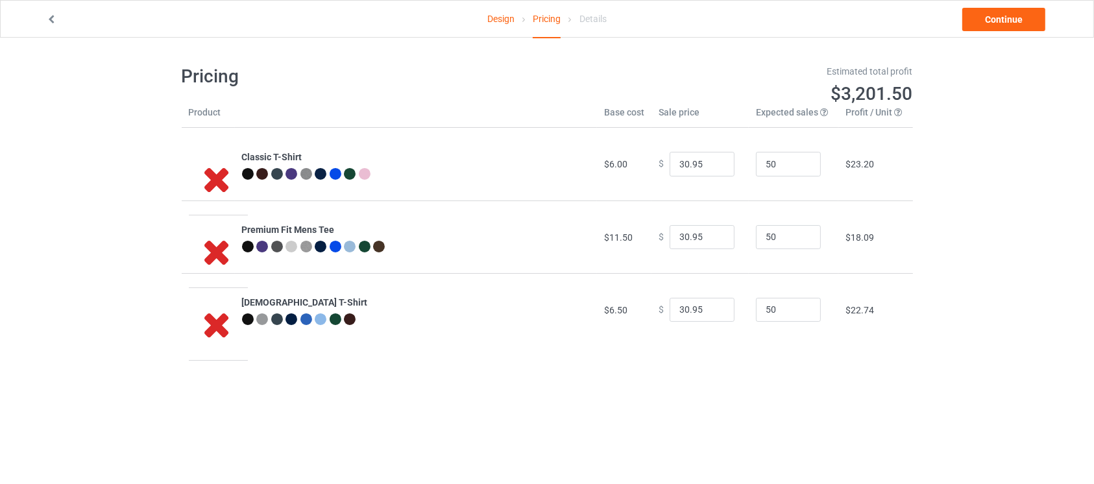
click at [673, 374] on body "Design Pricing Details Continue Pricing Estimated total profit $3,201.50 Produc…" at bounding box center [547, 280] width 1094 height 484
click at [999, 22] on link "Continue" at bounding box center [1003, 19] width 83 height 23
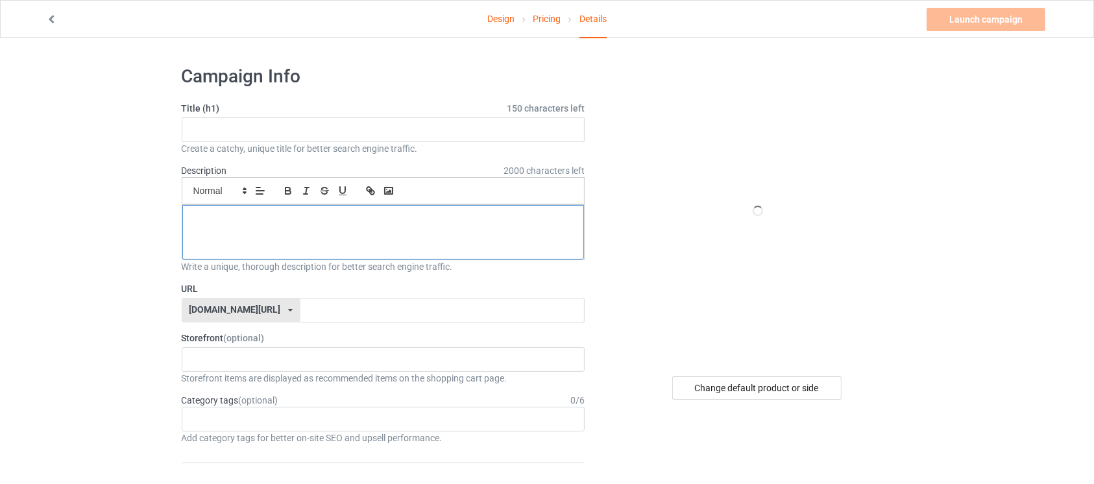
click at [408, 231] on div at bounding box center [383, 232] width 402 height 55
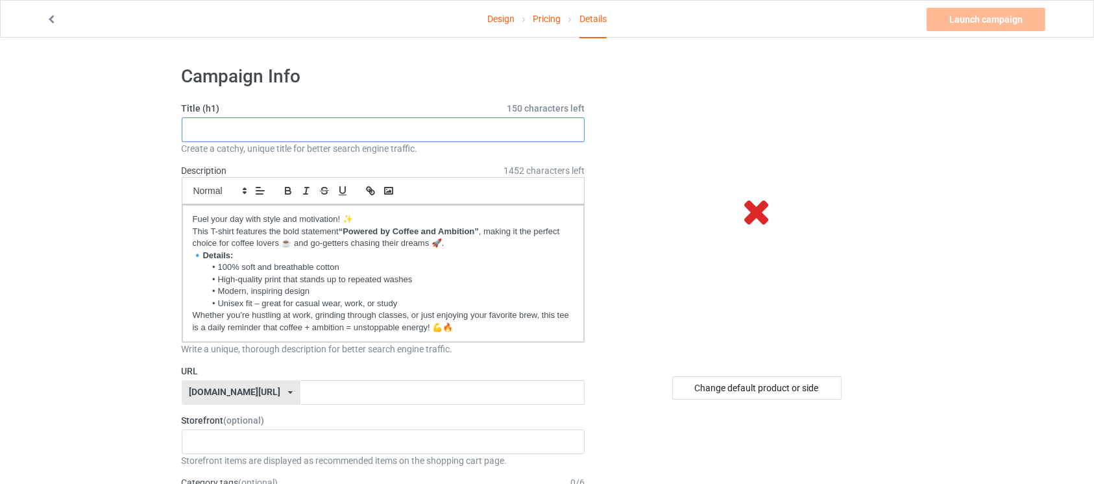
click at [382, 130] on input "text" at bounding box center [384, 129] width 404 height 25
paste input "Powered by Coffee and Ambition T-Shirt"
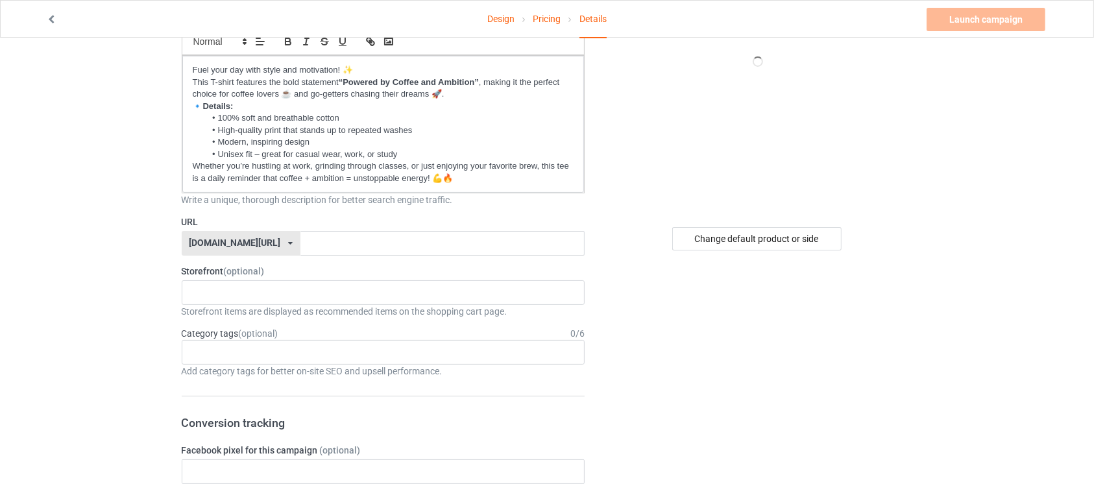
scroll to position [151, 0]
type input "Powered by Coffee and Ambition T-Shirt"
click at [423, 236] on input "text" at bounding box center [442, 242] width 284 height 25
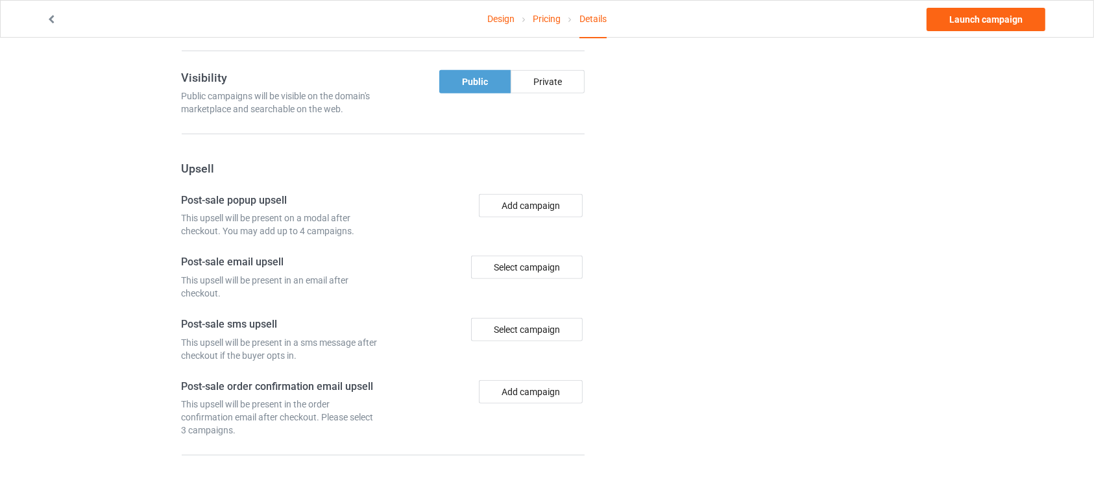
scroll to position [943, 0]
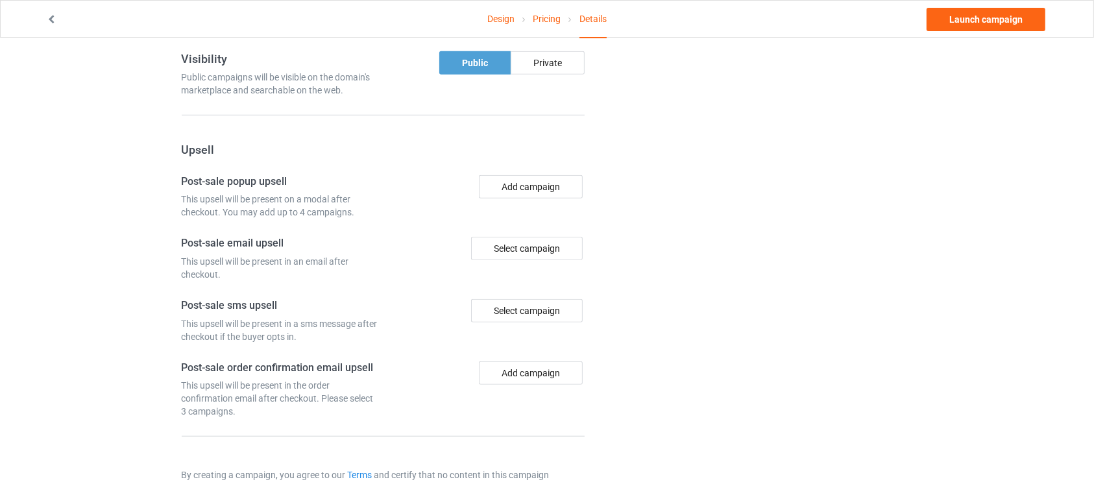
type input "tiishirt"
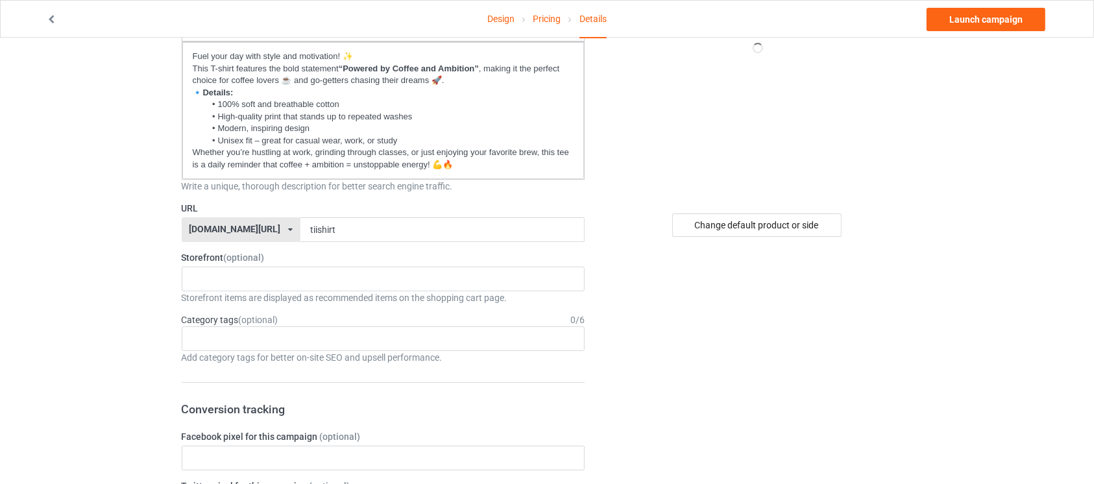
scroll to position [161, 0]
click at [393, 335] on div "Age > 1-19 > 1 Age > 1-12 Months > 1 Month Age > 1-12 Months Age > 1-19 Age > 1…" at bounding box center [384, 340] width 404 height 25
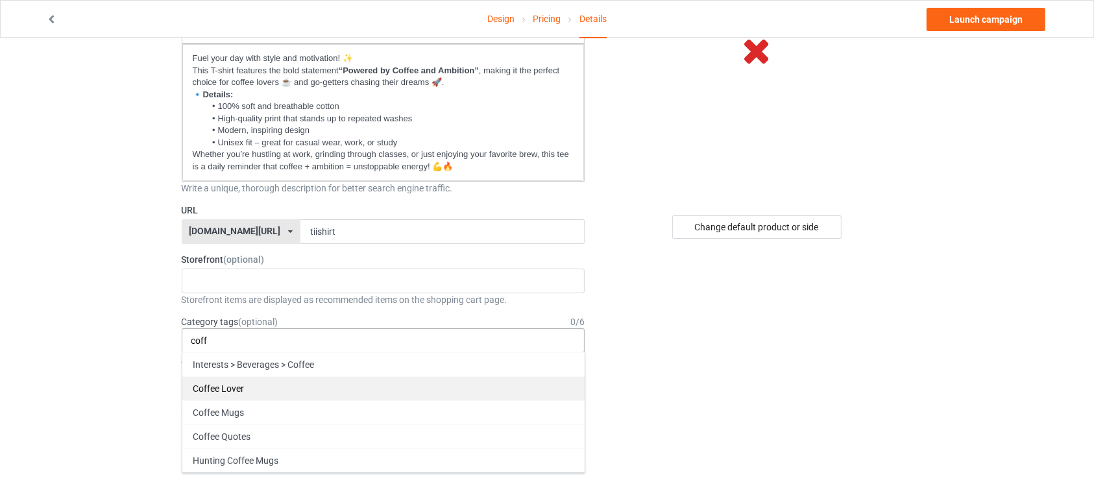
type input "coff"
click at [276, 383] on div "Coffee Lover" at bounding box center [383, 388] width 402 height 24
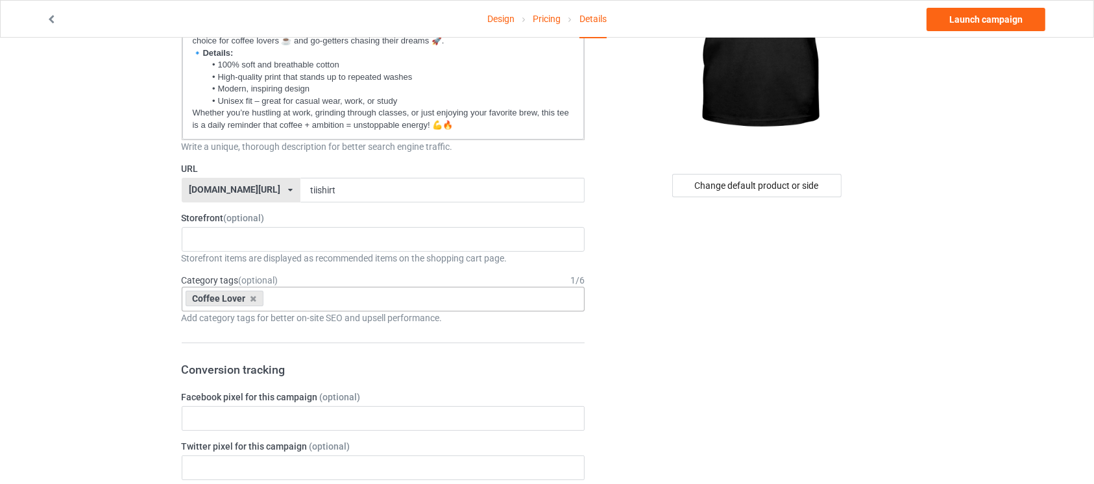
scroll to position [216, 0]
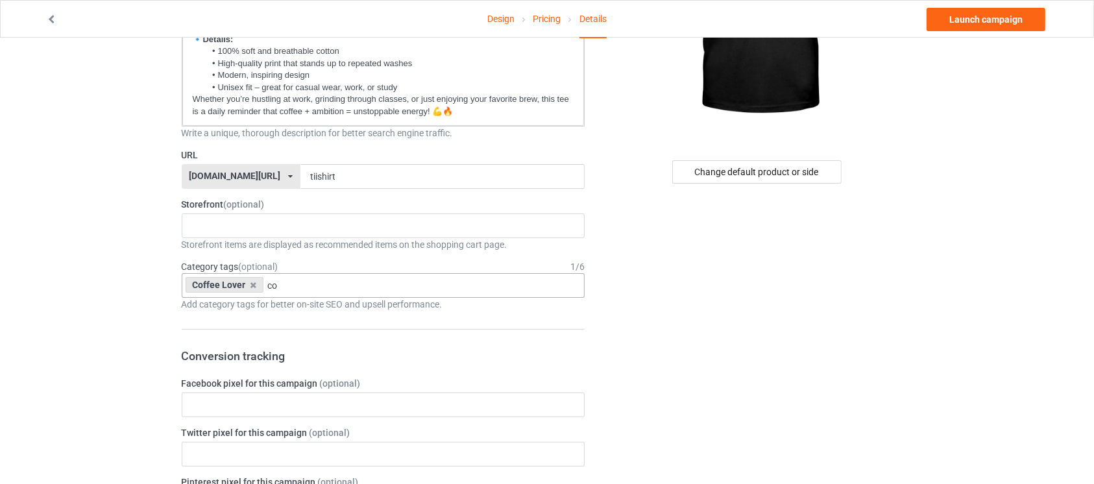
click at [319, 290] on div "Coffee Lover co Hobbies > Instruments > Accordion Jobs > Accounting & Finance >…" at bounding box center [384, 285] width 404 height 25
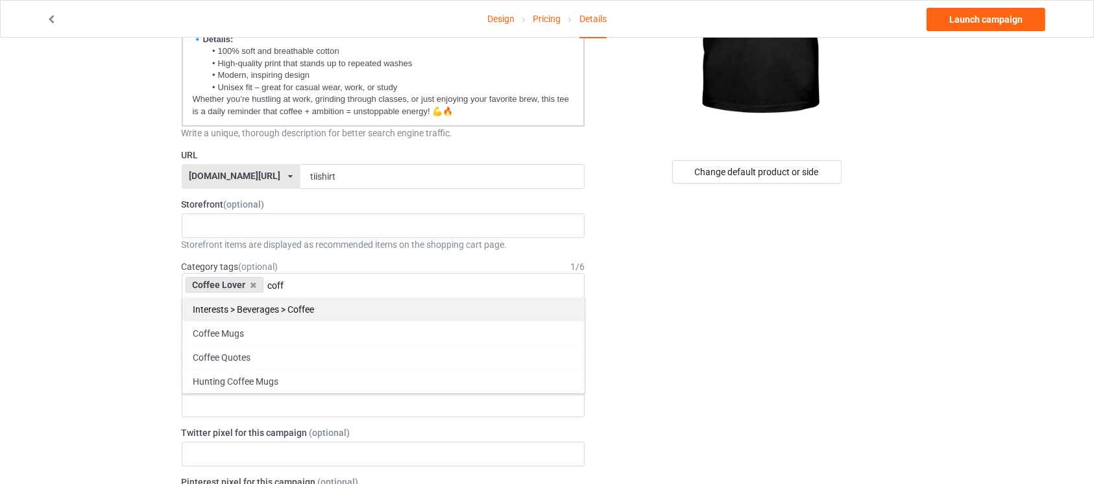
type input "coff"
click at [312, 308] on div "Interests > Beverages > Coffee" at bounding box center [383, 309] width 402 height 24
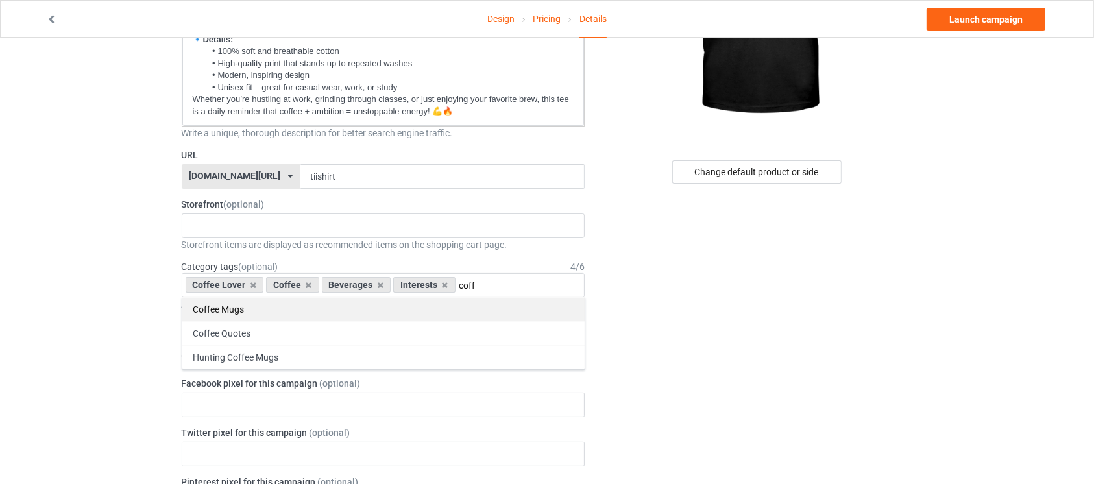
type input "coff"
click at [475, 306] on div "Coffee Mugs" at bounding box center [383, 309] width 402 height 24
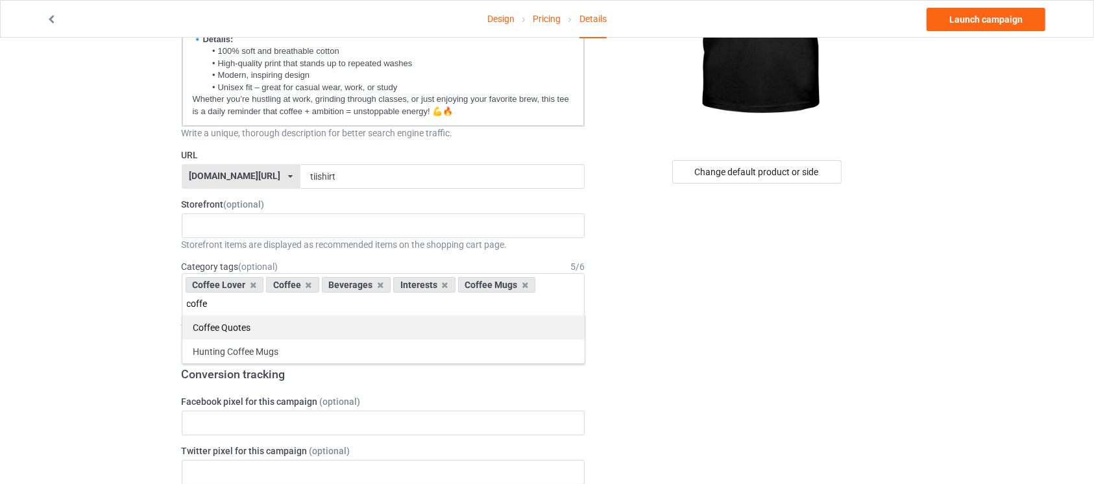
type input "coffe"
click at [402, 330] on div "Coffee Quotes" at bounding box center [383, 327] width 402 height 24
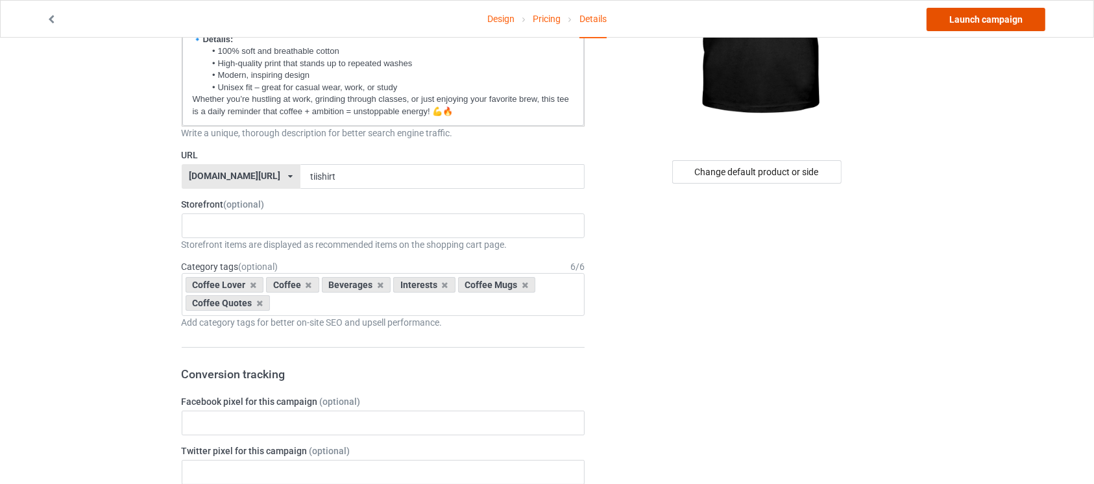
click at [979, 13] on link "Launch campaign" at bounding box center [986, 19] width 119 height 23
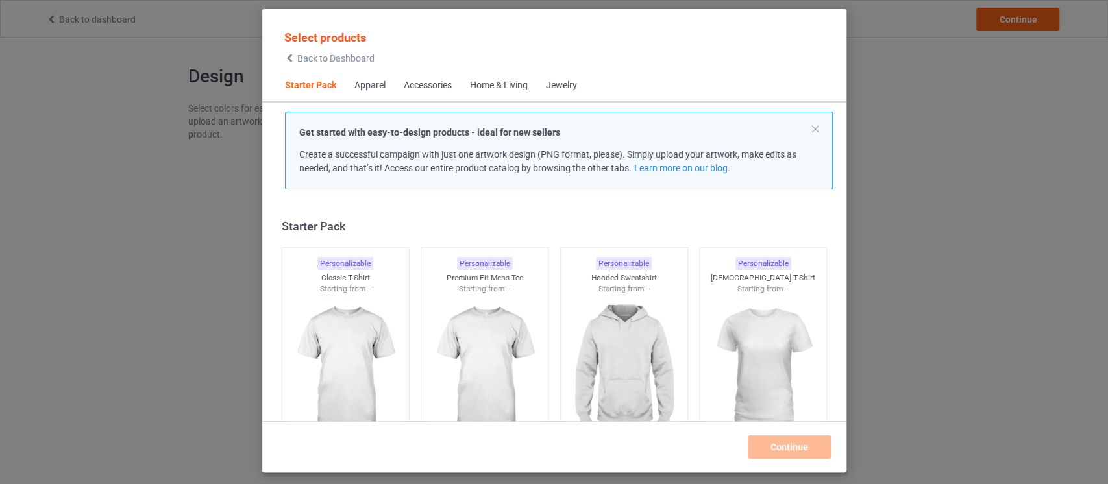
scroll to position [16, 0]
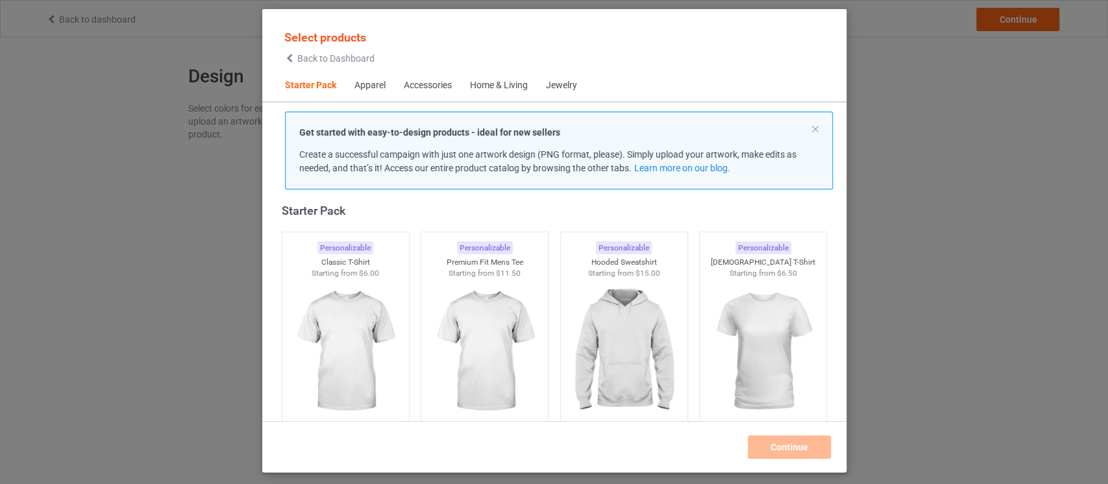
click at [954, 197] on div "Select products Back to Dashboard Starter Pack Apparel Accessories Home & Livin…" at bounding box center [554, 242] width 1108 height 484
click at [326, 58] on span "Back to Dashboard" at bounding box center [335, 58] width 77 height 10
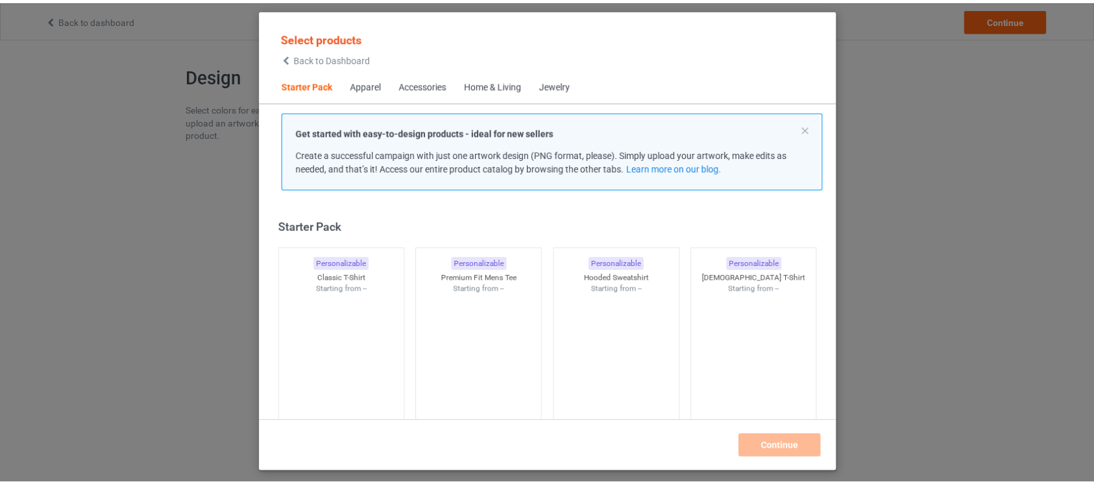
scroll to position [16, 0]
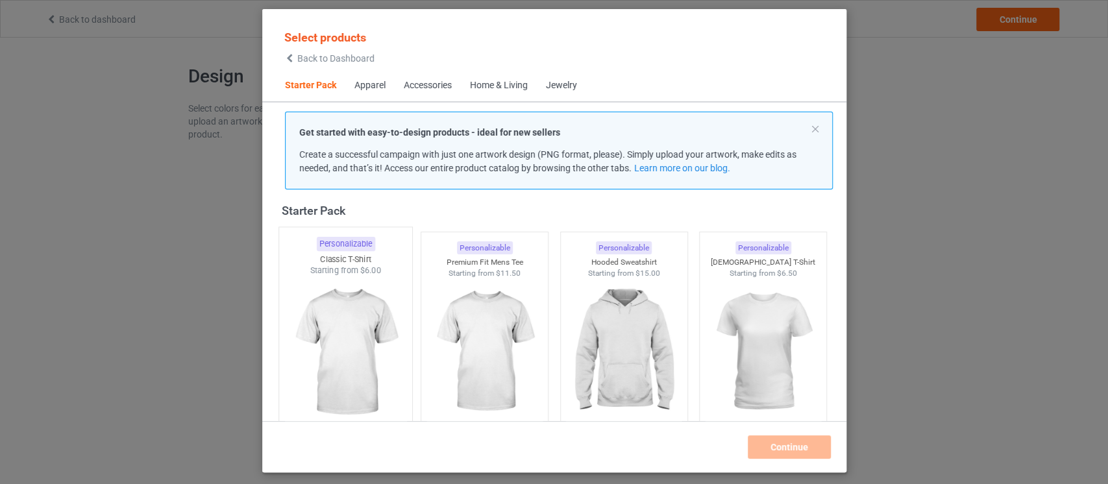
click at [335, 355] on img at bounding box center [345, 352] width 122 height 152
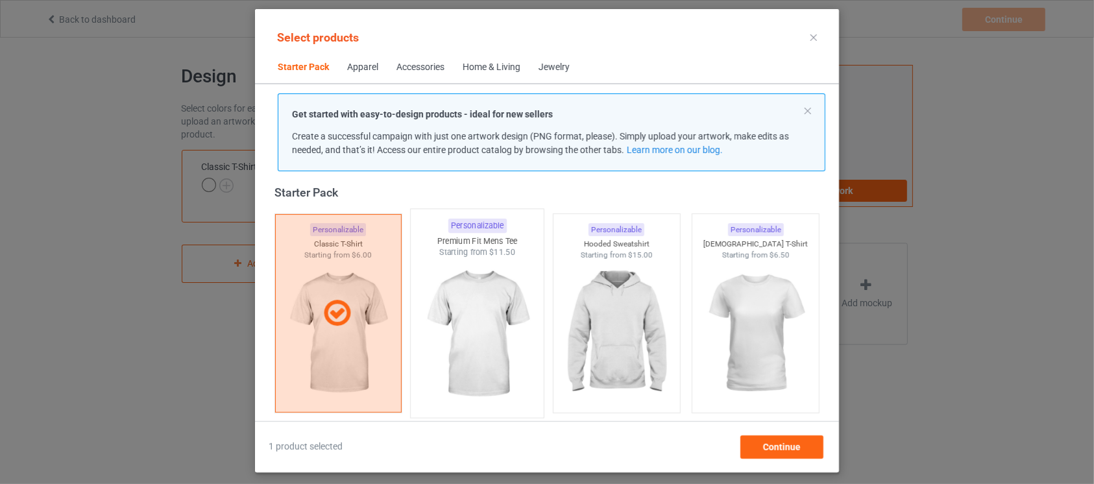
click at [480, 321] on img at bounding box center [478, 334] width 122 height 152
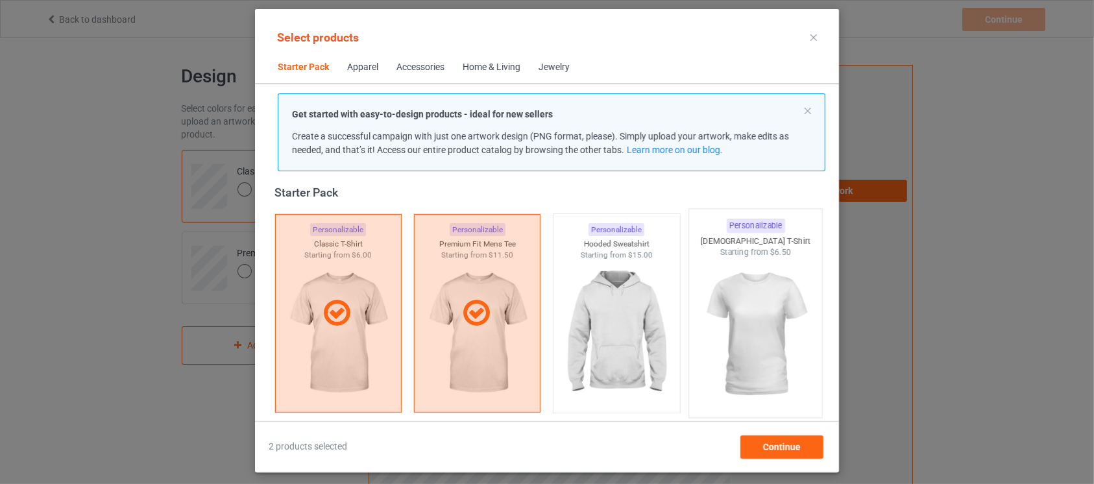
click at [790, 341] on img at bounding box center [756, 334] width 122 height 152
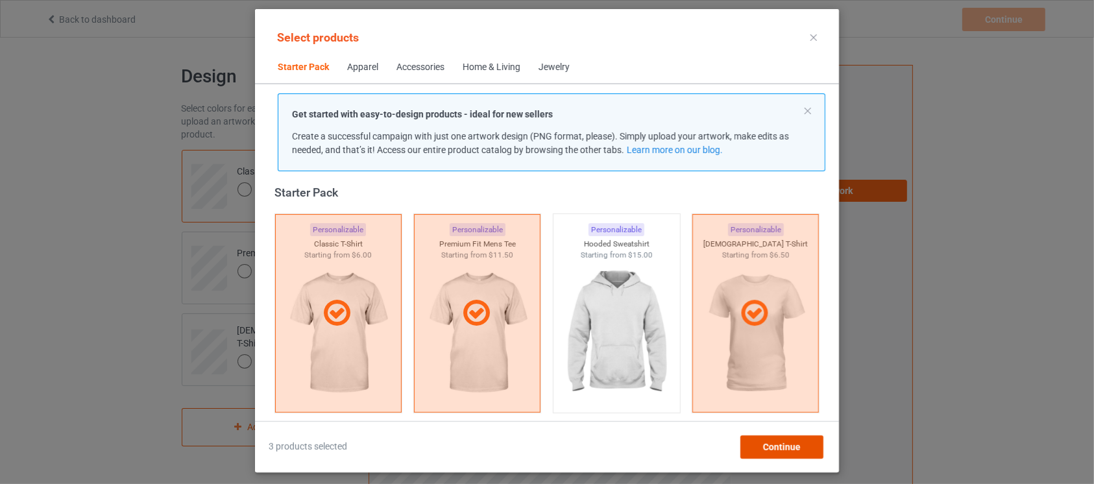
click at [783, 447] on span "Continue" at bounding box center [782, 447] width 38 height 10
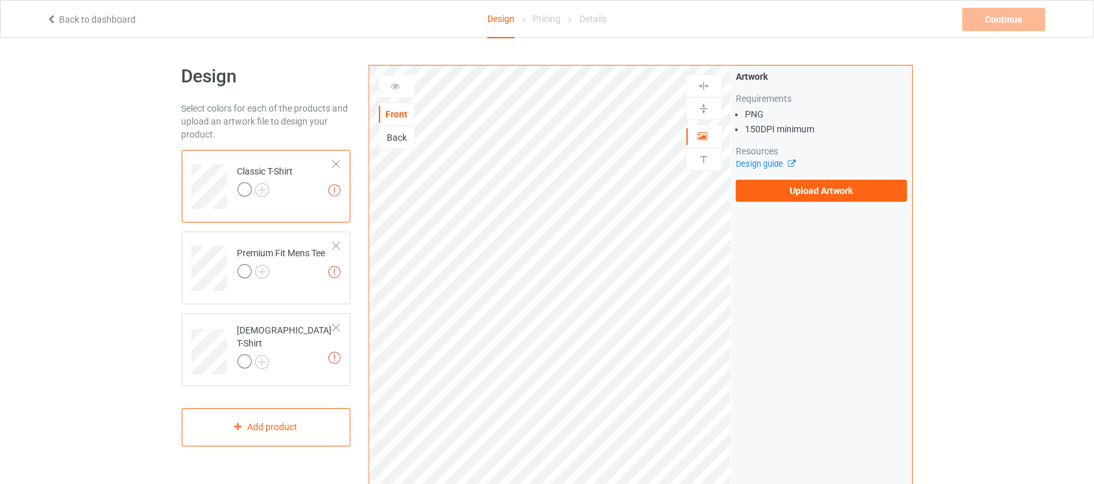
click at [90, 16] on link "Back to dashboard" at bounding box center [91, 19] width 90 height 10
